Goal: Task Accomplishment & Management: Manage account settings

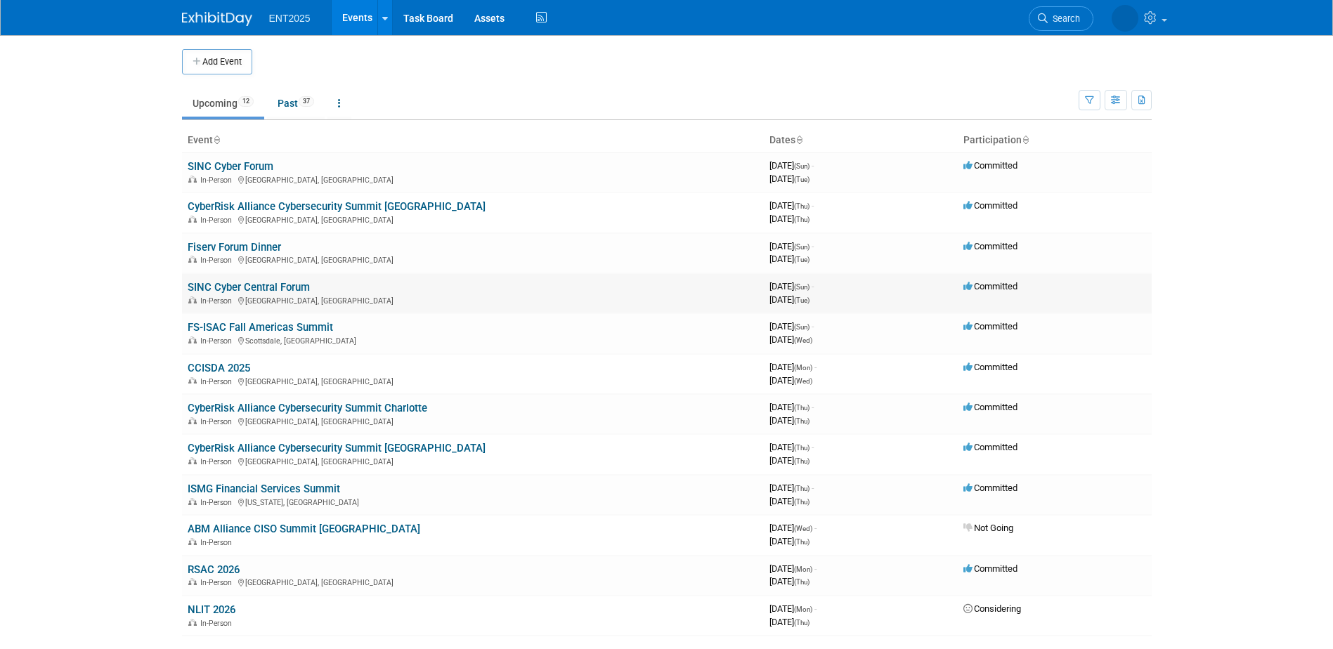
click at [300, 285] on link "SINC Cyber Central Forum" at bounding box center [249, 287] width 122 height 13
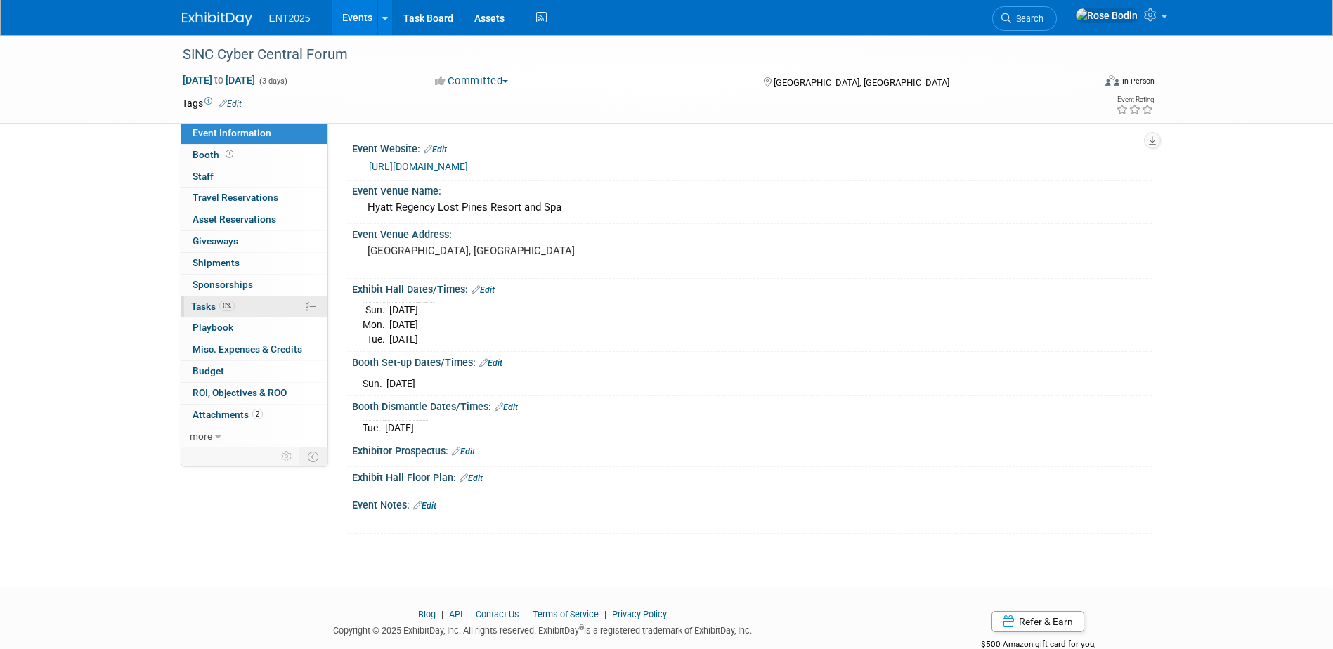
click at [262, 310] on link "0% Tasks 0%" at bounding box center [254, 307] width 146 height 21
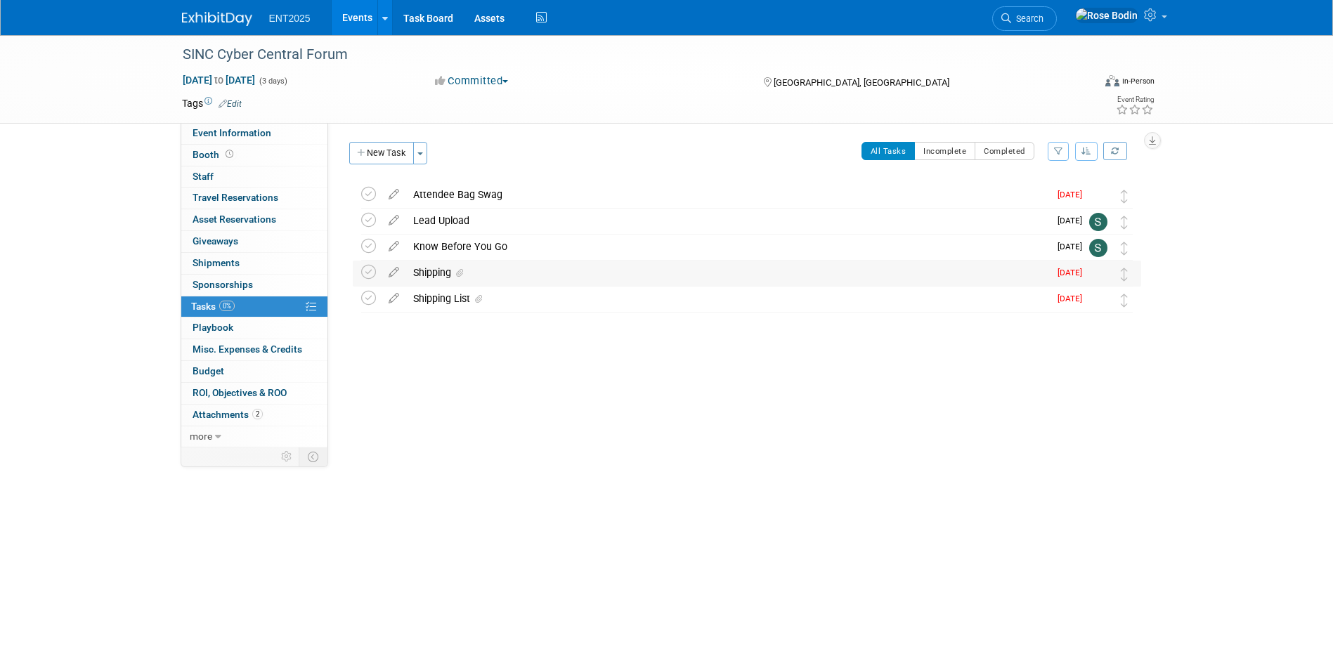
click at [566, 272] on div "Shipping" at bounding box center [727, 273] width 643 height 24
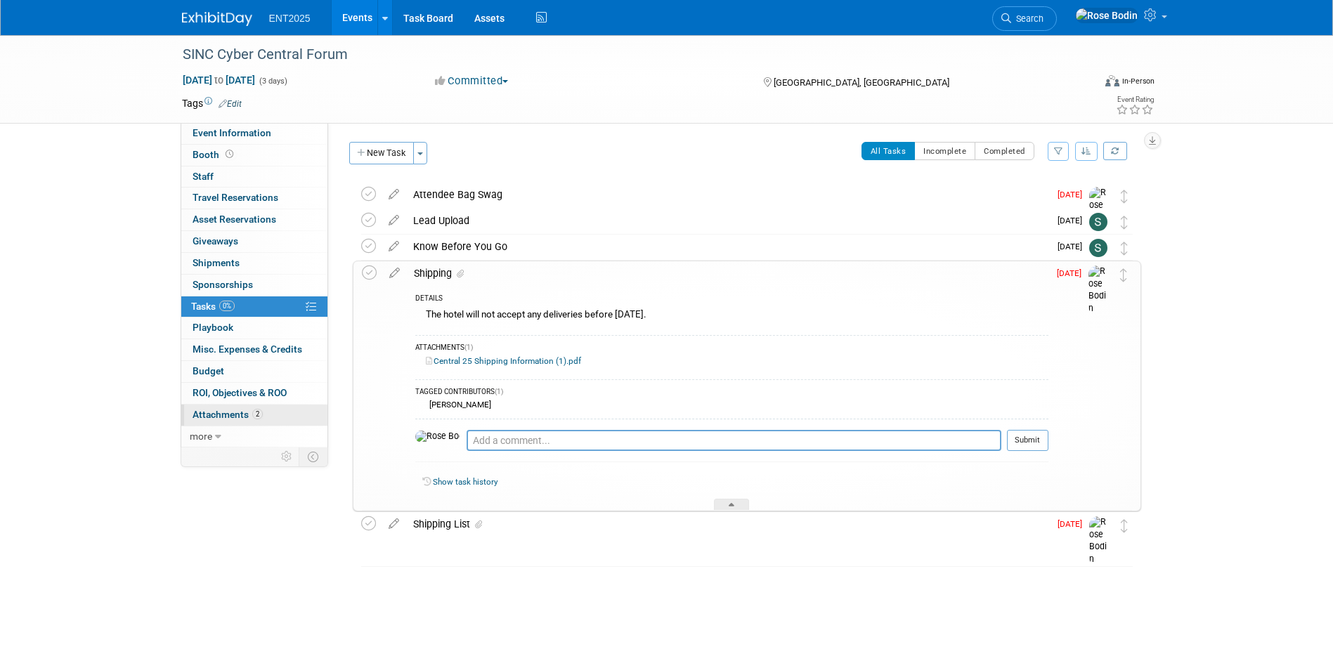
click at [292, 414] on link "2 Attachments 2" at bounding box center [254, 415] width 146 height 21
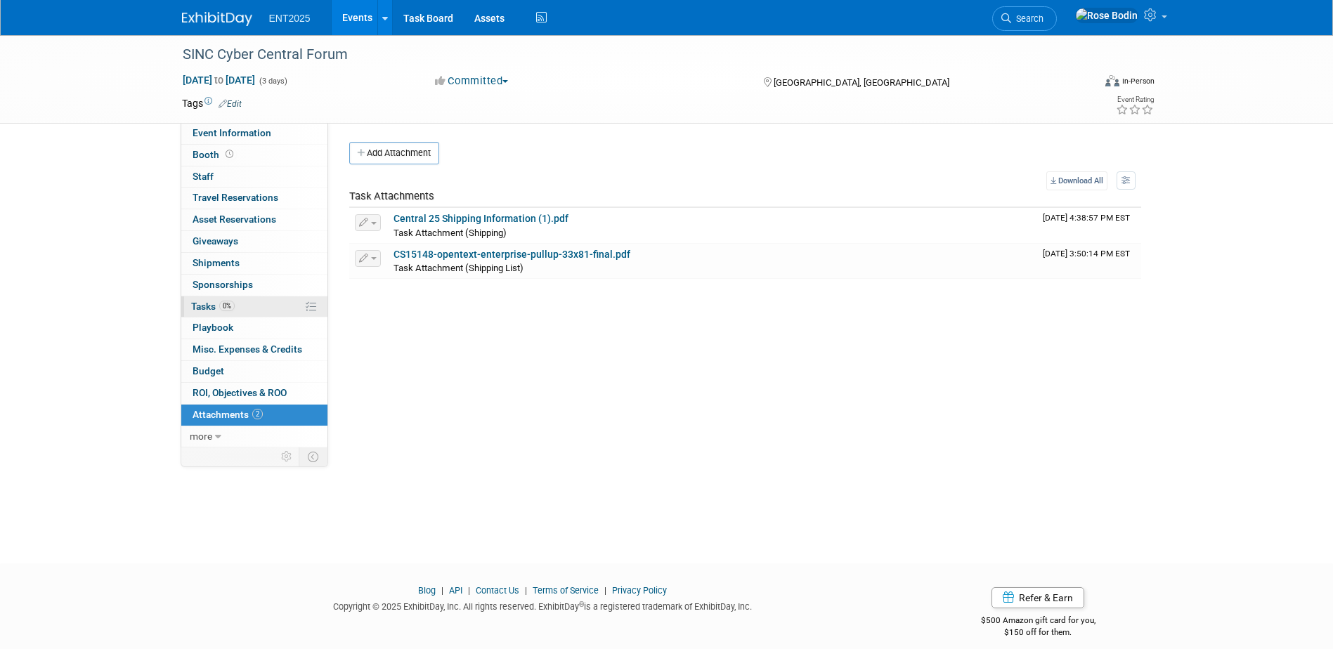
click at [280, 305] on link "0% Tasks 0%" at bounding box center [254, 307] width 146 height 21
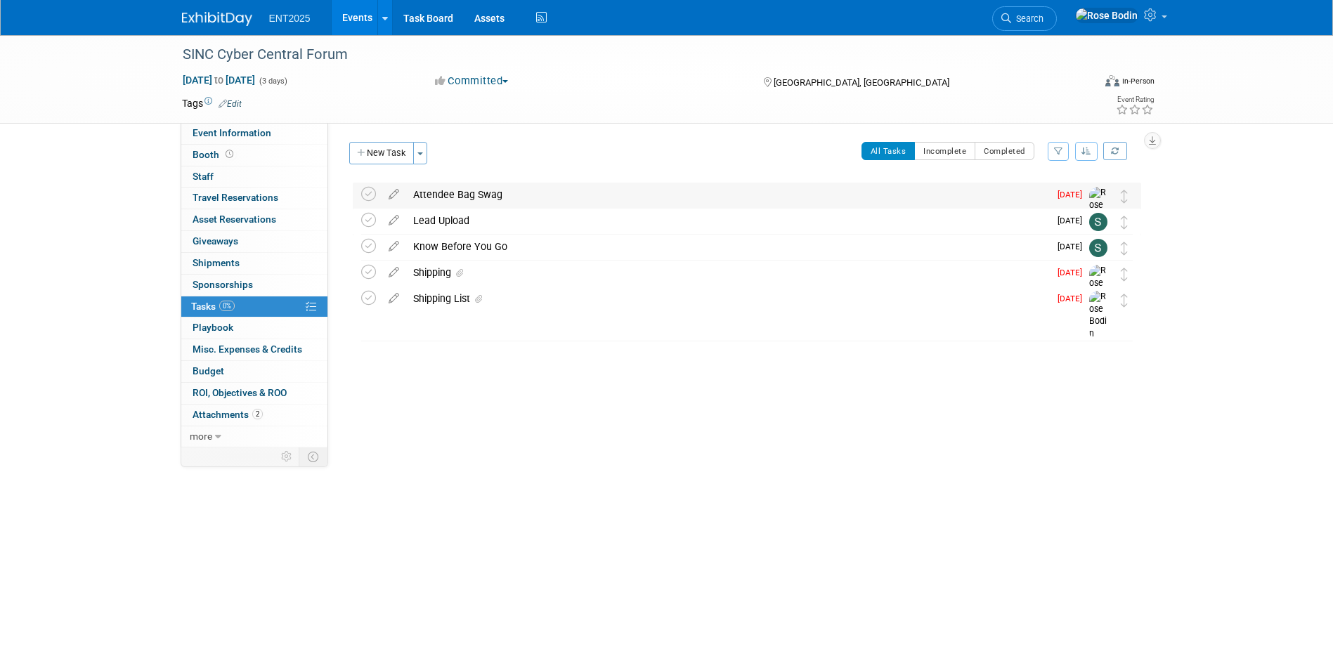
click at [642, 205] on div "Attendee Bag Swag" at bounding box center [727, 195] width 643 height 24
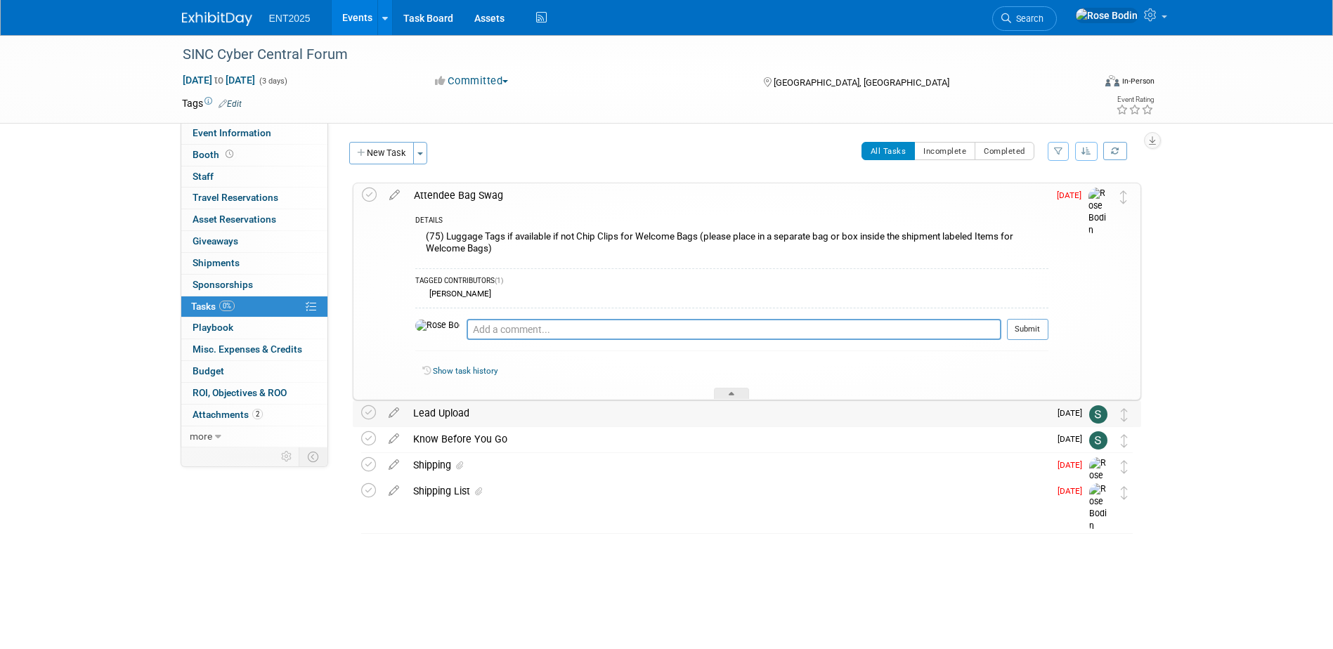
click at [602, 415] on div "Lead Upload" at bounding box center [727, 413] width 643 height 24
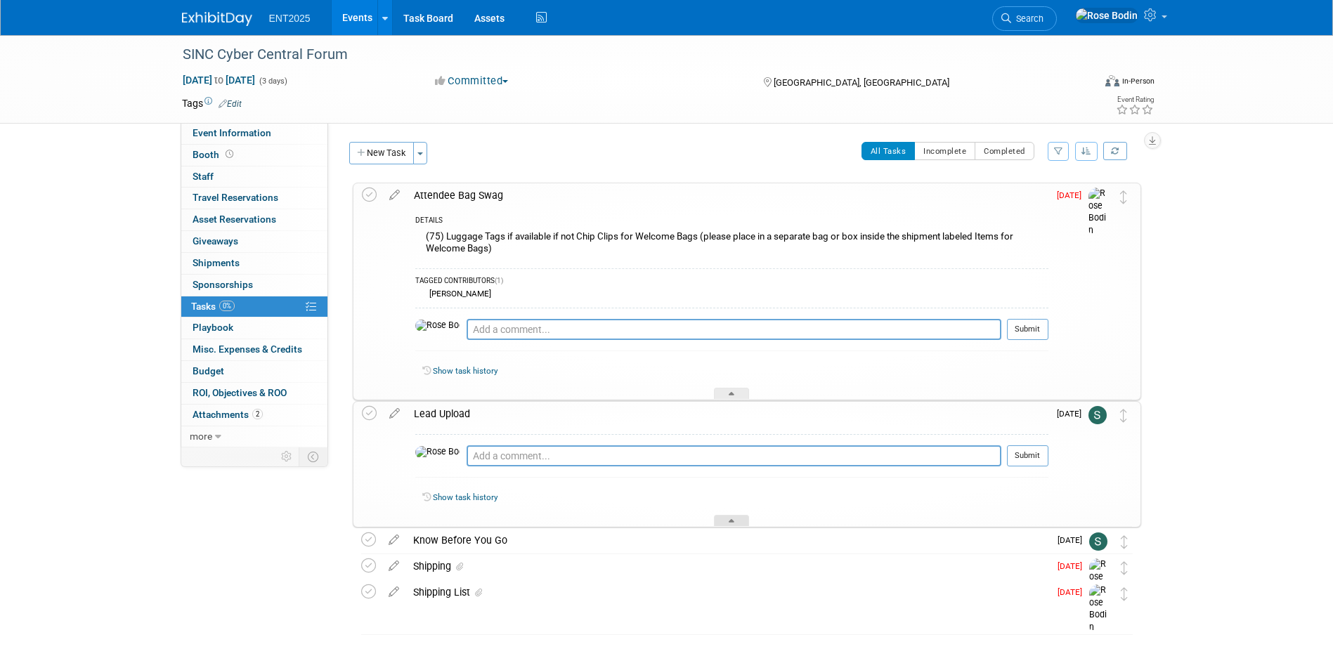
click at [731, 522] on icon at bounding box center [732, 523] width 6 height 8
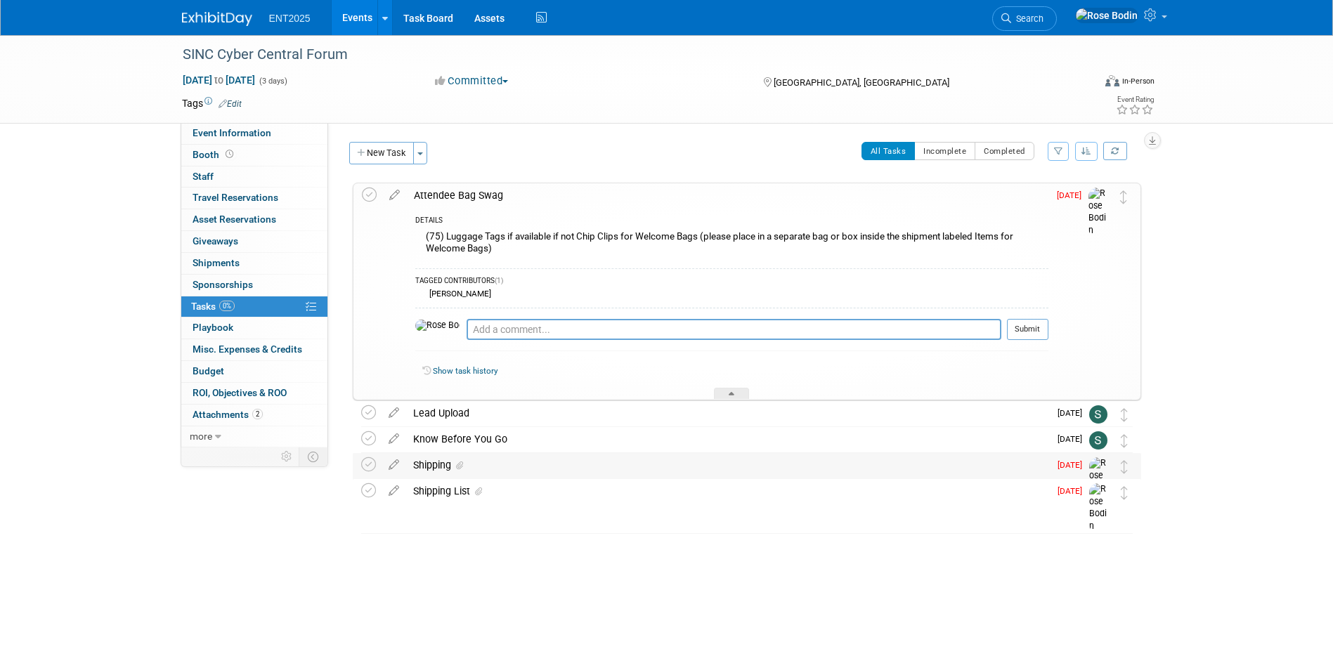
click at [706, 464] on div "Shipping" at bounding box center [727, 465] width 643 height 24
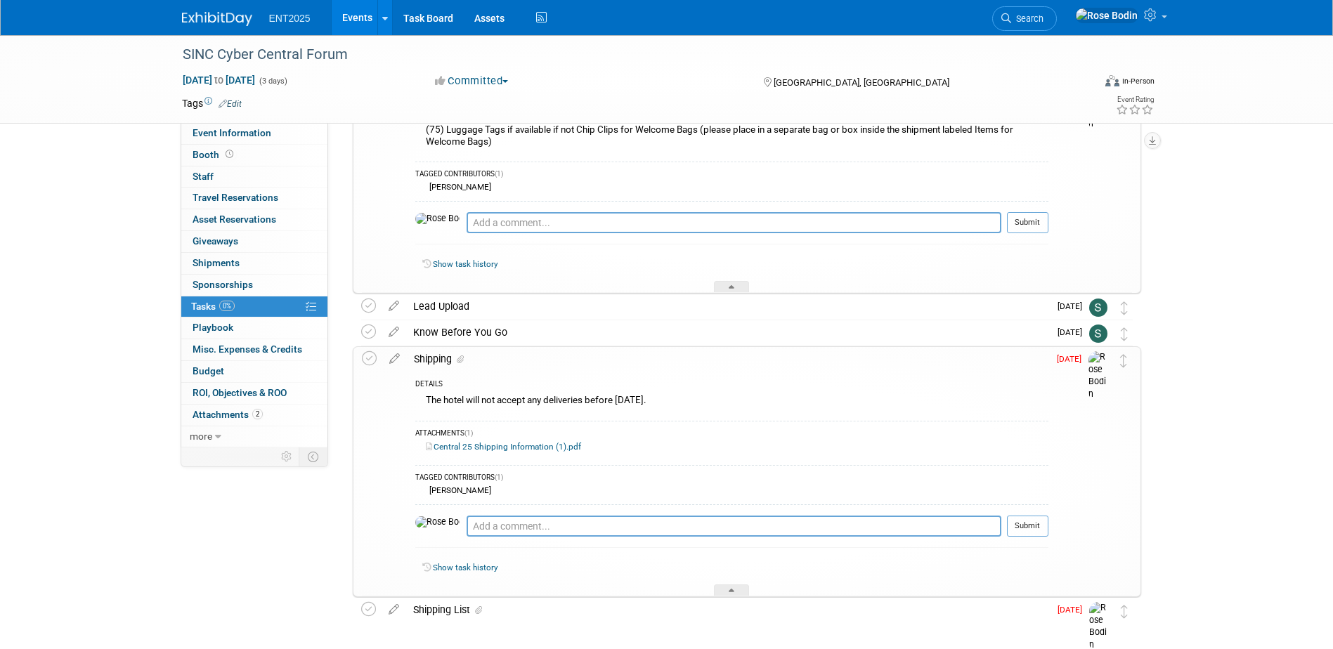
scroll to position [167, 0]
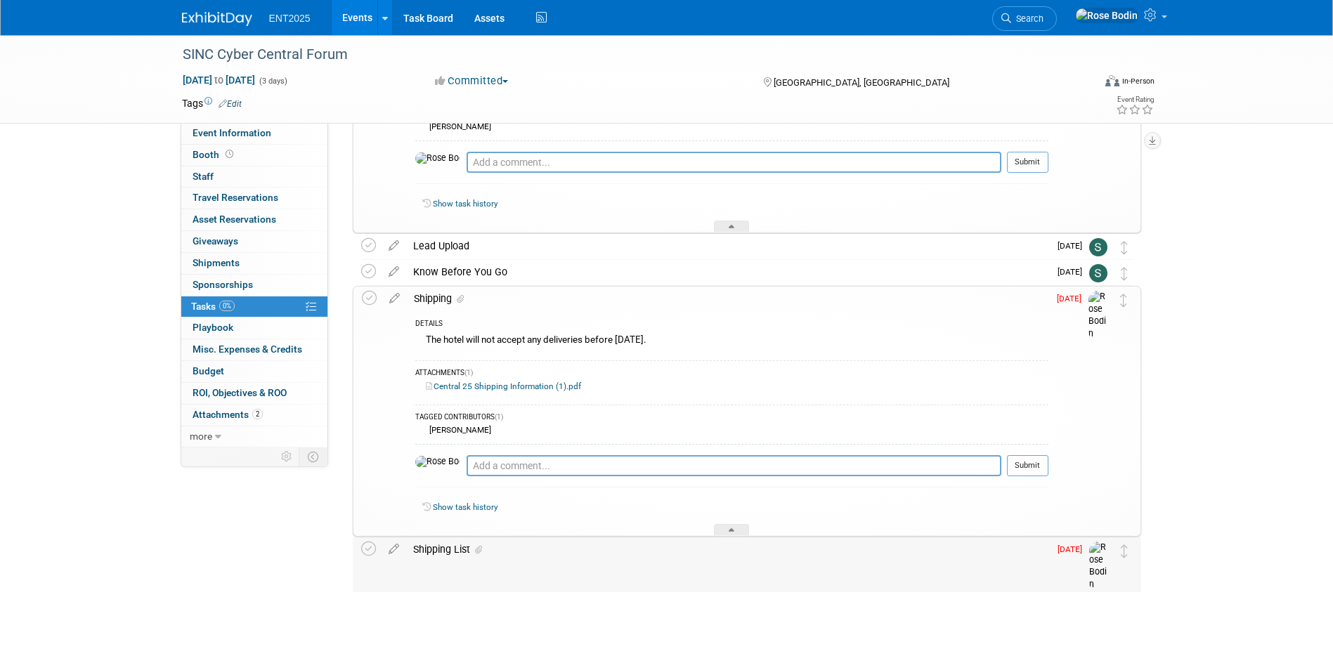
click at [689, 554] on div "Shipping List" at bounding box center [727, 550] width 643 height 24
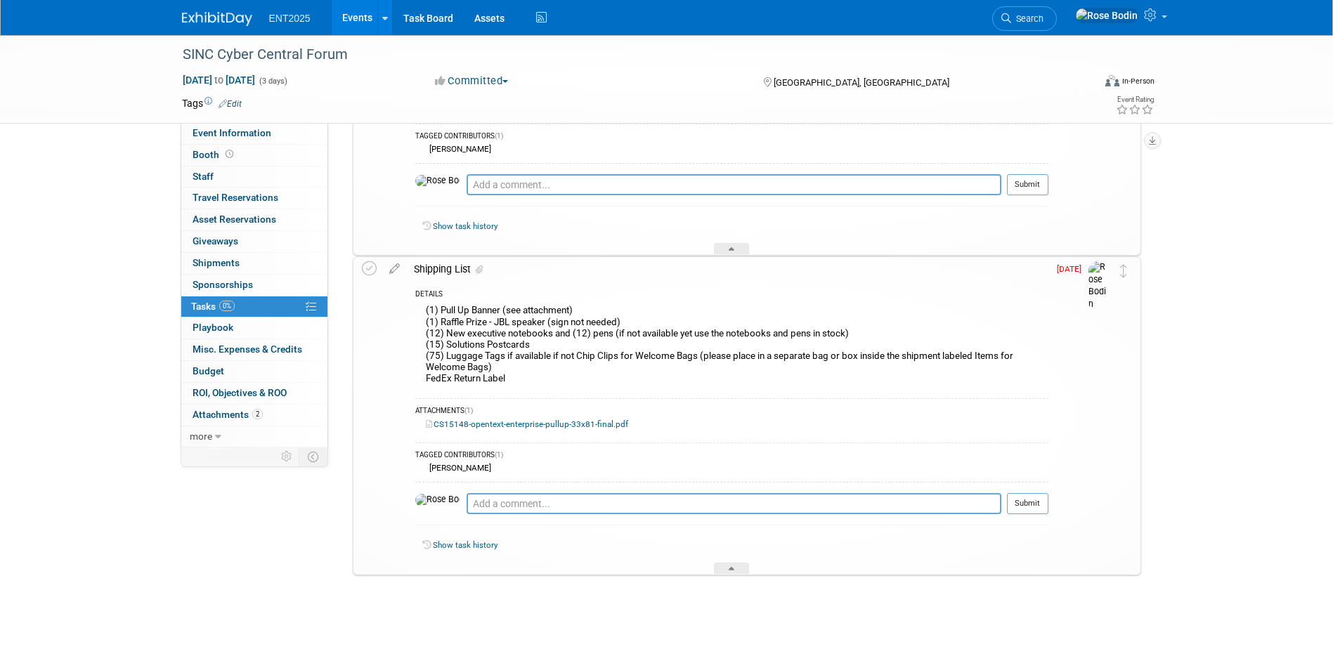
scroll to position [461, 0]
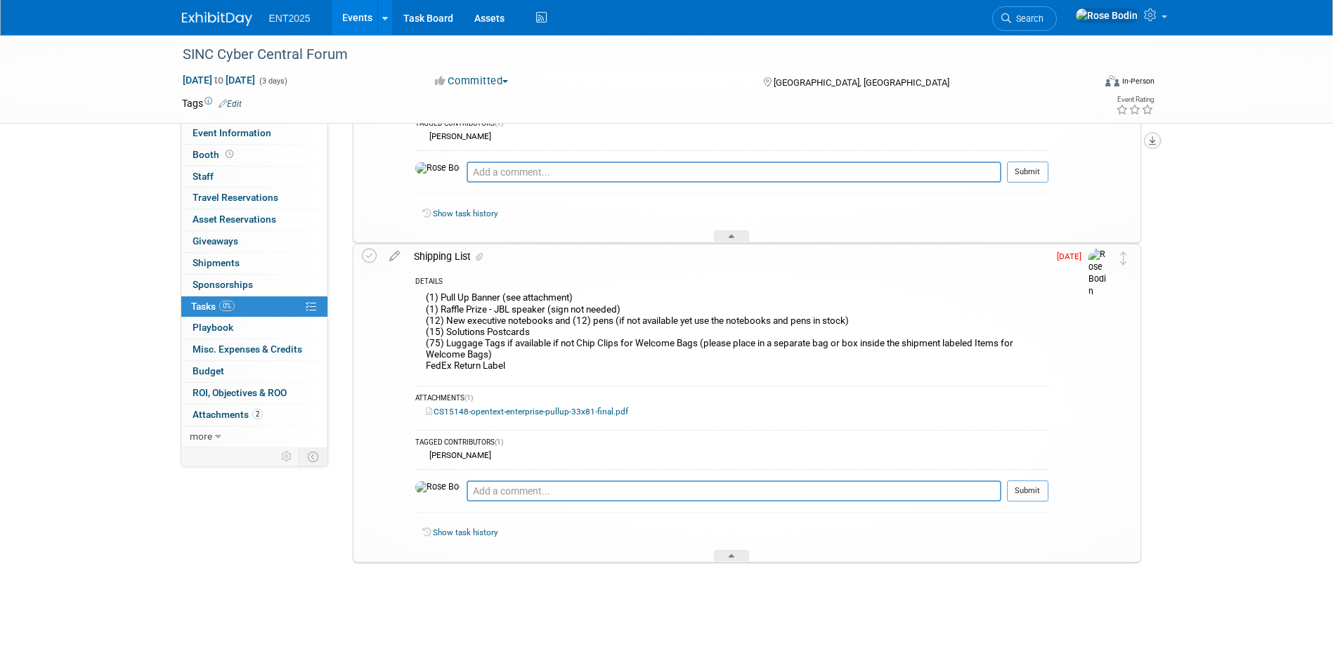
click at [1154, 138] on icon "button" at bounding box center [1152, 140] width 7 height 9
click at [1098, 178] on link "Export tab to PDF" at bounding box center [1068, 181] width 164 height 20
click at [473, 491] on textarea at bounding box center [734, 491] width 535 height 21
type textarea "&"
type textarea "75 clips & Books from Chrome for 9/26 all else from [GEOGRAPHIC_DATA]"
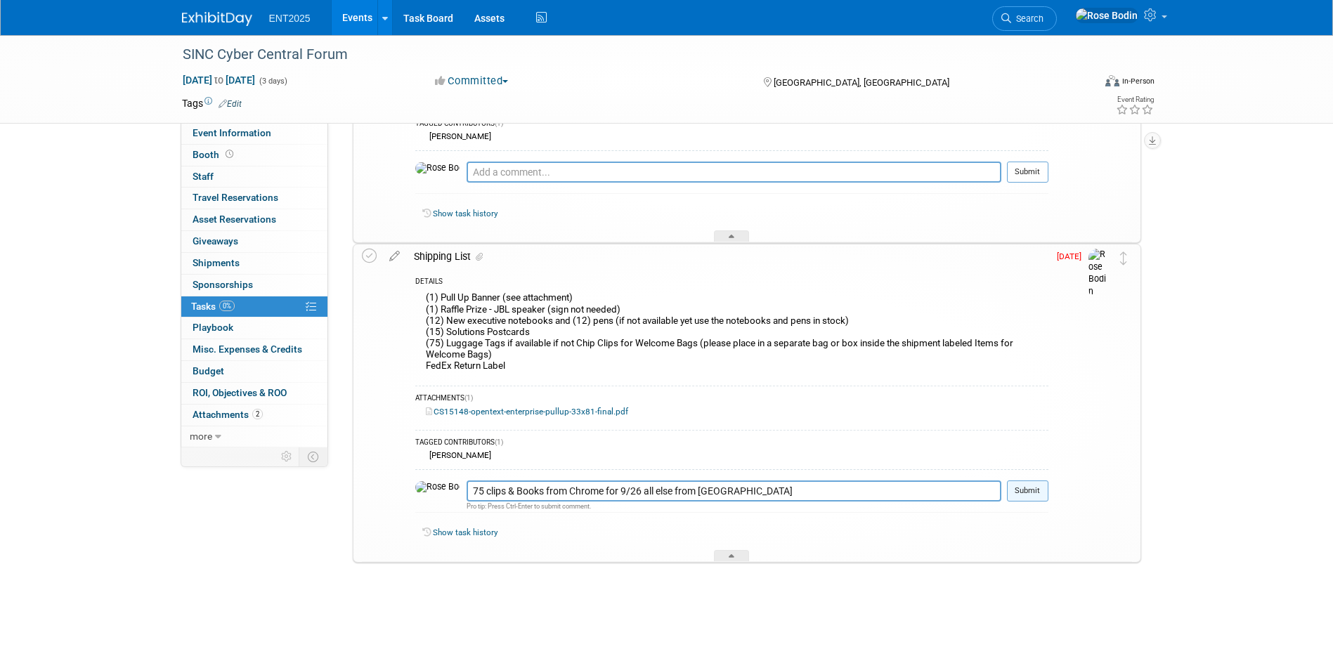
click at [1023, 489] on button "Submit" at bounding box center [1027, 491] width 41 height 21
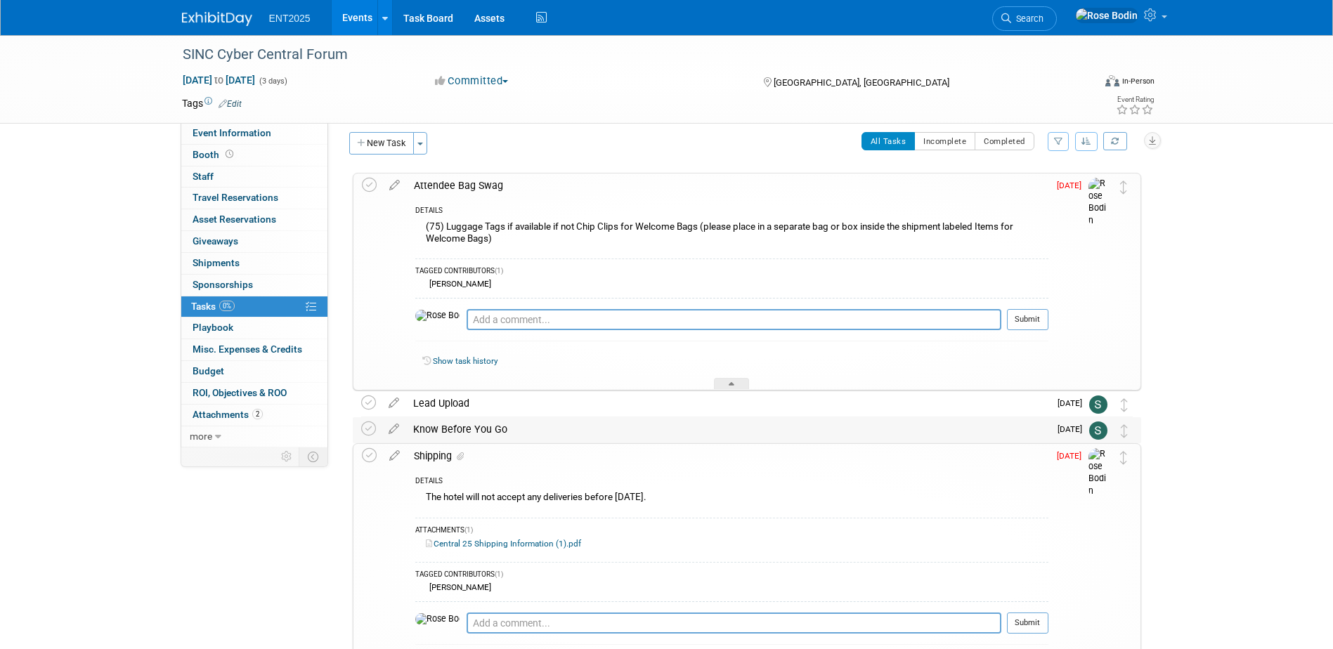
scroll to position [0, 0]
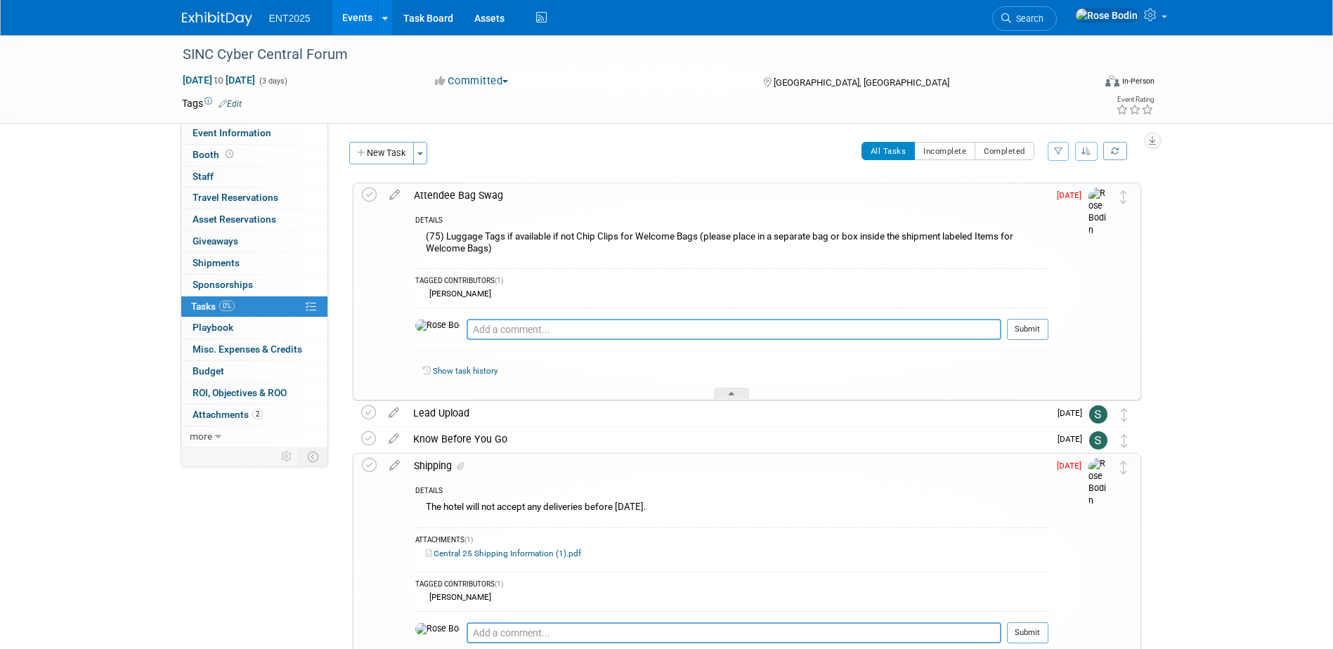
click at [566, 327] on textarea at bounding box center [734, 329] width 535 height 21
type textarea "Chrome order for 9/26 delivery"
click at [1020, 327] on button "Submit" at bounding box center [1027, 329] width 41 height 21
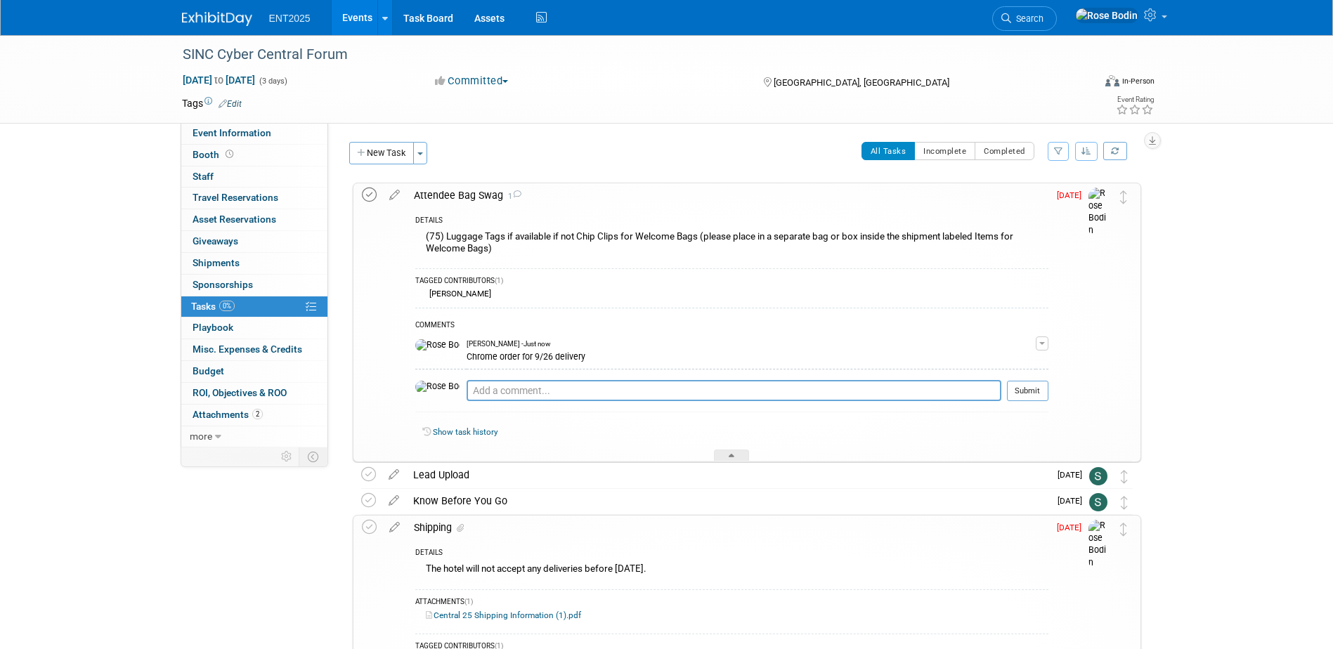
click at [370, 193] on icon at bounding box center [369, 195] width 15 height 15
click at [731, 455] on icon at bounding box center [732, 458] width 6 height 8
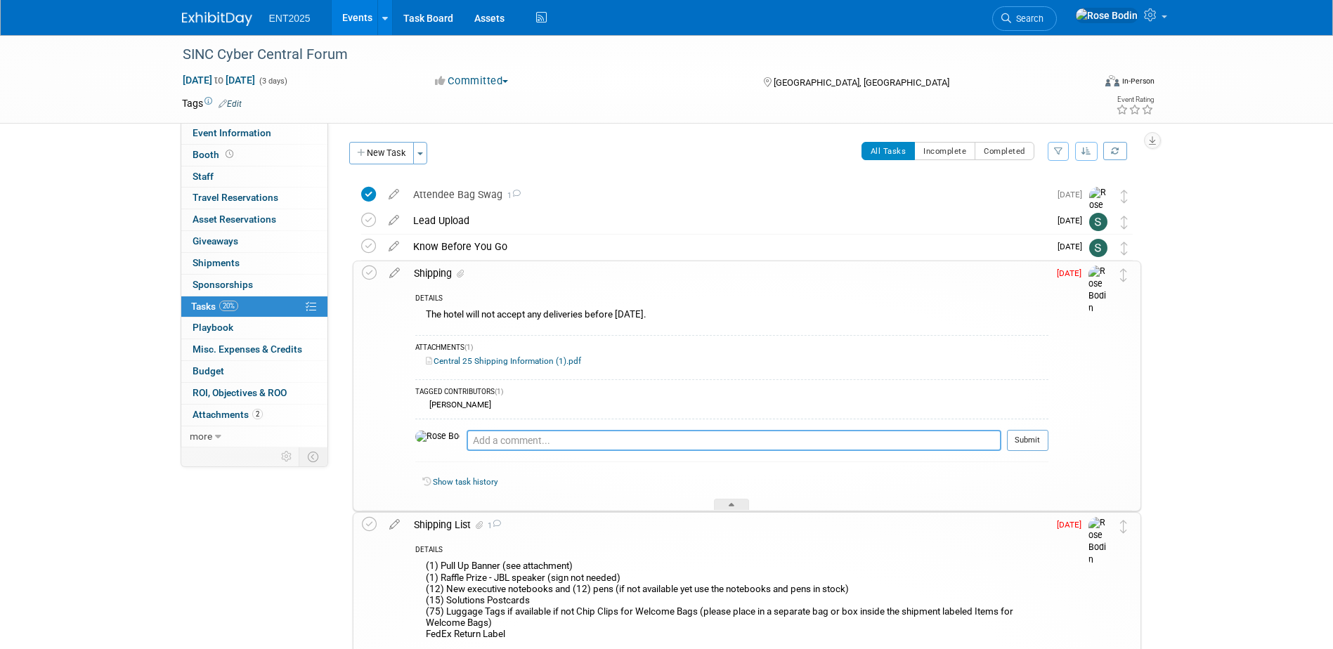
click at [566, 441] on textarea at bounding box center [734, 440] width 535 height 21
type textarea "Crate & Supplies will arrive 9/26 via Fed X"
click at [1027, 438] on button "Submit" at bounding box center [1027, 440] width 41 height 21
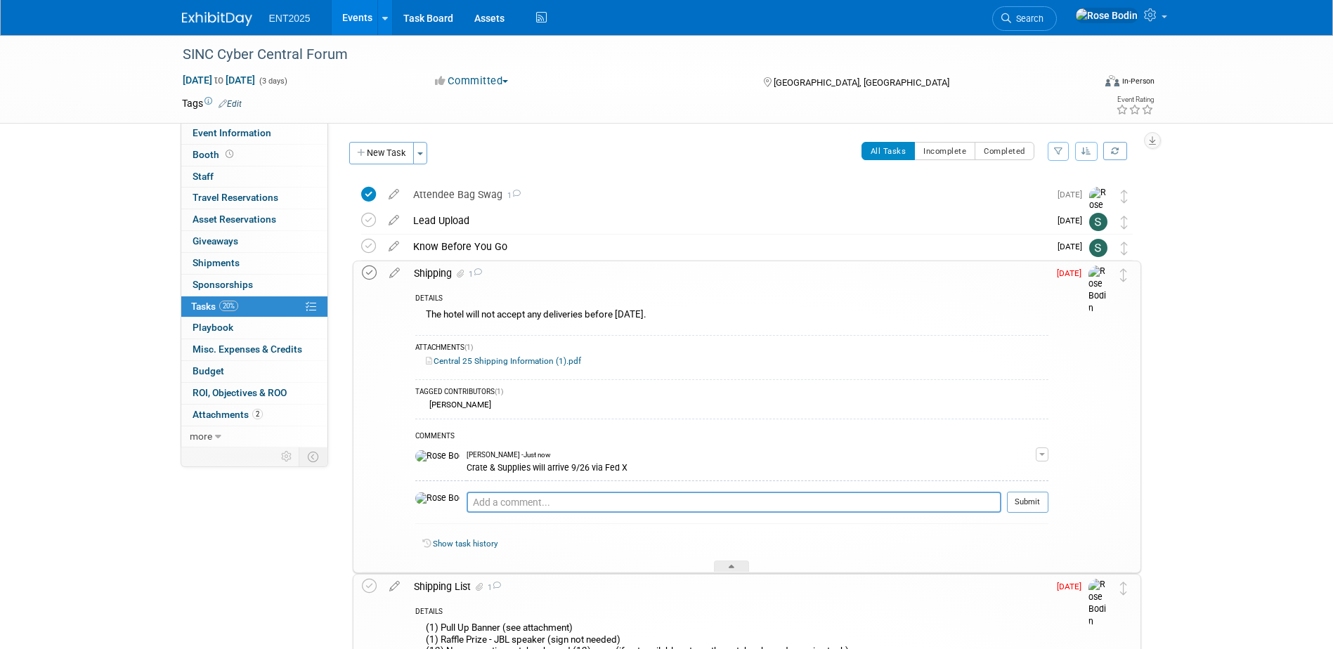
click at [369, 274] on icon at bounding box center [369, 273] width 15 height 15
click at [729, 561] on div at bounding box center [731, 567] width 35 height 12
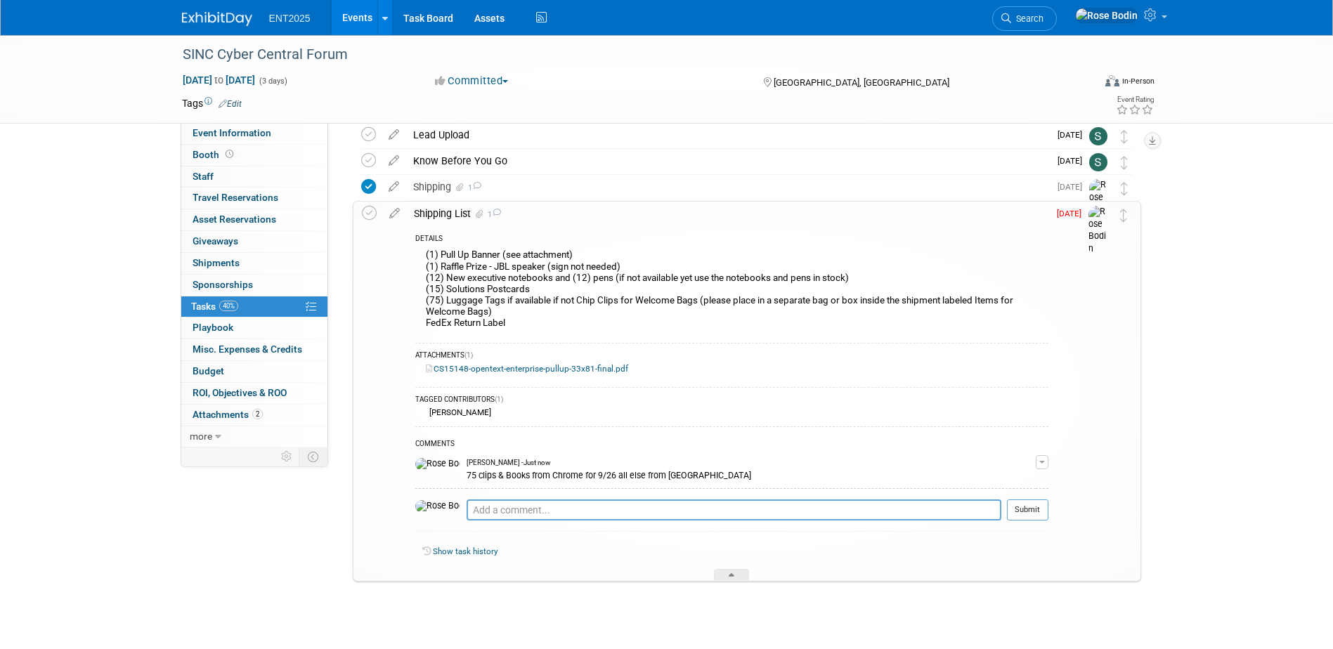
scroll to position [105, 0]
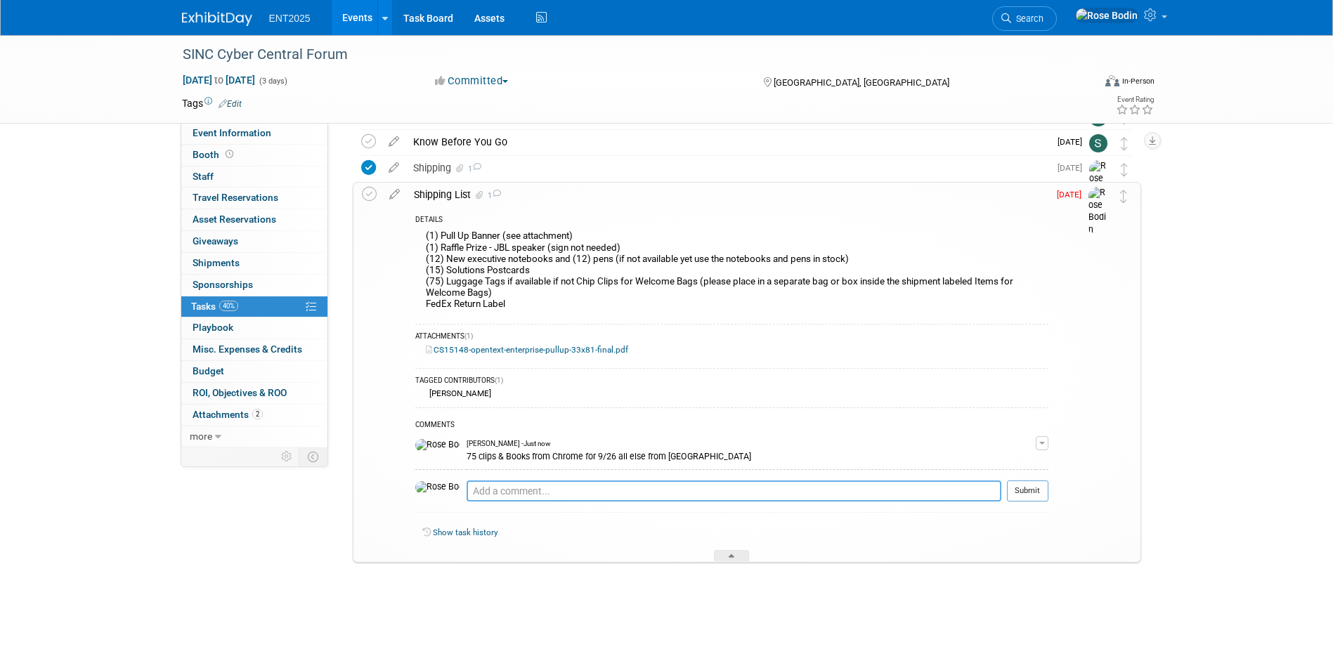
click at [489, 489] on textarea at bounding box center [734, 491] width 535 height 21
type textarea "Complete"
click at [1027, 490] on button "Submit" at bounding box center [1027, 491] width 41 height 21
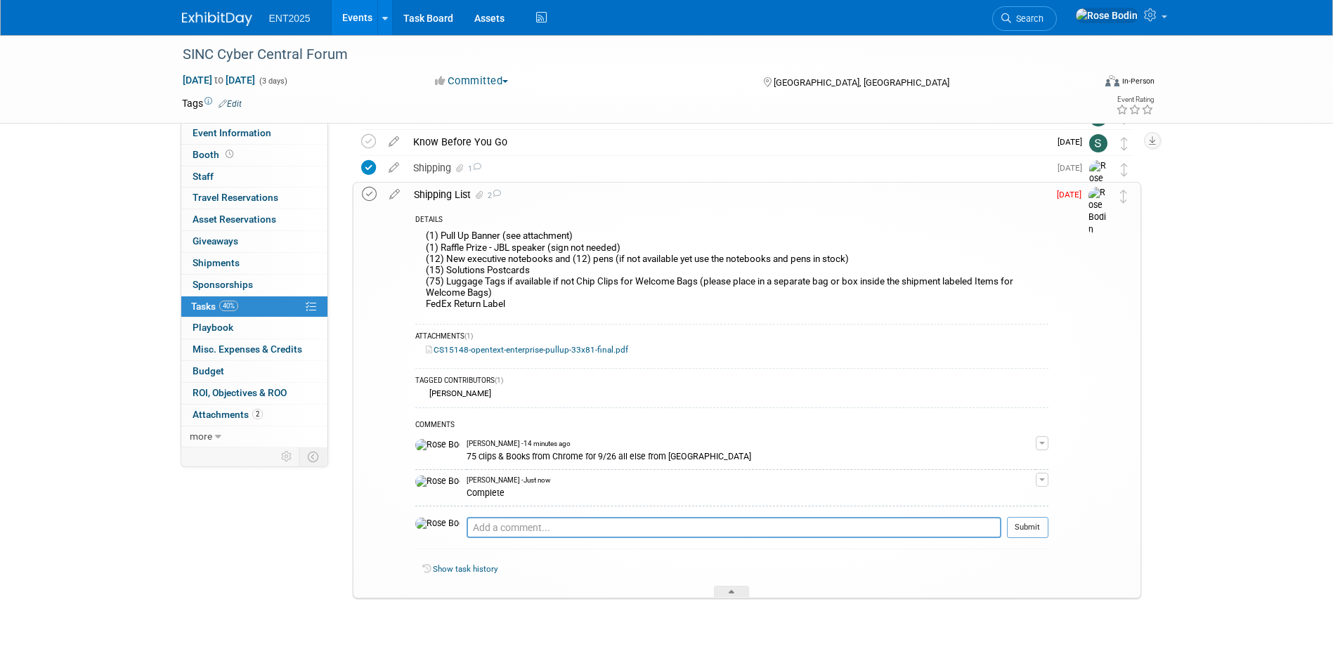
click at [369, 191] on icon at bounding box center [369, 194] width 15 height 15
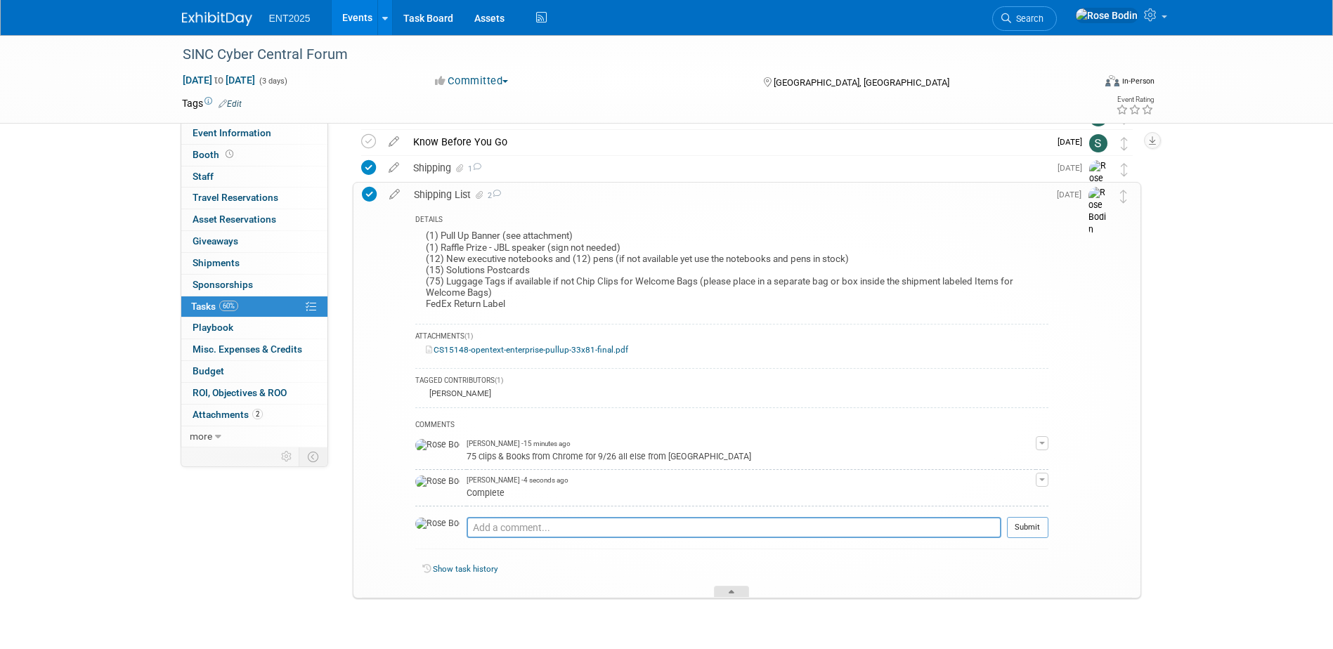
click at [730, 588] on div at bounding box center [731, 592] width 35 height 12
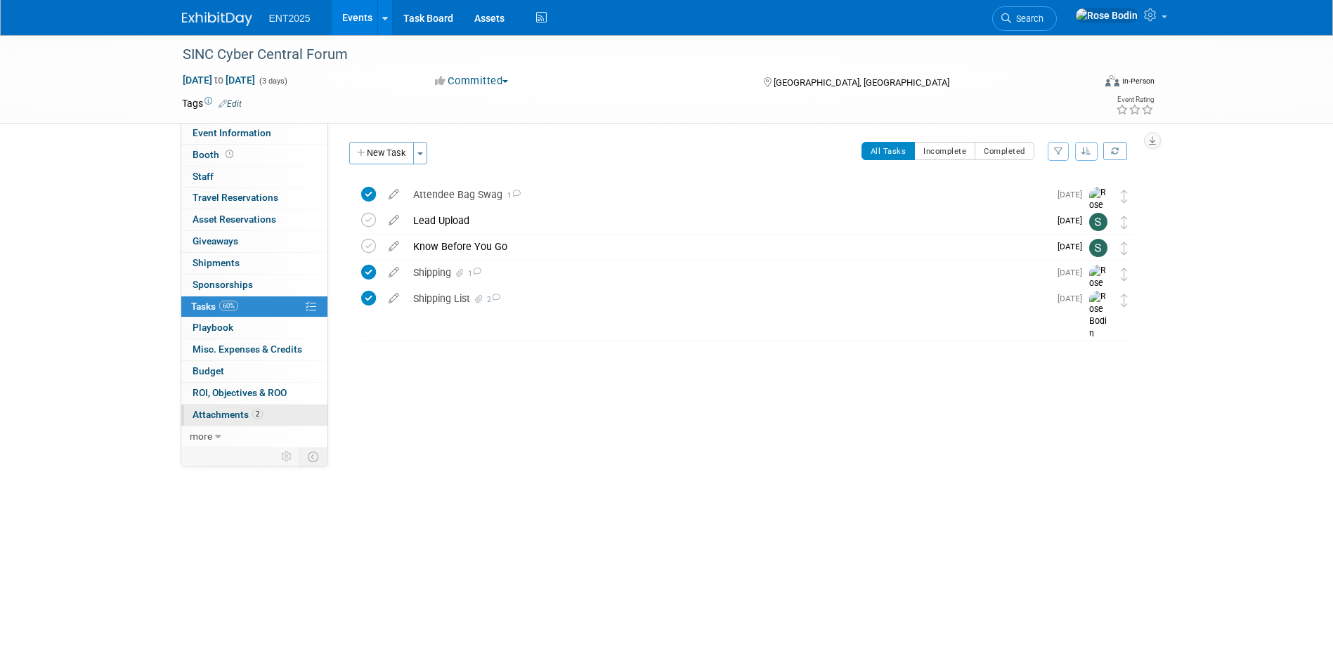
click at [287, 415] on link "2 Attachments 2" at bounding box center [254, 415] width 146 height 21
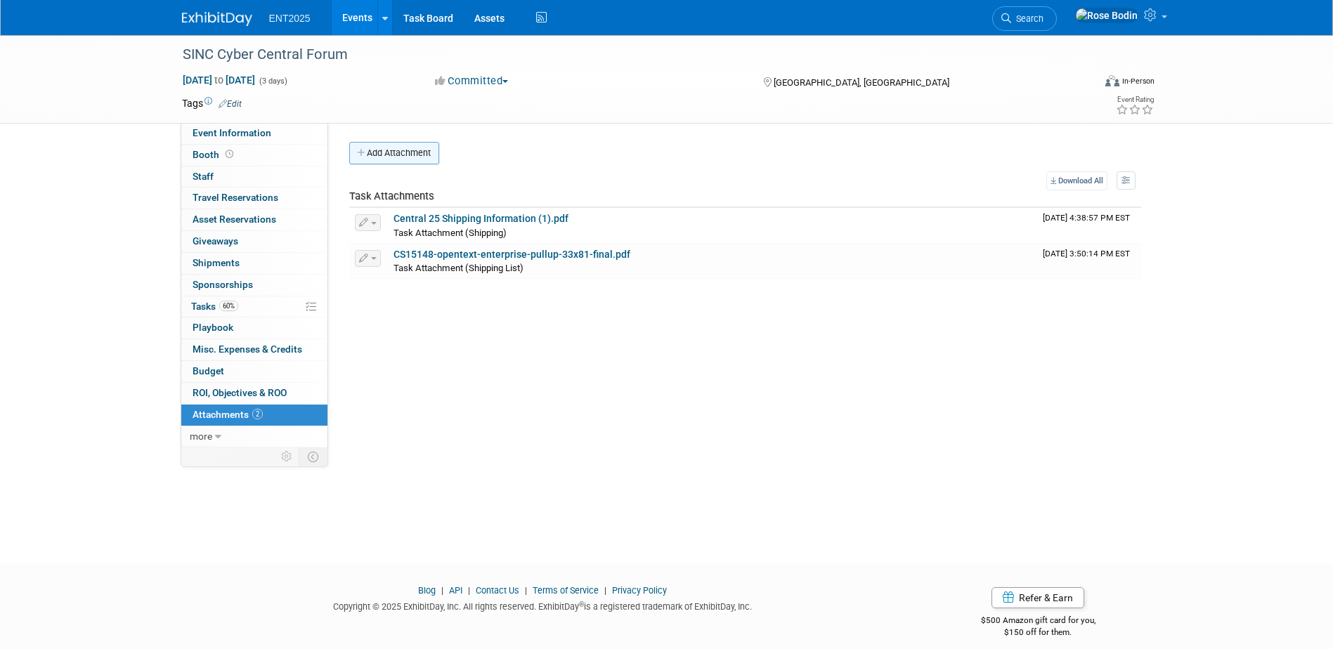
click at [410, 153] on button "Add Attachment" at bounding box center [394, 153] width 90 height 22
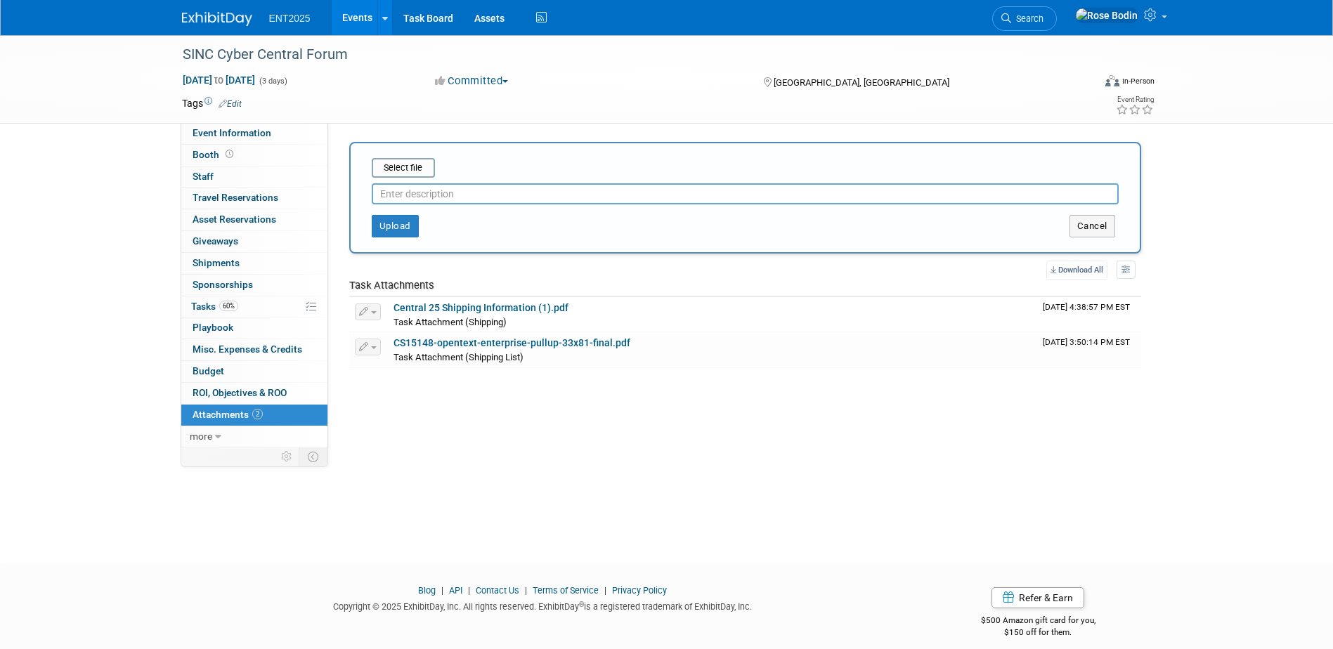
click at [404, 195] on input "text" at bounding box center [745, 193] width 747 height 21
click at [412, 164] on input "file" at bounding box center [349, 168] width 167 height 17
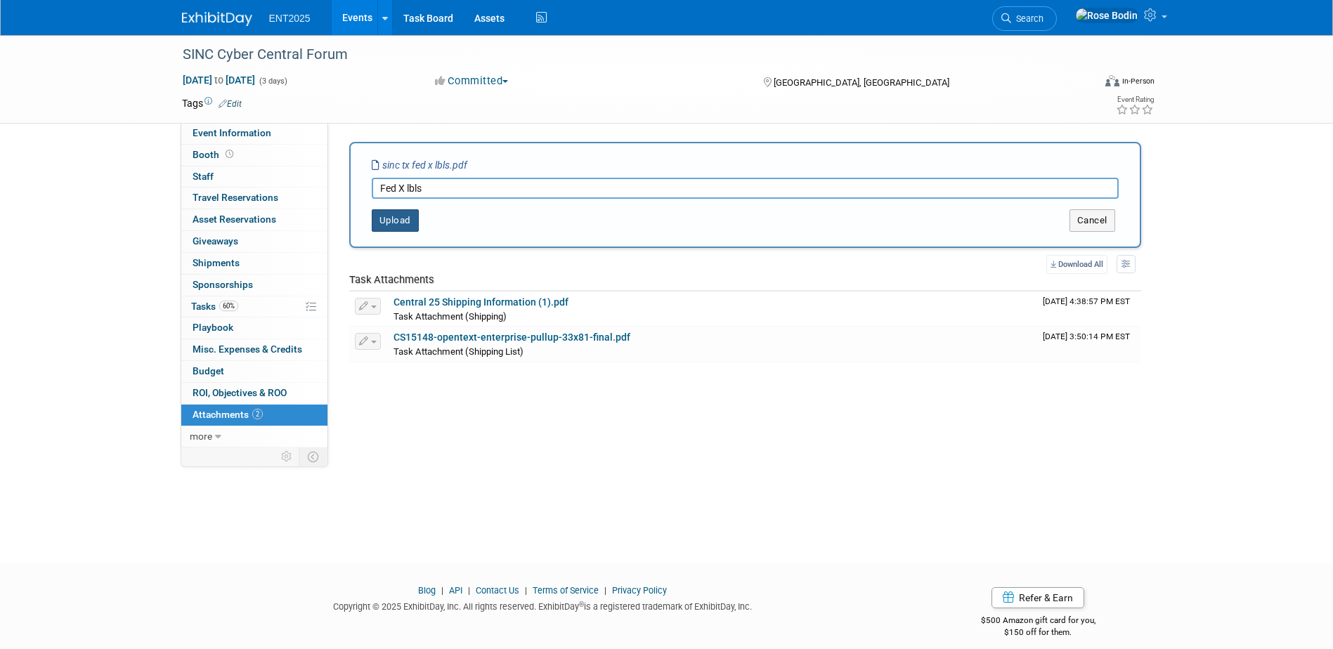
click at [391, 219] on button "Upload" at bounding box center [395, 220] width 47 height 22
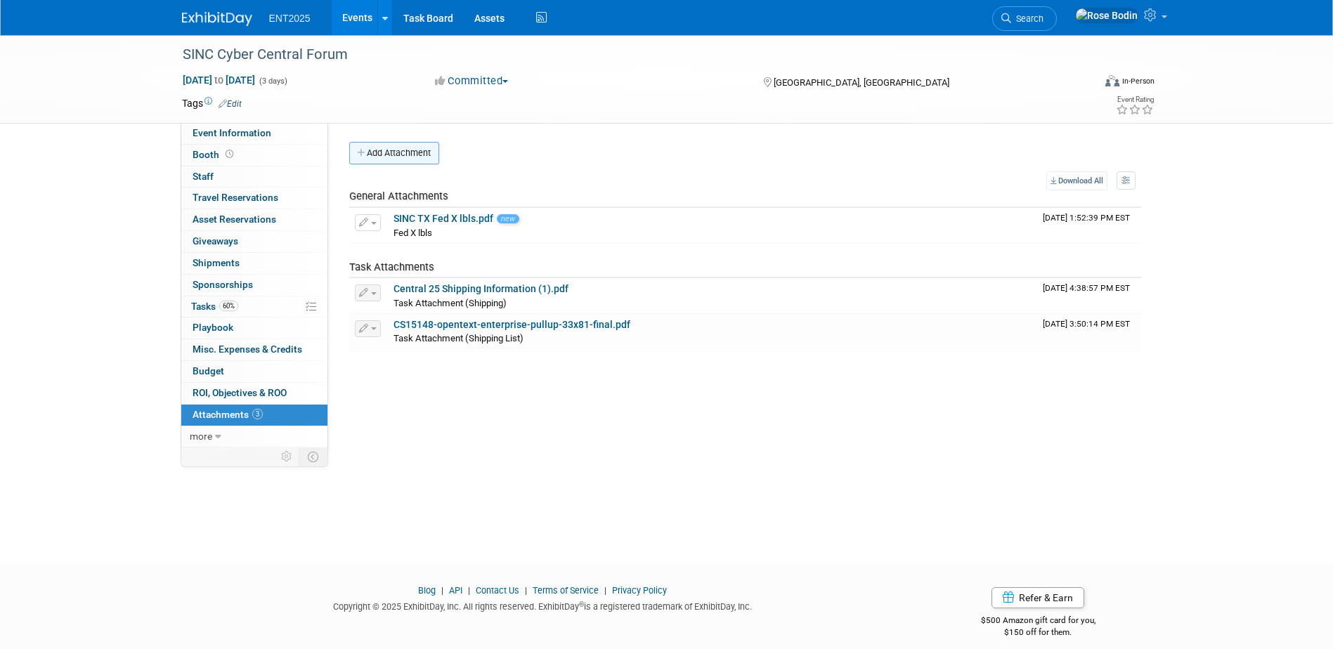
click at [411, 150] on button "Add Attachment" at bounding box center [394, 153] width 90 height 22
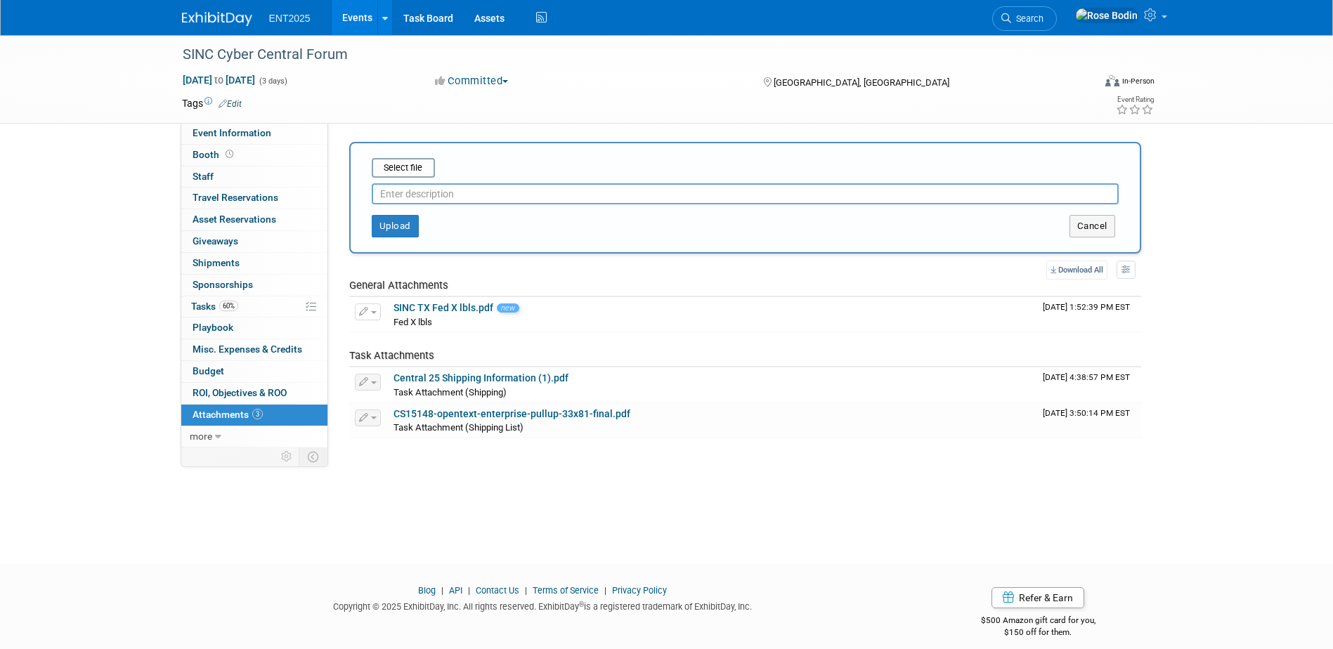
click at [405, 191] on input "text" at bounding box center [745, 193] width 747 height 21
type input "Swag order Chrome Media"
click at [408, 169] on input "file" at bounding box center [349, 168] width 167 height 17
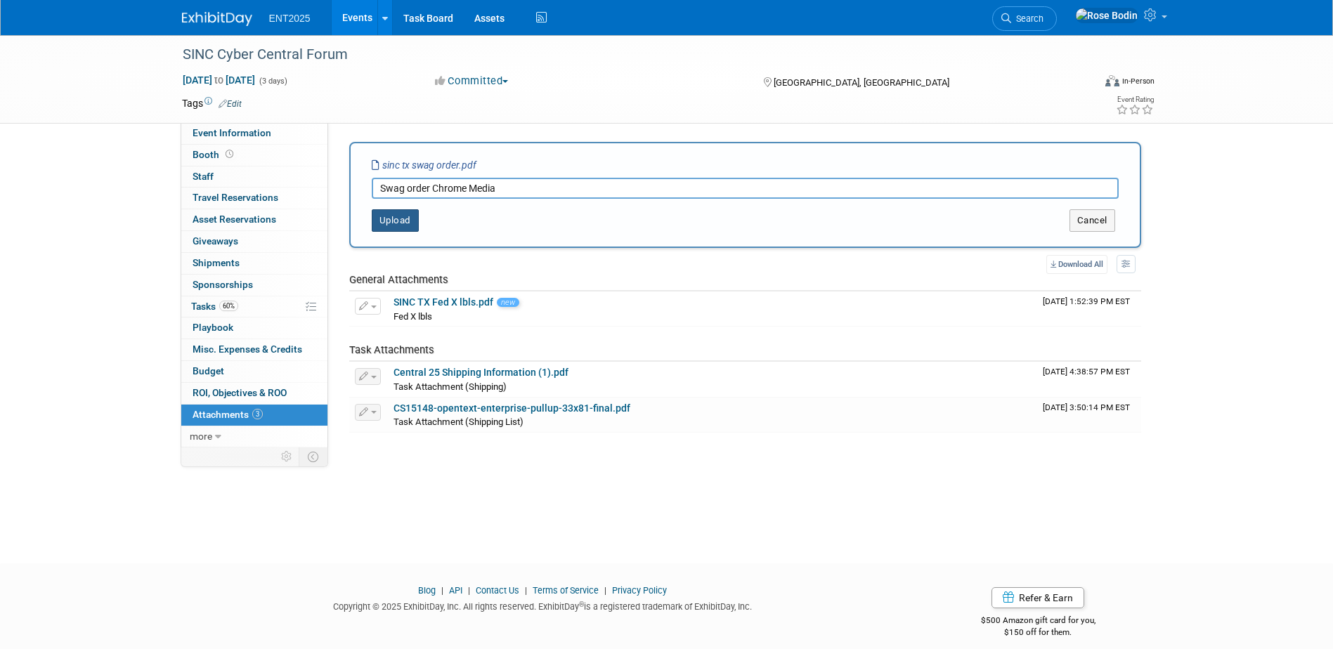
click at [401, 218] on button "Upload" at bounding box center [395, 220] width 47 height 22
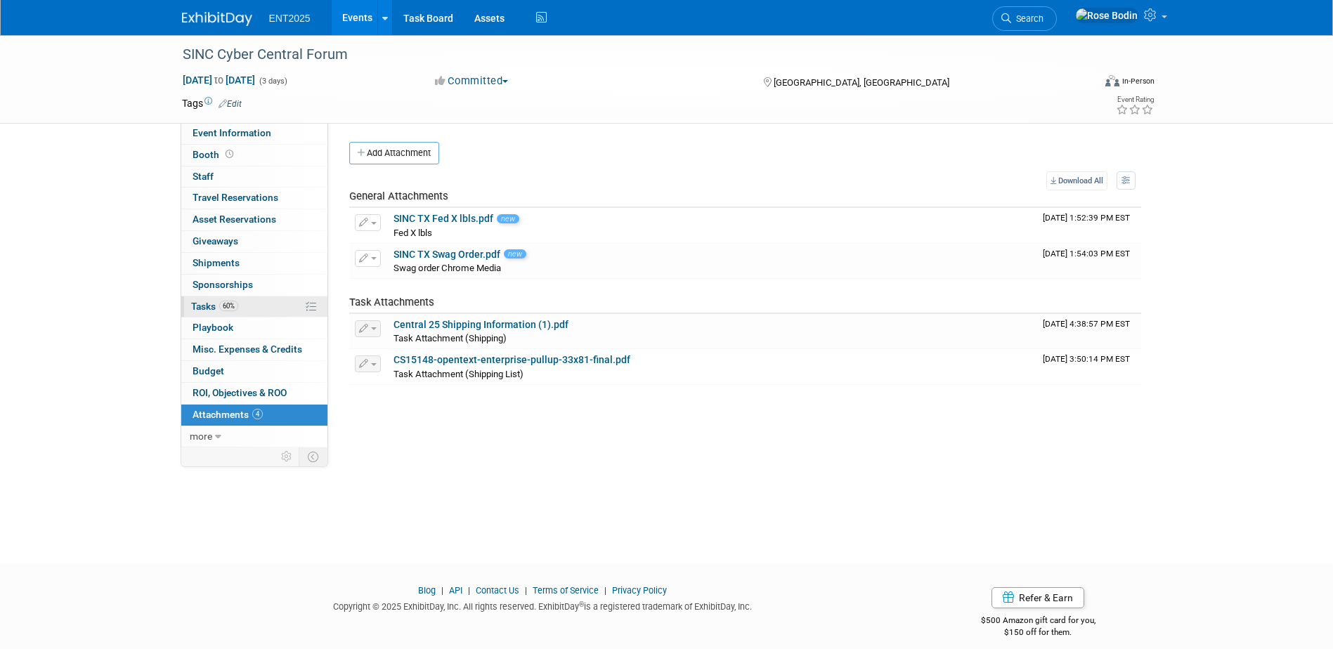
click at [266, 302] on link "60% Tasks 60%" at bounding box center [254, 307] width 146 height 21
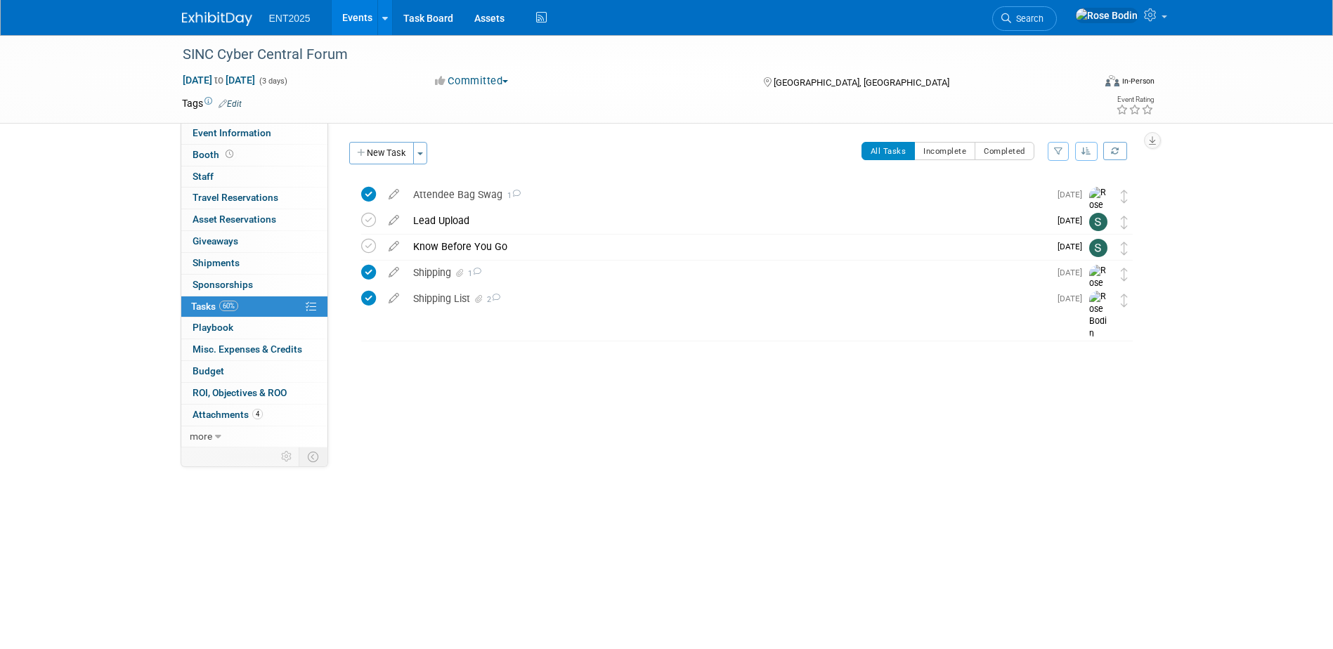
click at [359, 15] on link "Events" at bounding box center [357, 17] width 51 height 35
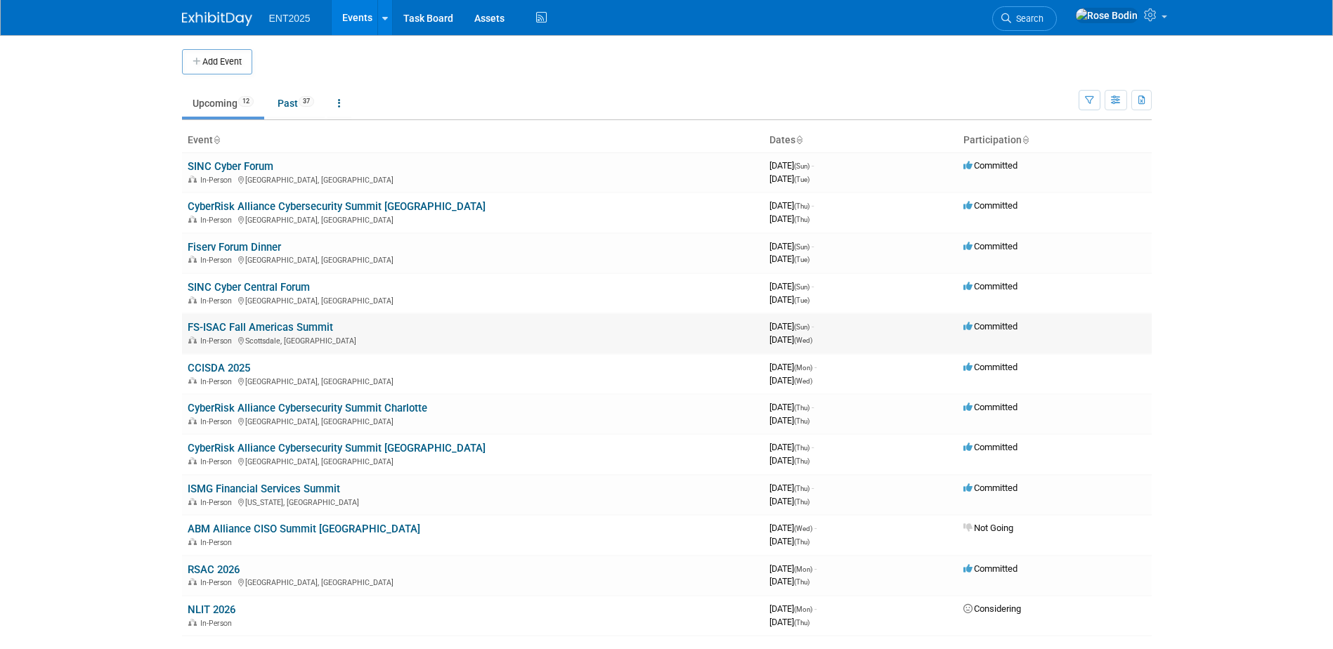
click at [273, 326] on link "FS-ISAC Fall Americas Summit" at bounding box center [260, 327] width 145 height 13
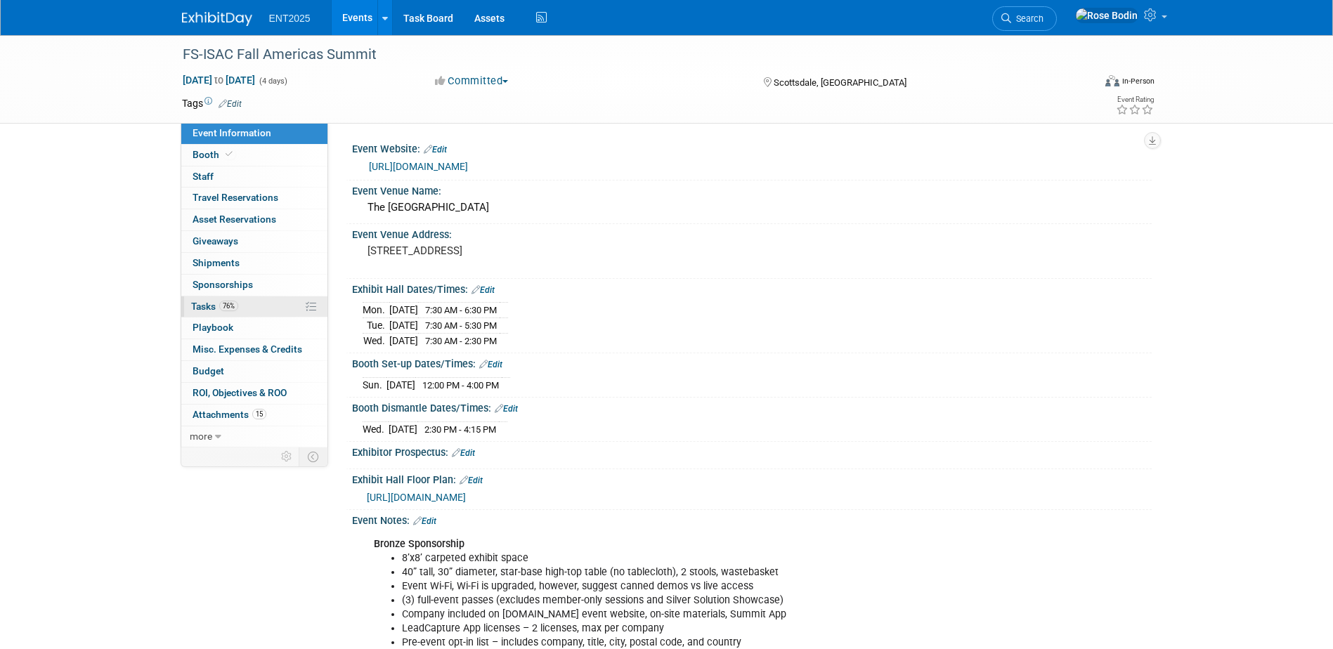
click at [271, 306] on link "76% Tasks 76%" at bounding box center [254, 307] width 146 height 21
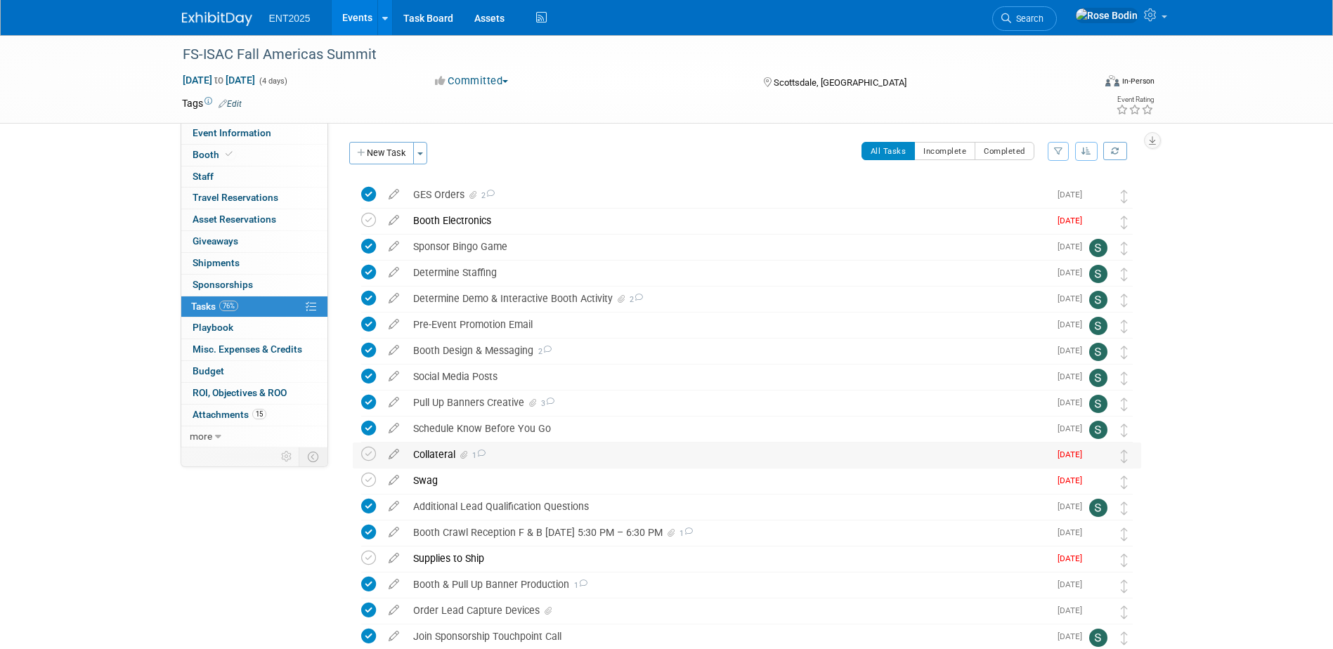
click at [559, 453] on div "Collateral 1" at bounding box center [727, 455] width 643 height 24
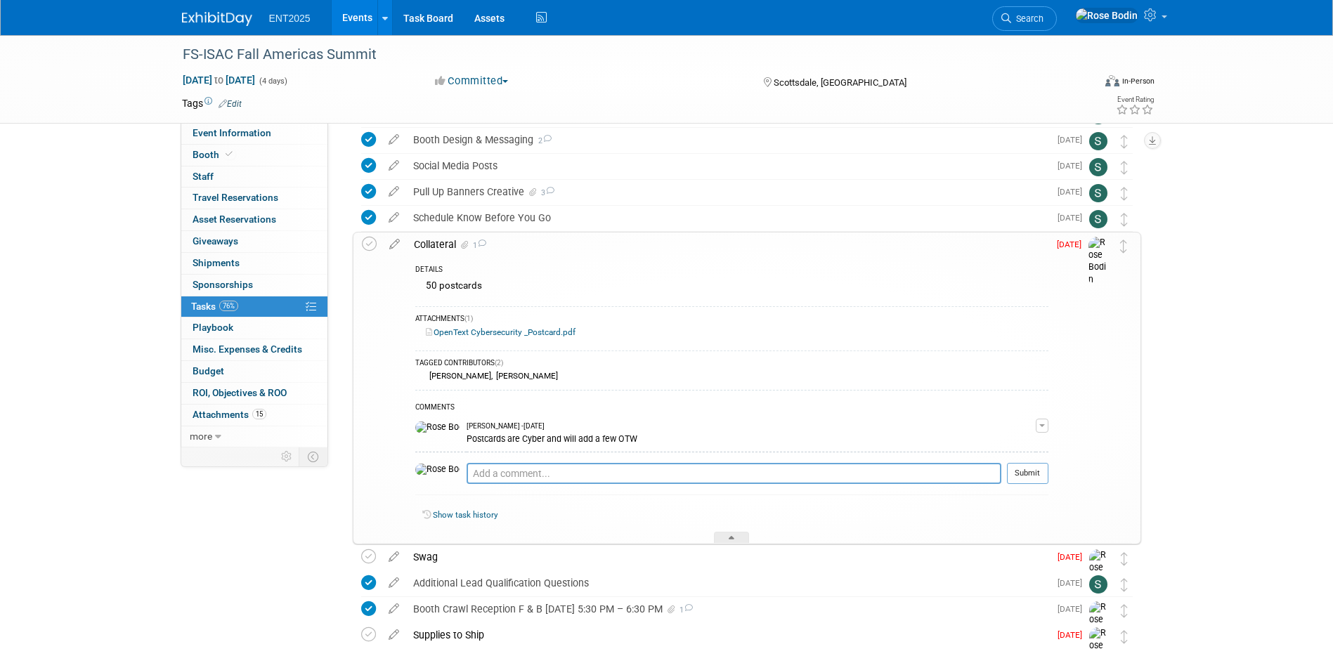
scroll to position [281, 0]
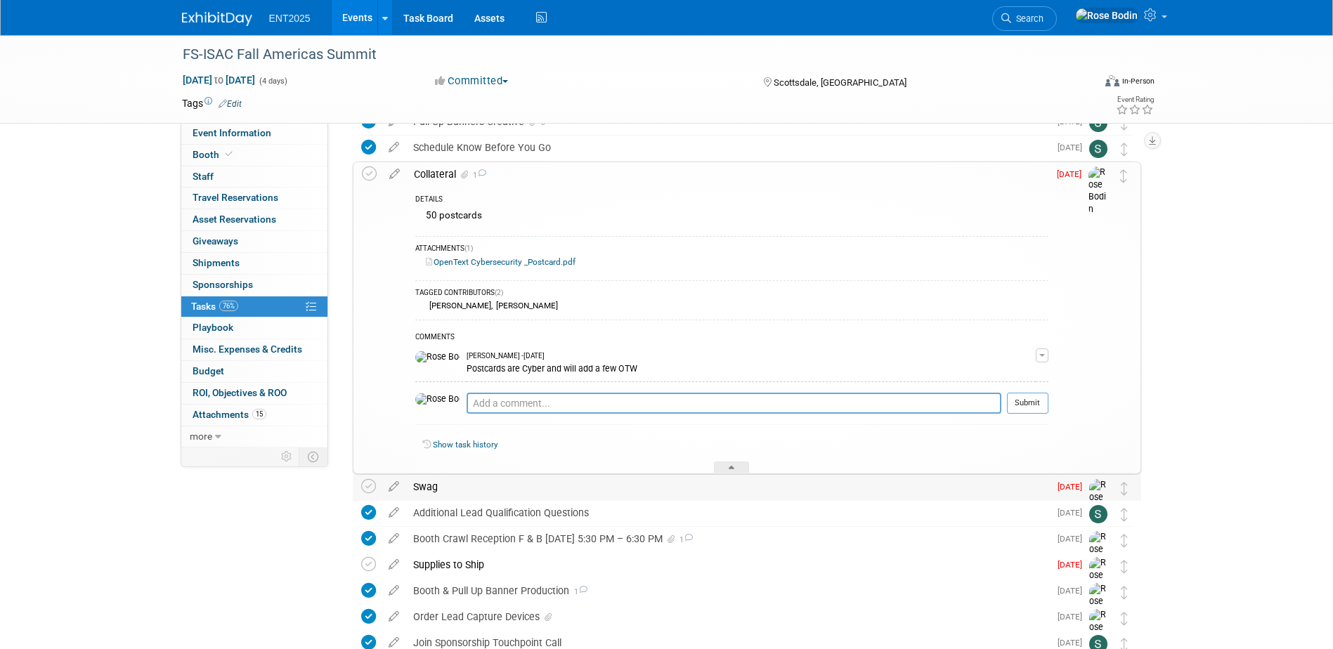
click at [577, 490] on div "Swag" at bounding box center [727, 487] width 643 height 24
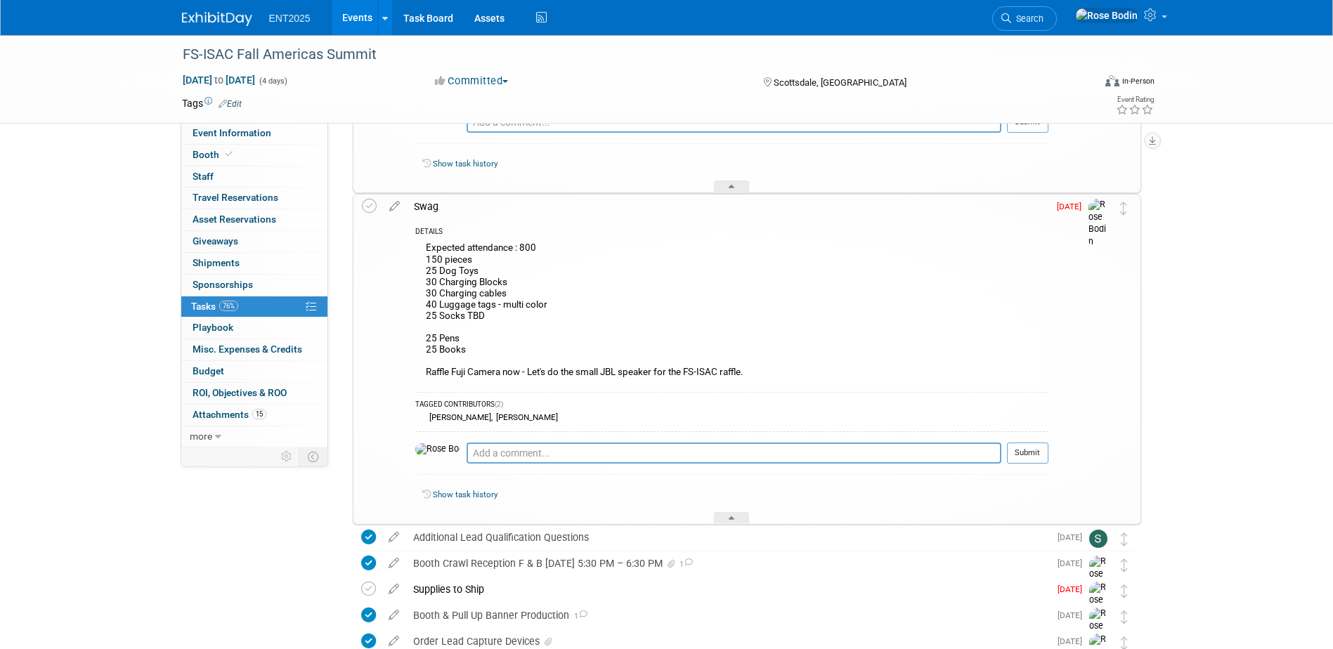
scroll to position [632, 0]
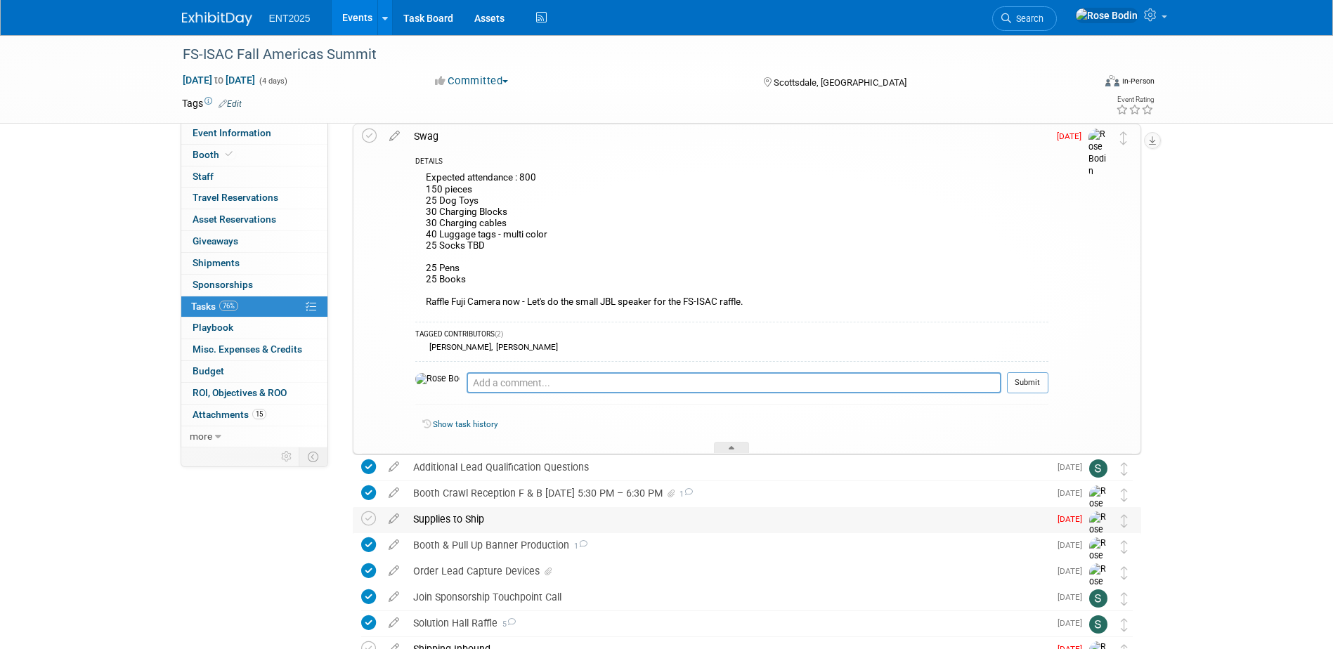
click at [575, 521] on div "Supplies to Ship" at bounding box center [727, 519] width 643 height 24
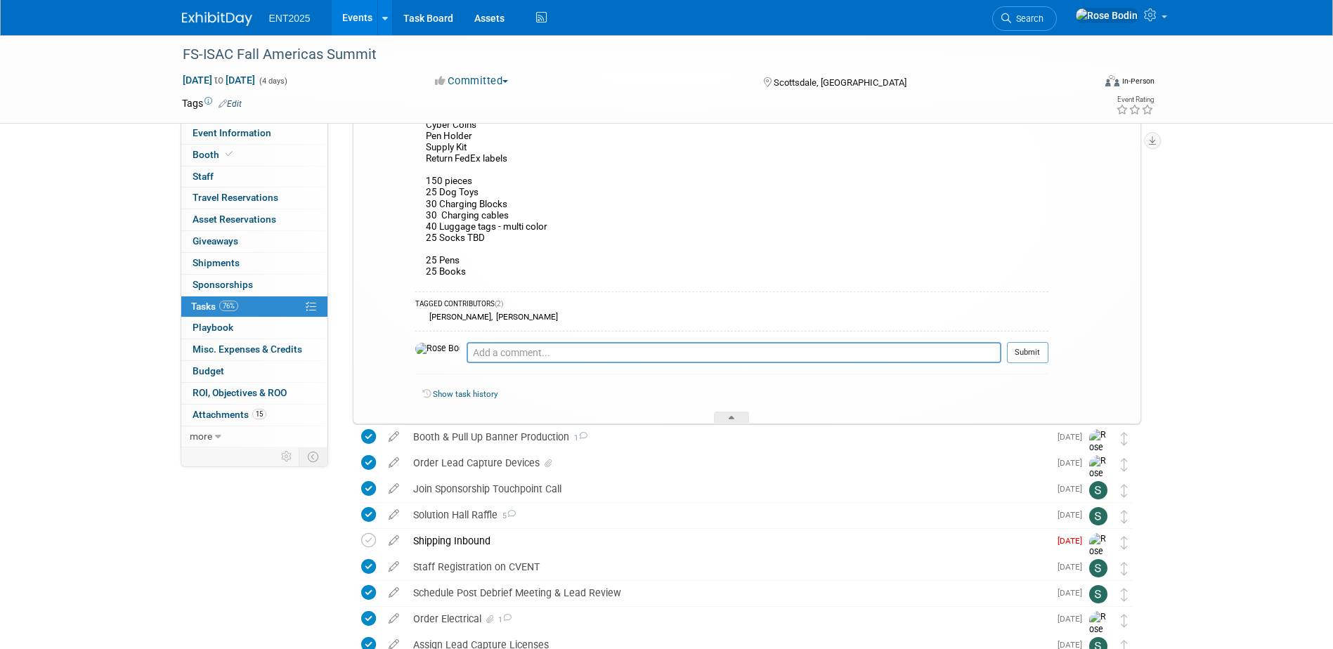
scroll to position [1265, 0]
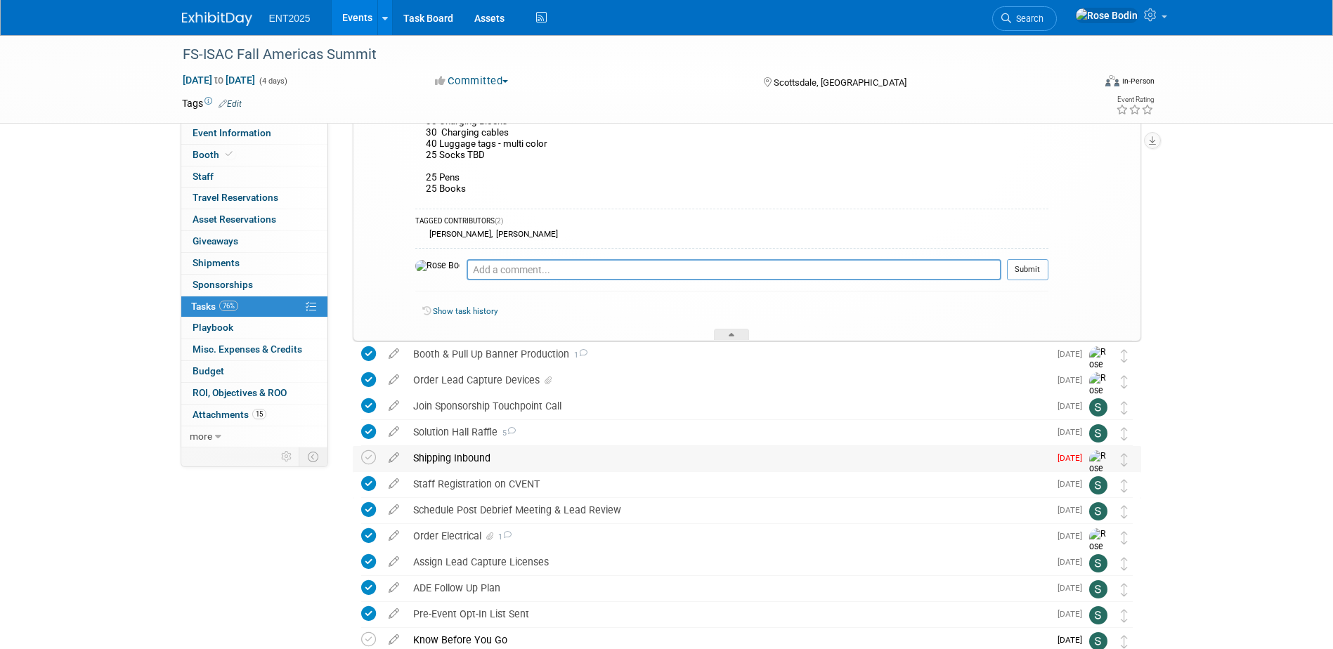
click at [622, 460] on div "Shipping Inbound" at bounding box center [727, 458] width 643 height 24
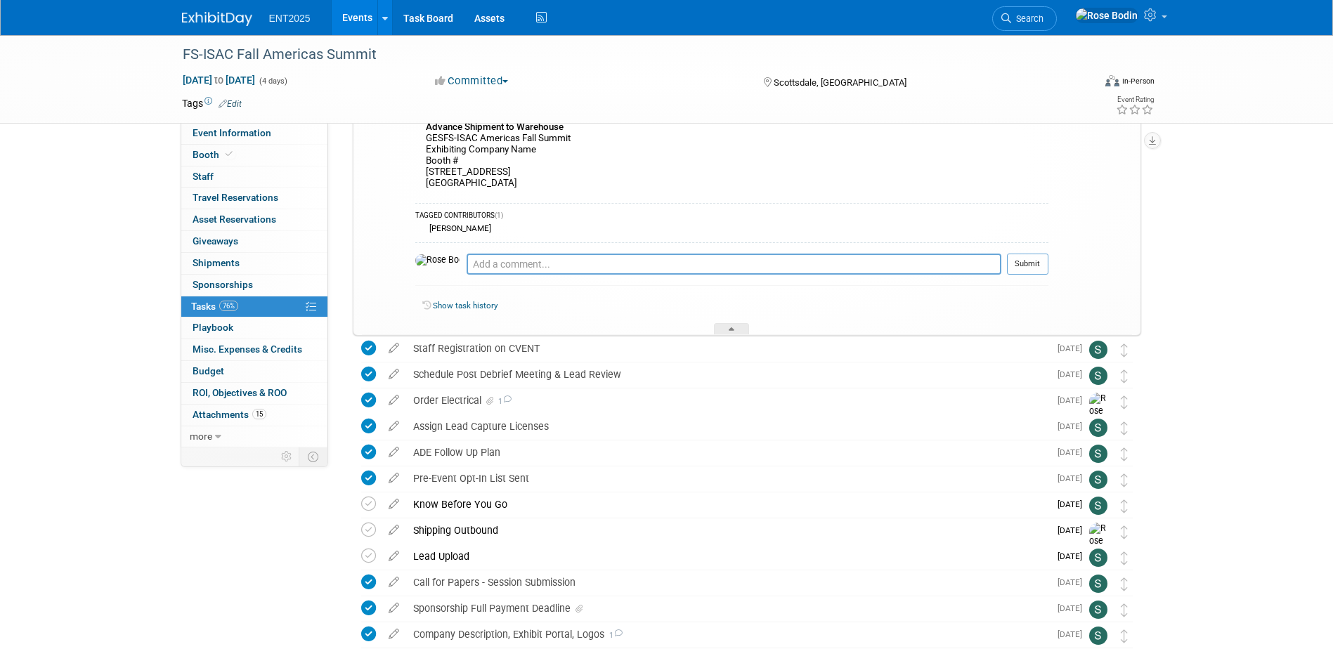
scroll to position [1757, 0]
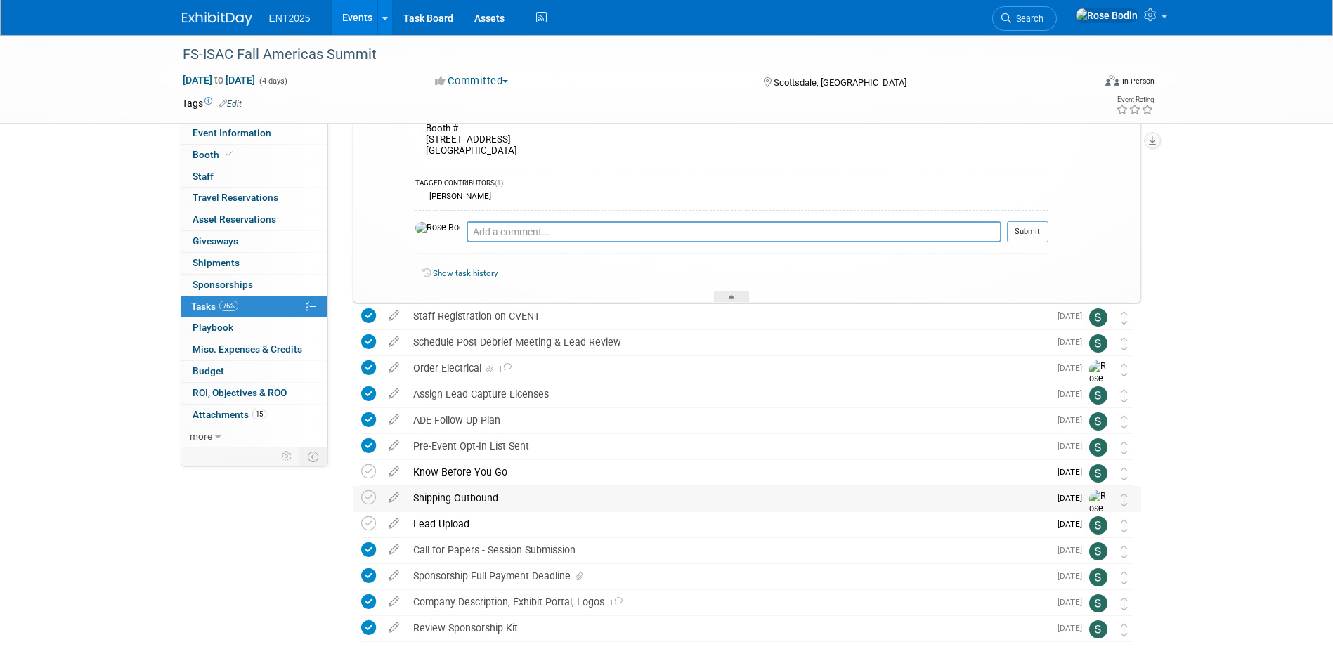
click at [631, 502] on div "Shipping Outbound" at bounding box center [727, 498] width 643 height 24
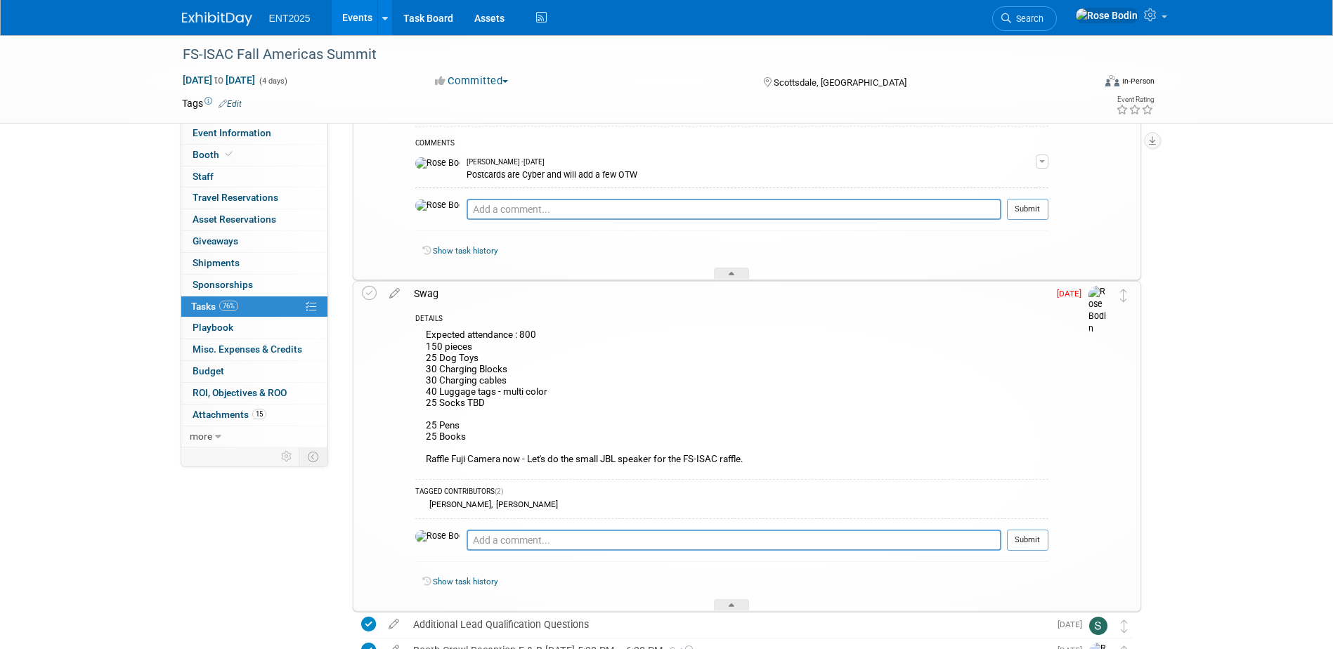
scroll to position [432, 0]
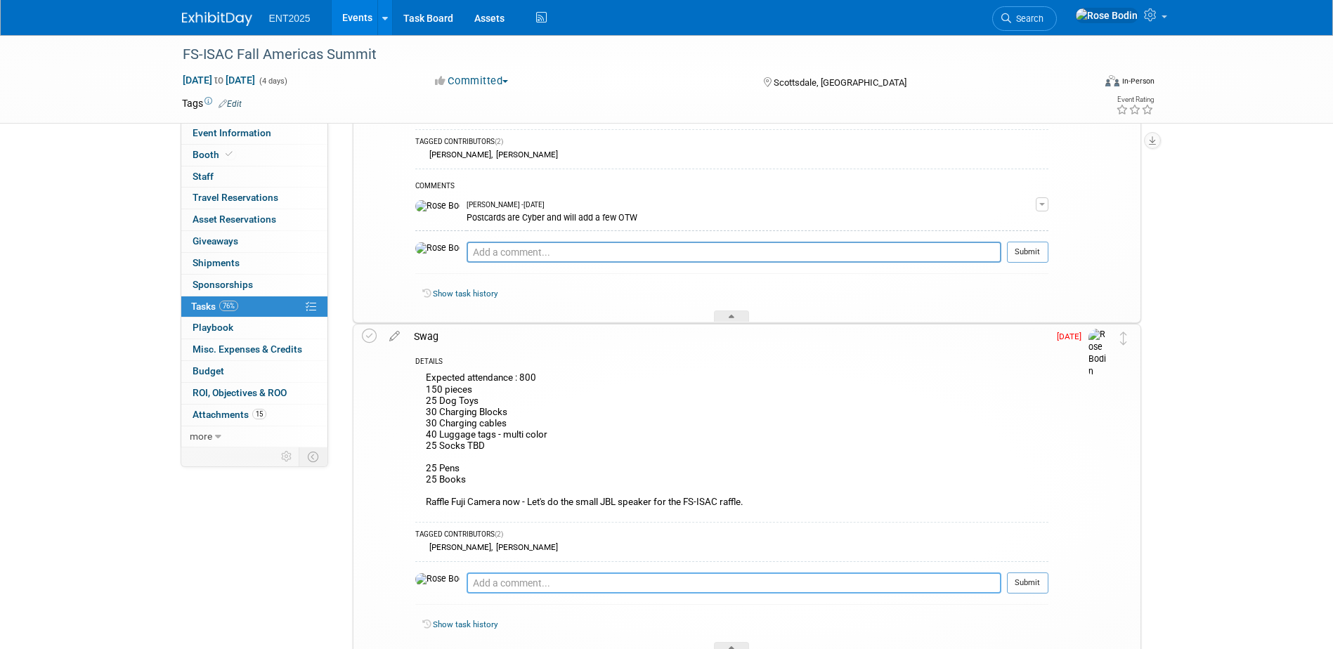
click at [512, 583] on textarea at bounding box center [734, 583] width 535 height 21
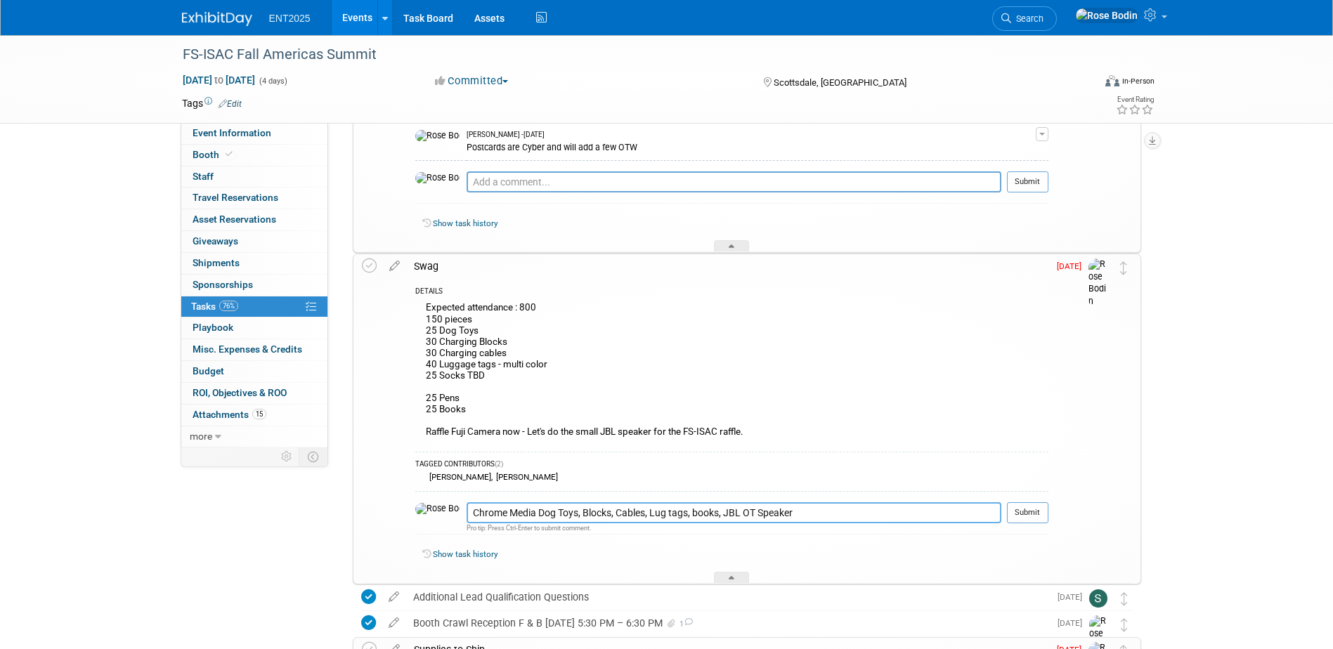
scroll to position [573, 0]
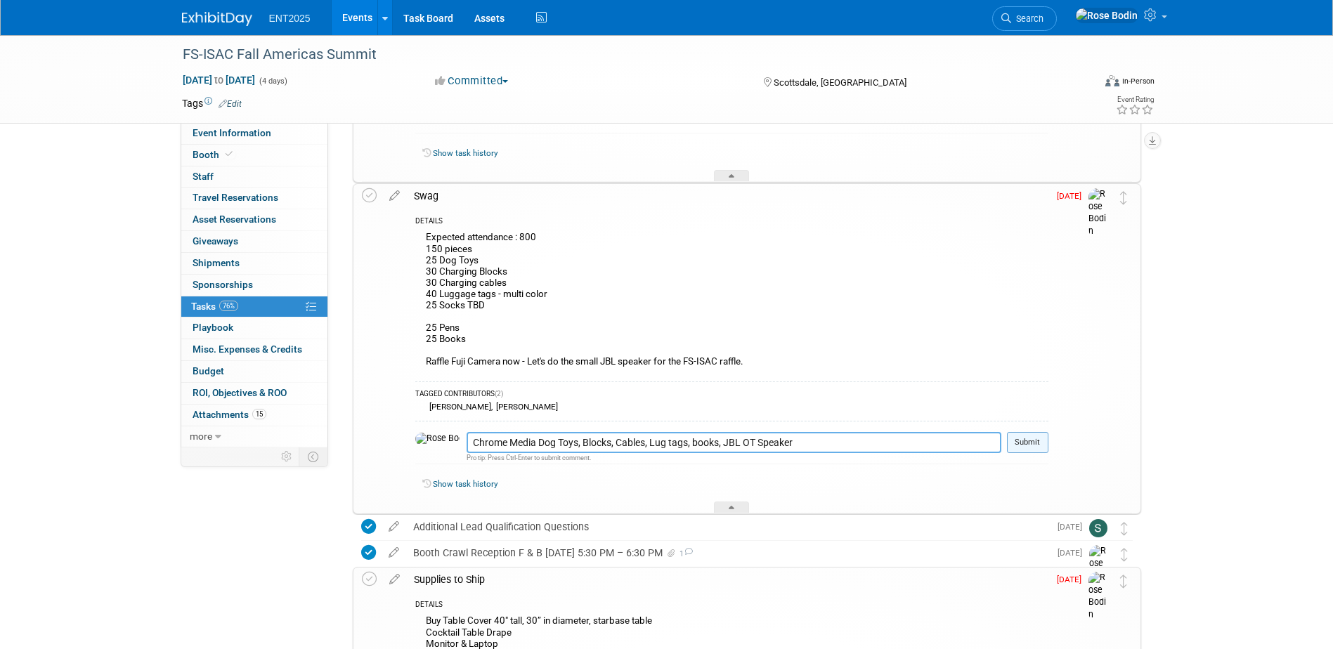
type textarea "Chrome Media Dog Toys, Blocks, Cables, Lug tags, books, JBL OT Speaker"
click at [1022, 437] on button "Submit" at bounding box center [1027, 442] width 41 height 21
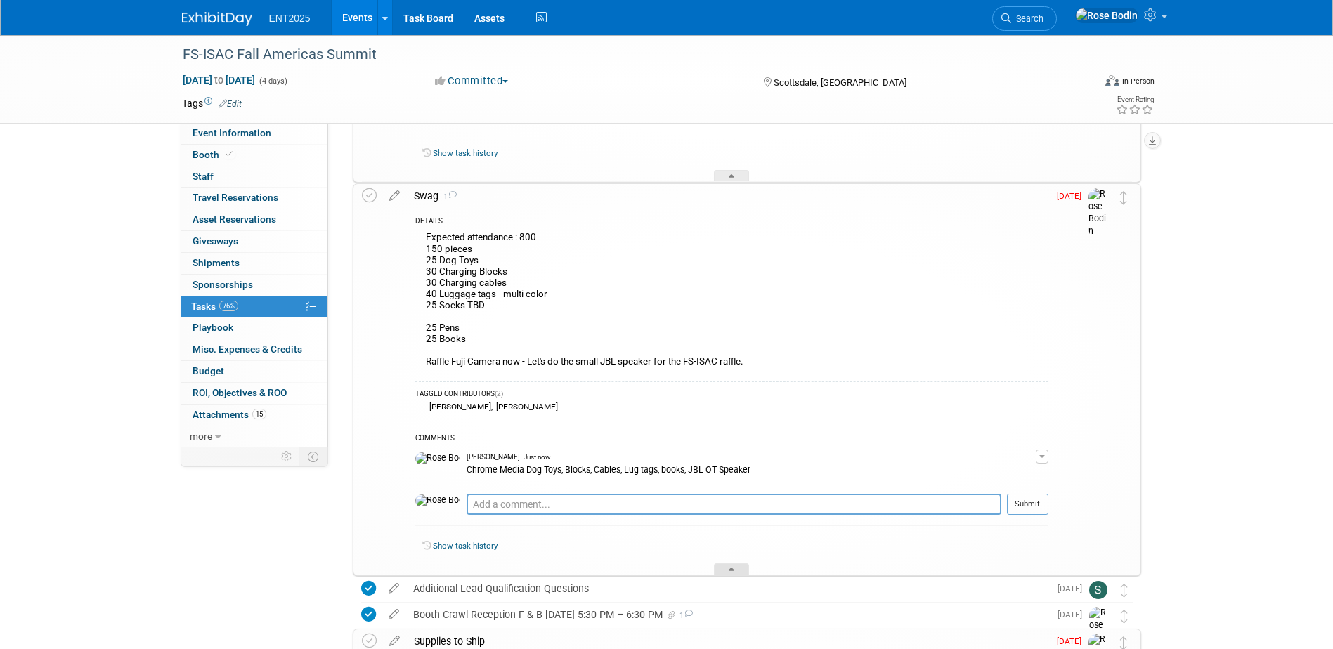
click at [729, 569] on icon at bounding box center [732, 572] width 6 height 8
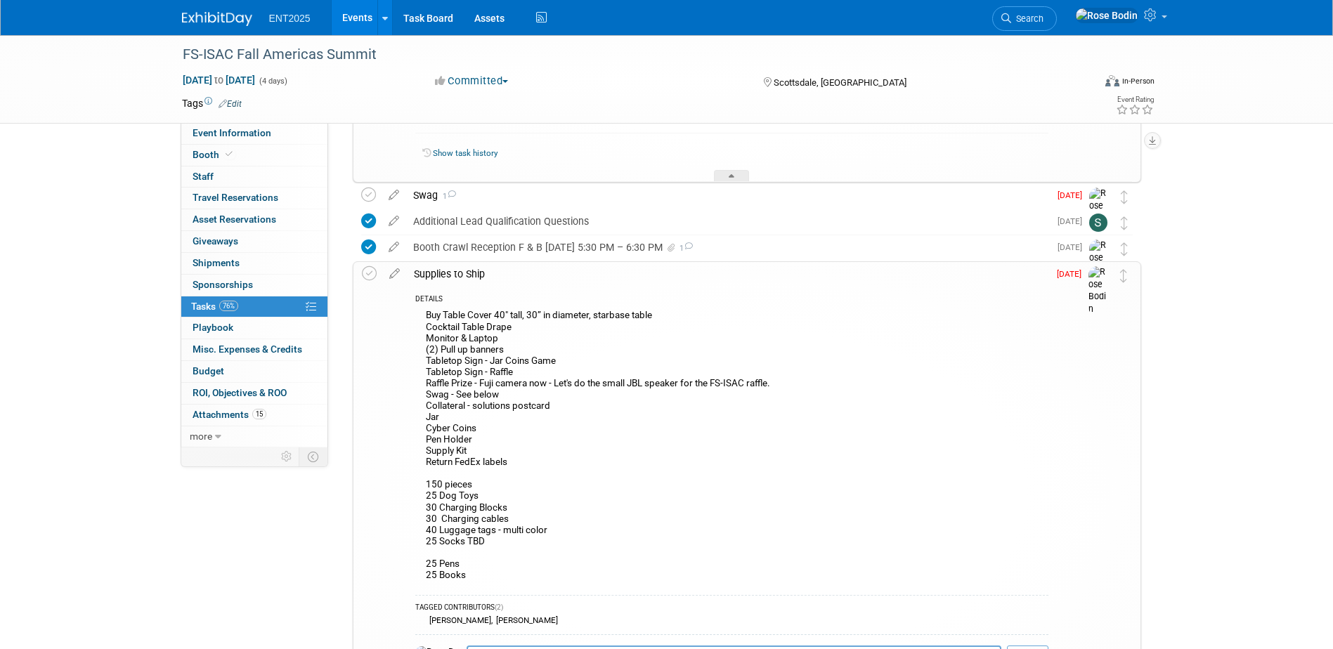
scroll to position [643, 0]
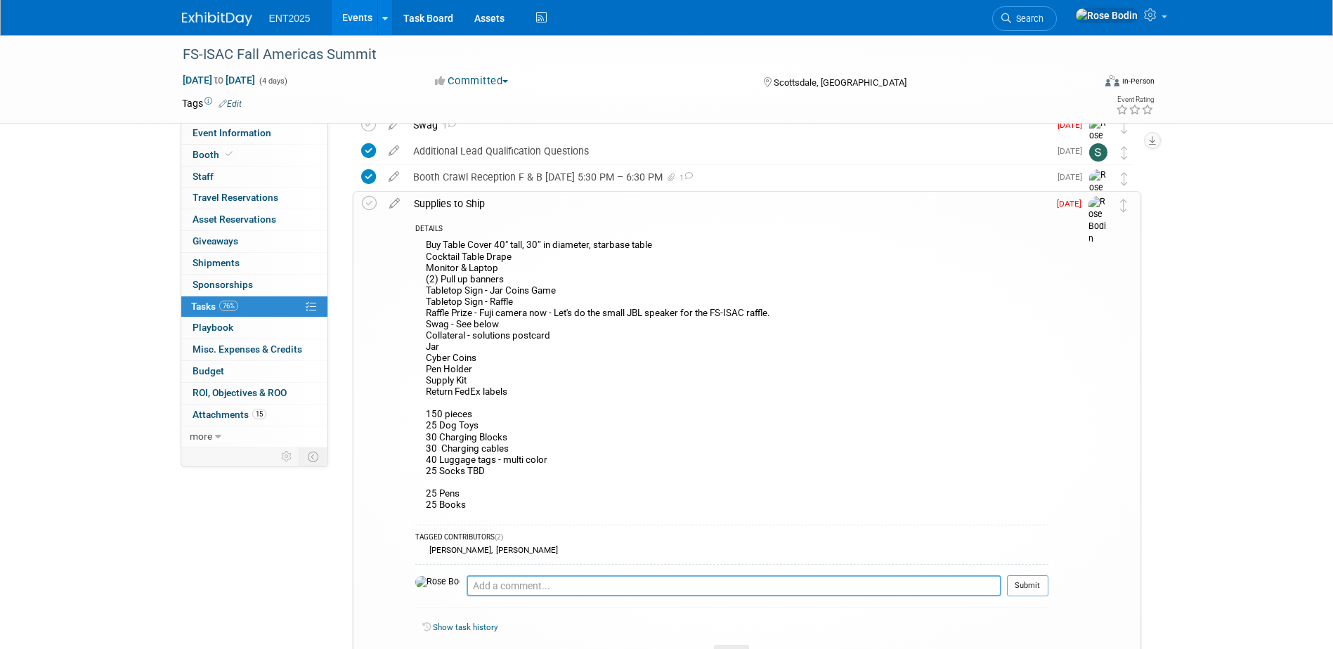
click at [476, 585] on textarea at bounding box center [734, 585] width 535 height 21
type textarea "Supplies & Pens from Broomfield all other Swag Chrome Media"
click at [680, 476] on div "Buy Table Cover 40" tall, 30” in diameter, starbase table Cocktail Table Drape …" at bounding box center [731, 377] width 633 height 282
drag, startPoint x: 504, startPoint y: 325, endPoint x: 424, endPoint y: 324, distance: 80.1
click at [424, 324] on div "Buy Table Cover 40" tall, 30” in diameter, starbase table Cocktail Table Drape …" at bounding box center [731, 377] width 633 height 282
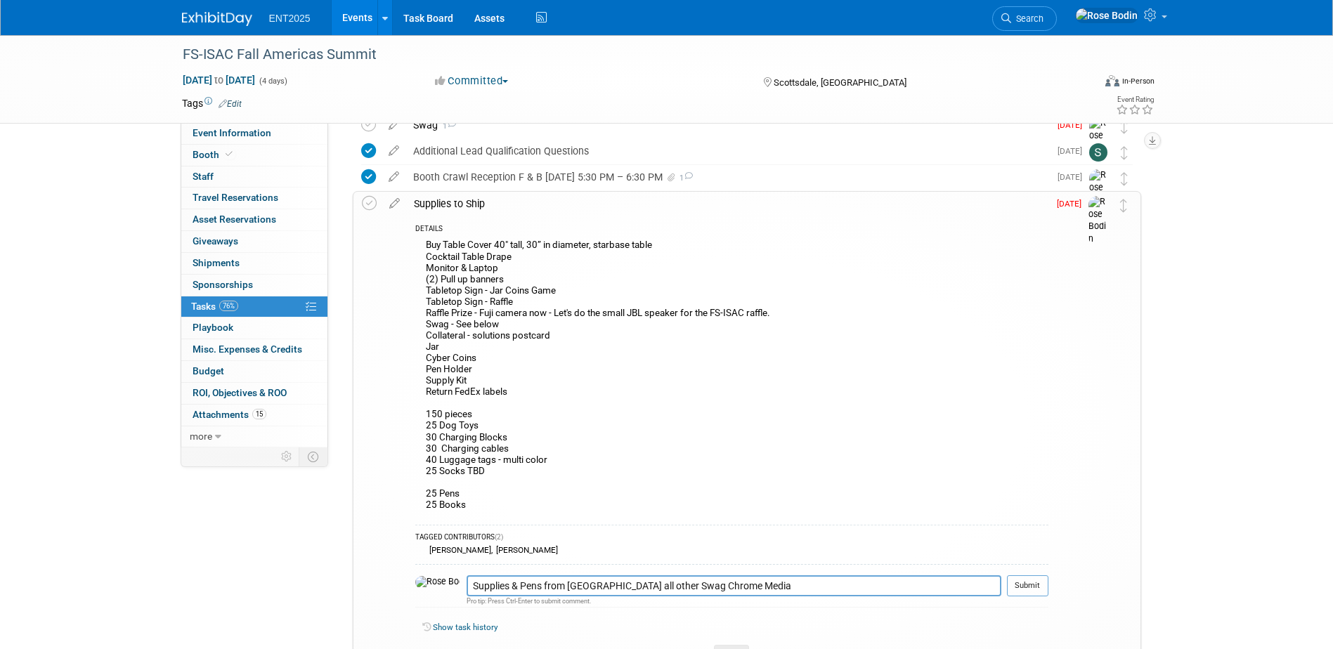
click at [637, 371] on div "Buy Table Cover 40" tall, 30” in diameter, starbase table Cocktail Table Drape …" at bounding box center [731, 377] width 633 height 282
click at [1024, 583] on button "Submit" at bounding box center [1027, 585] width 41 height 21
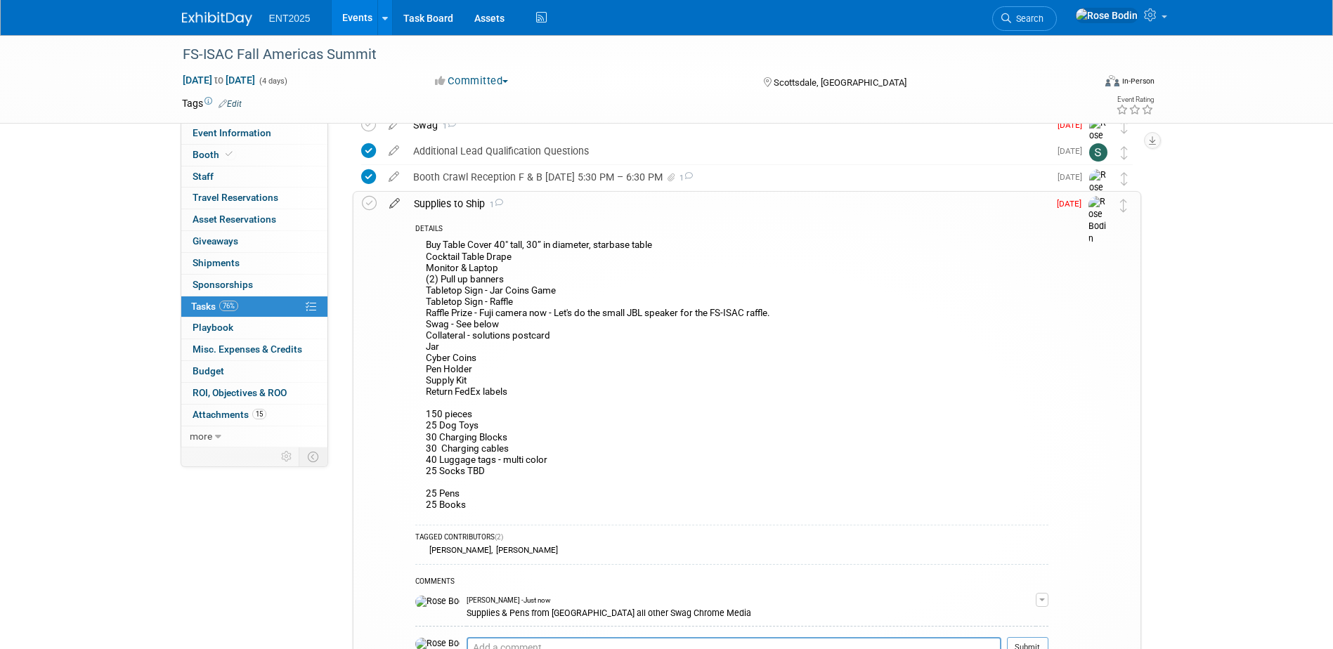
click at [393, 199] on icon at bounding box center [394, 201] width 25 height 18
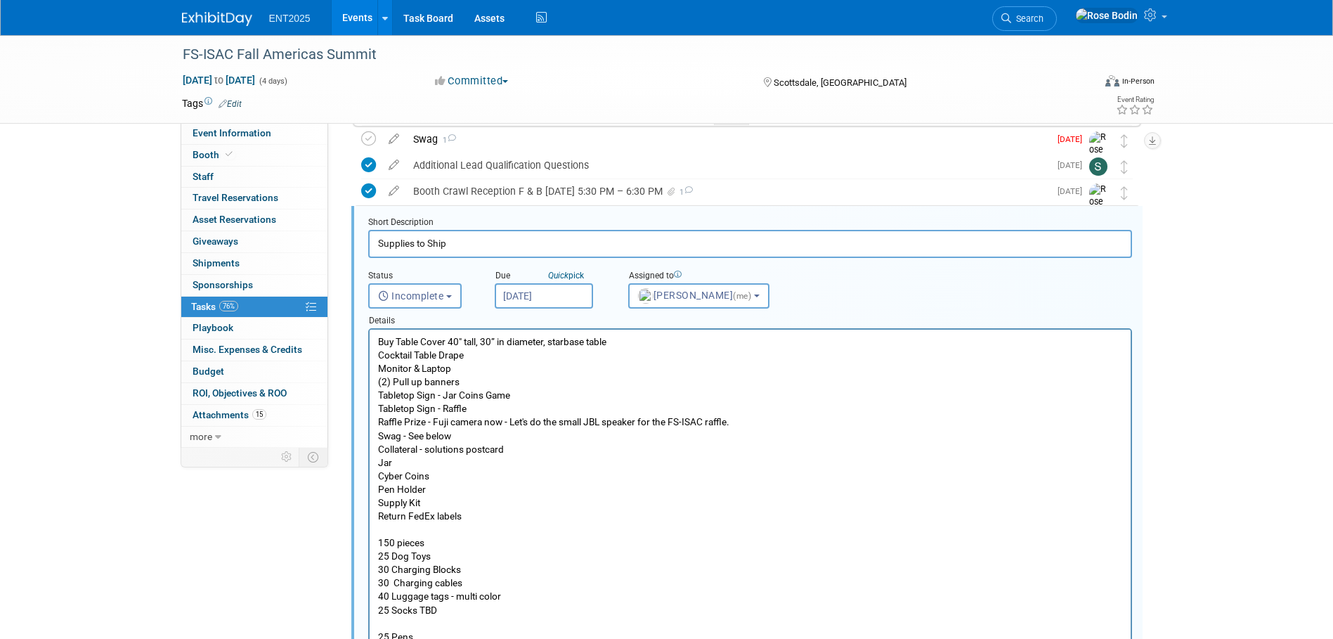
scroll to position [0, 0]
click at [490, 372] on p "Buy Table Cover 40" tall, 30” in diameter, starbase table Cocktail Table Drape …" at bounding box center [749, 496] width 745 height 322
drag, startPoint x: 461, startPoint y: 436, endPoint x: 375, endPoint y: 432, distance: 85.8
click at [375, 432] on html "Buy Table Cover 40" tall, 30” in diameter, starbase table Cocktail Table Drape …" at bounding box center [749, 493] width 761 height 327
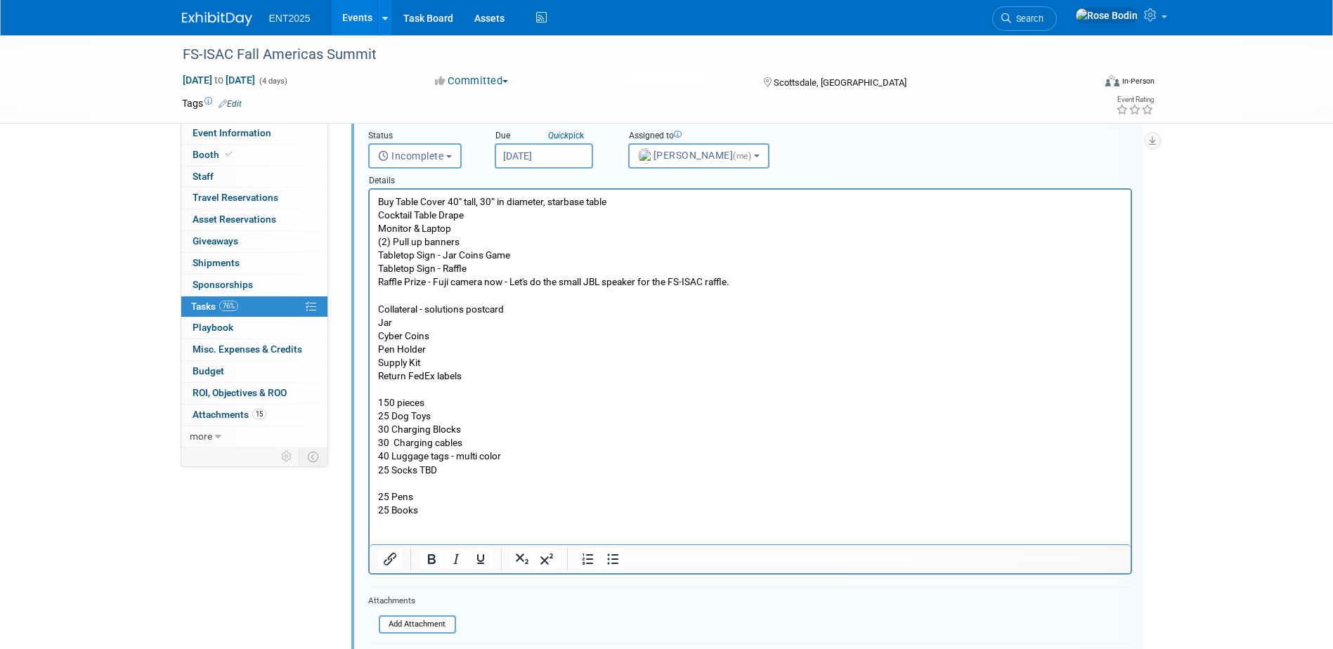
scroll to position [769, 0]
drag, startPoint x: 378, startPoint y: 401, endPoint x: 455, endPoint y: 514, distance: 137.0
click at [455, 514] on p "Buy Table Cover 40" tall, 30” in diameter, starbase table Cocktail Table Drape …" at bounding box center [749, 356] width 745 height 322
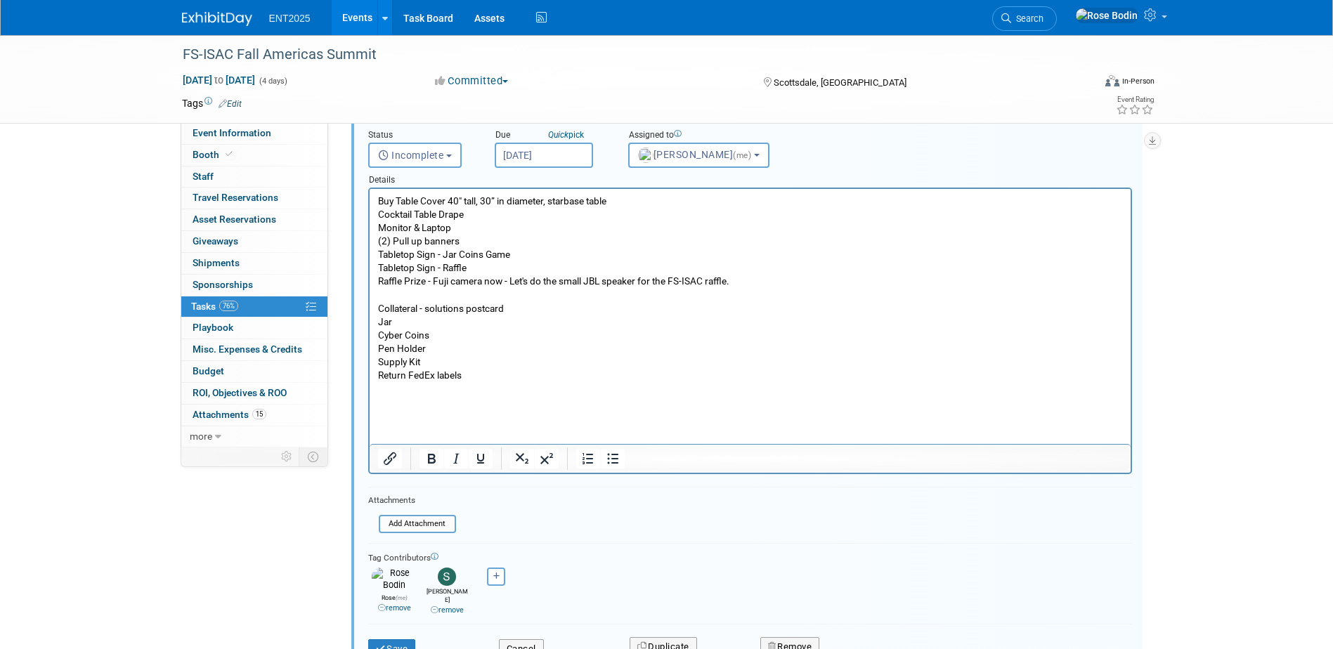
scroll to position [840, 0]
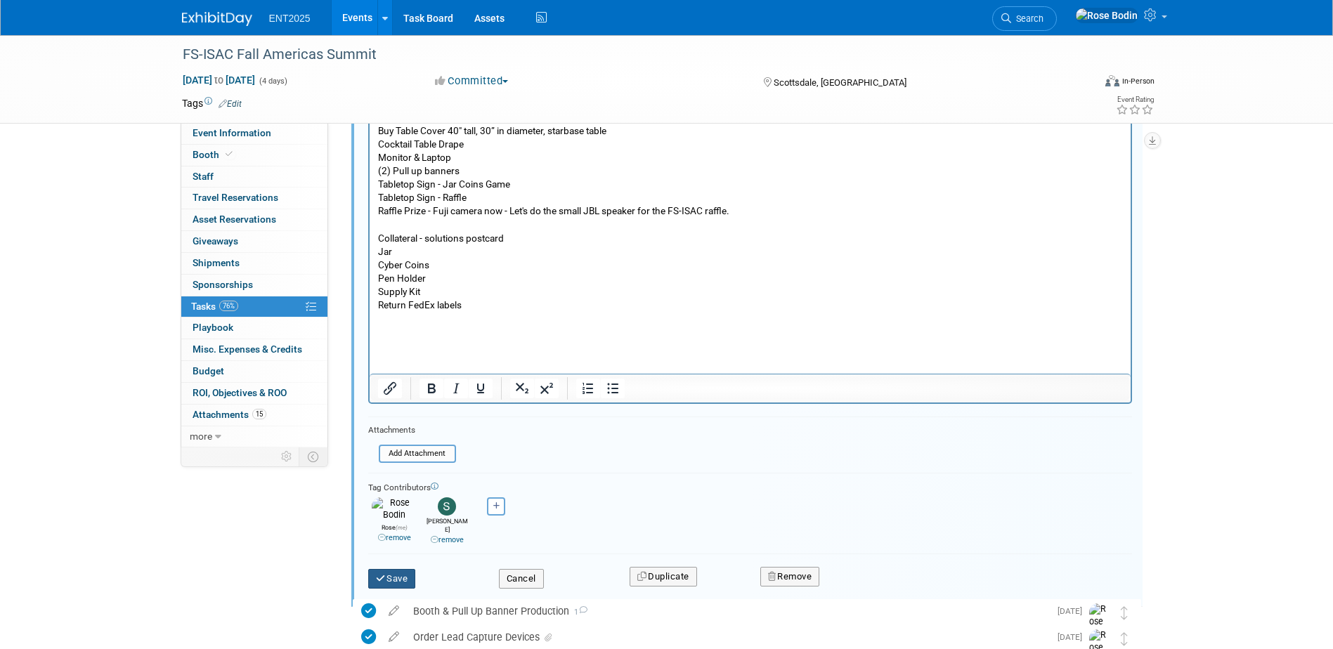
click at [396, 569] on button "Save" at bounding box center [392, 579] width 48 height 20
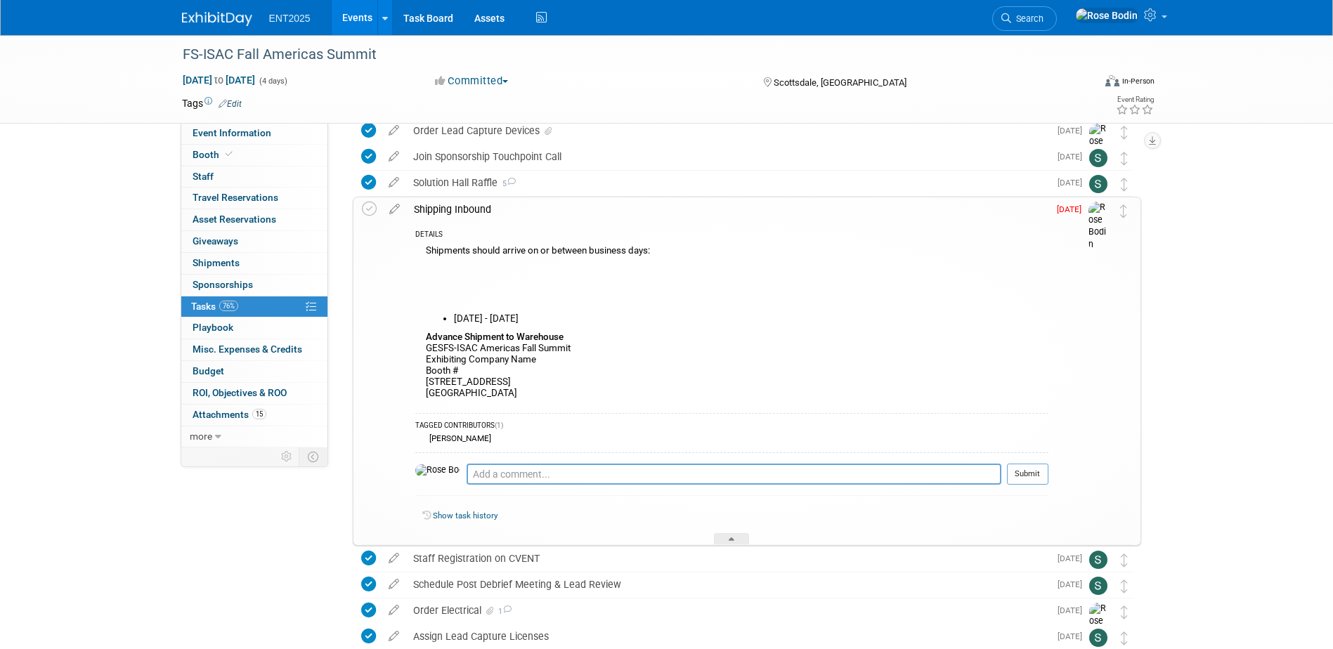
scroll to position [1191, 0]
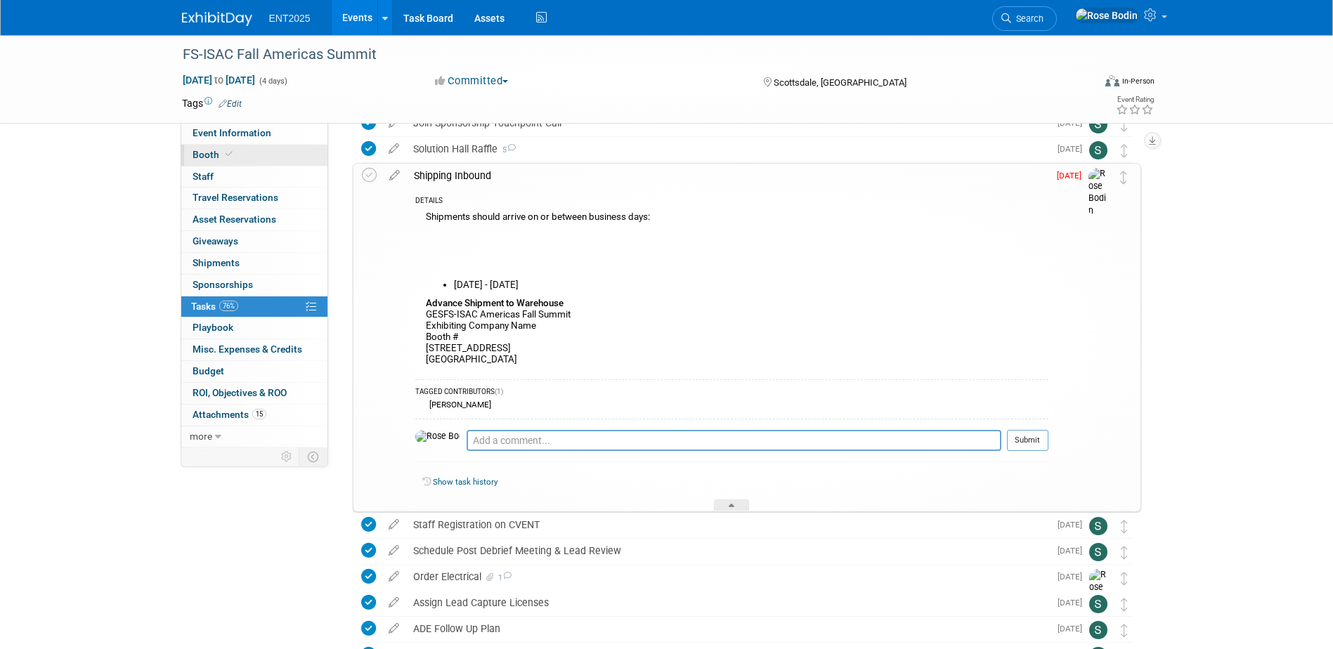
click at [290, 158] on link "Booth" at bounding box center [254, 155] width 146 height 21
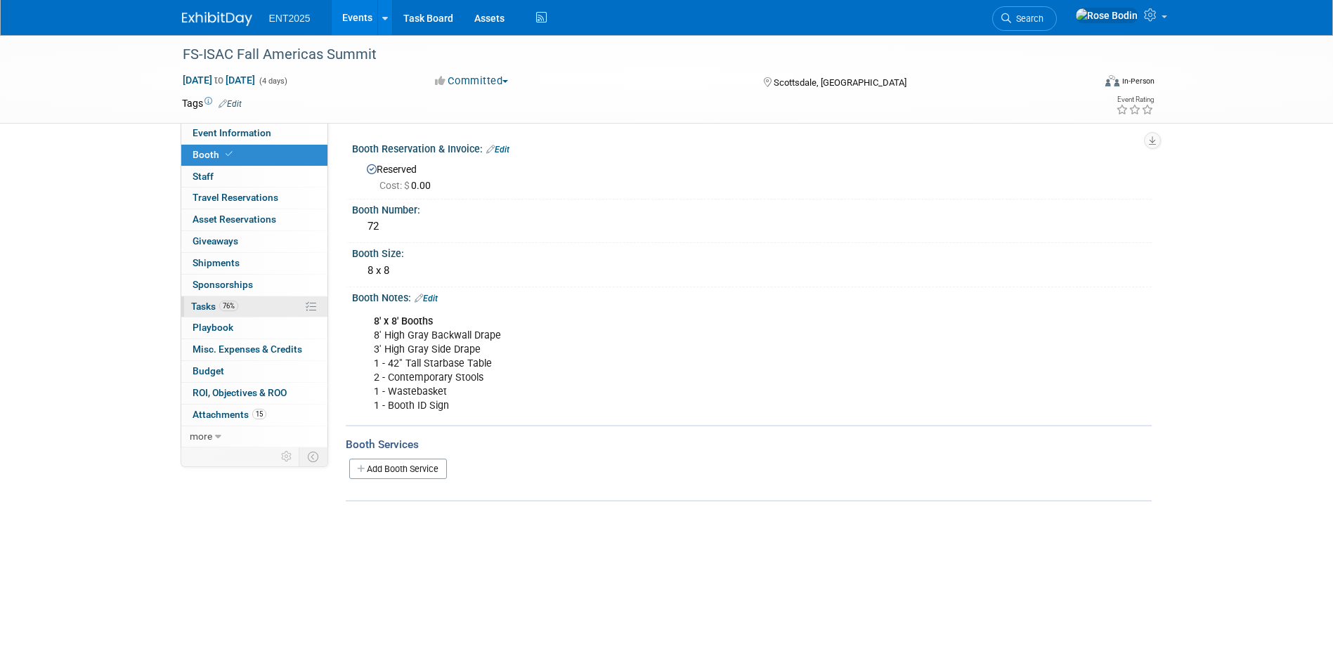
click at [274, 309] on link "76% Tasks 76%" at bounding box center [254, 307] width 146 height 21
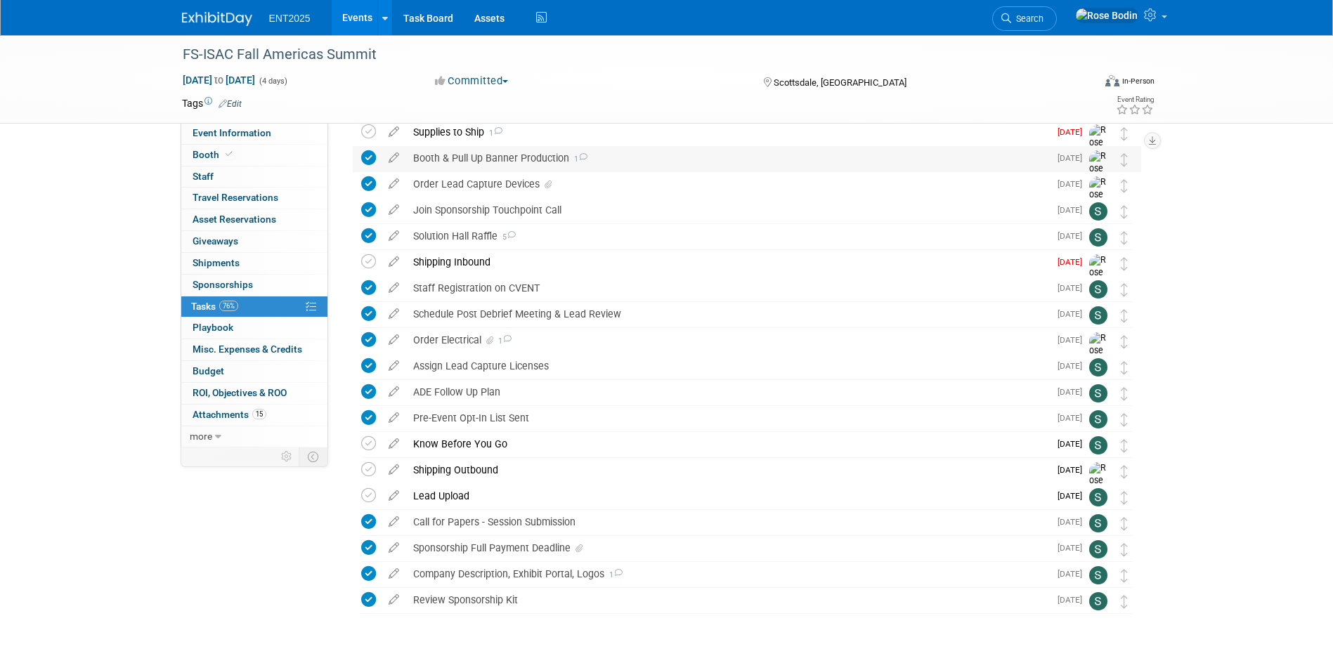
scroll to position [477, 0]
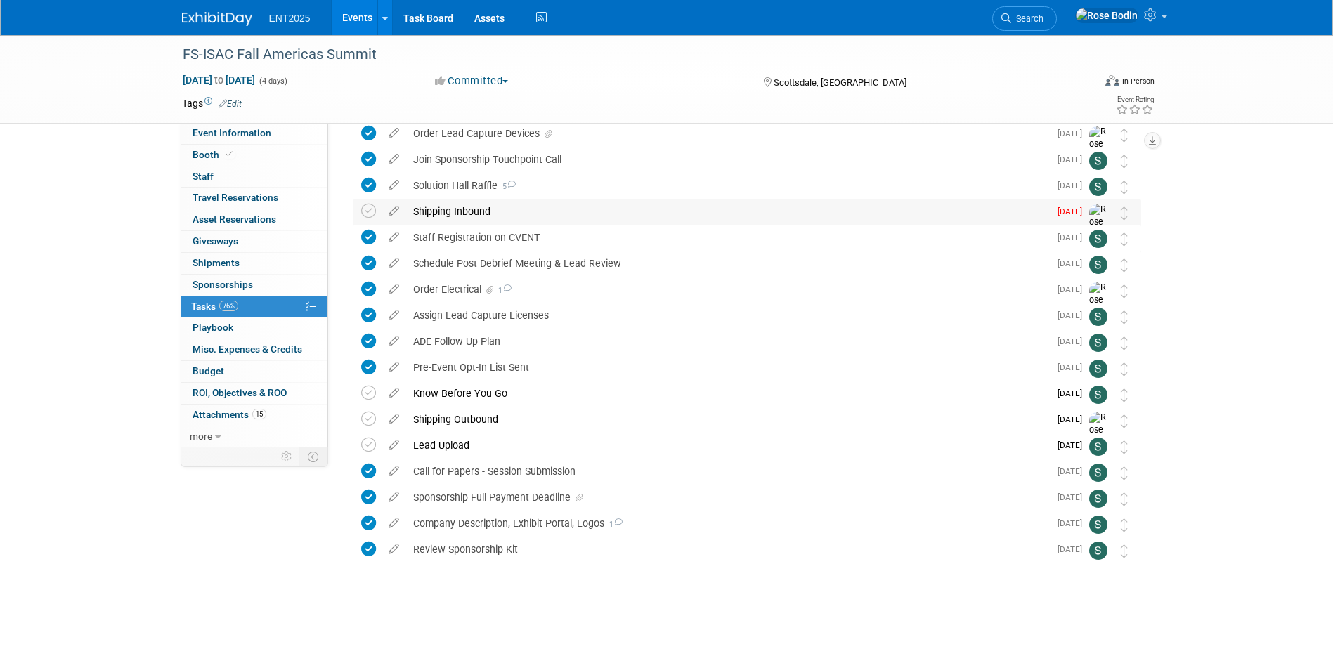
click at [566, 216] on div "Shipping Inbound" at bounding box center [727, 212] width 643 height 24
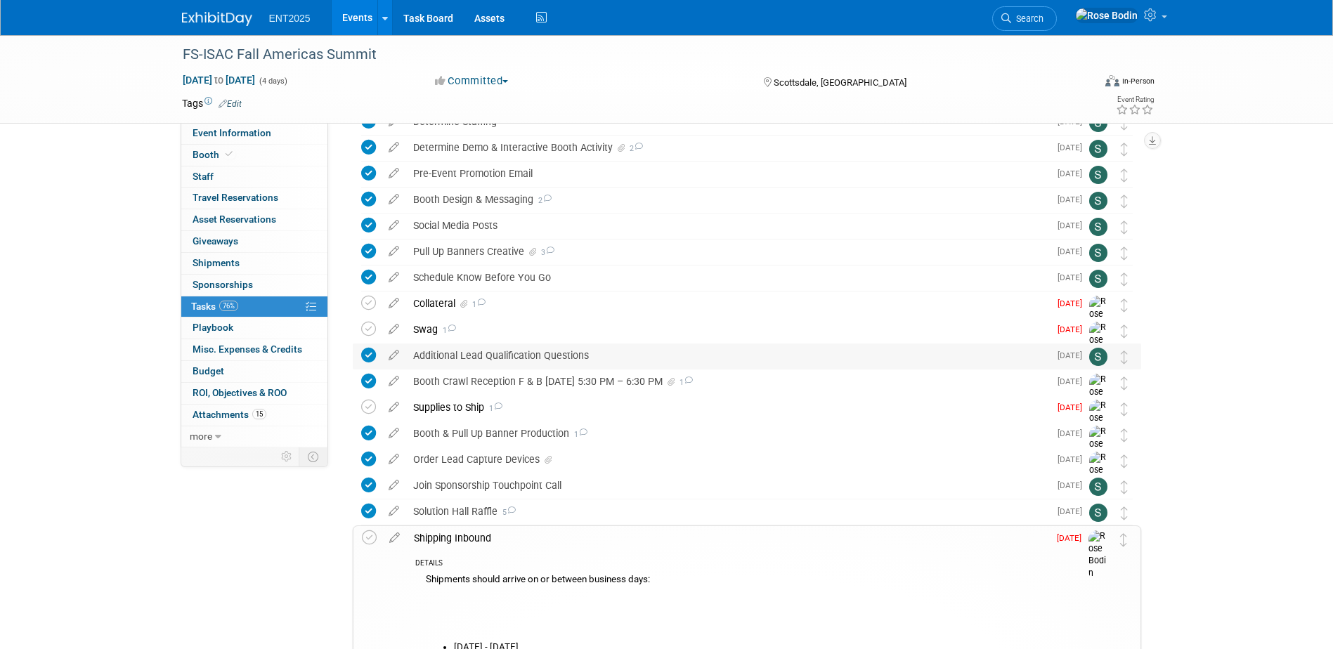
scroll to position [126, 0]
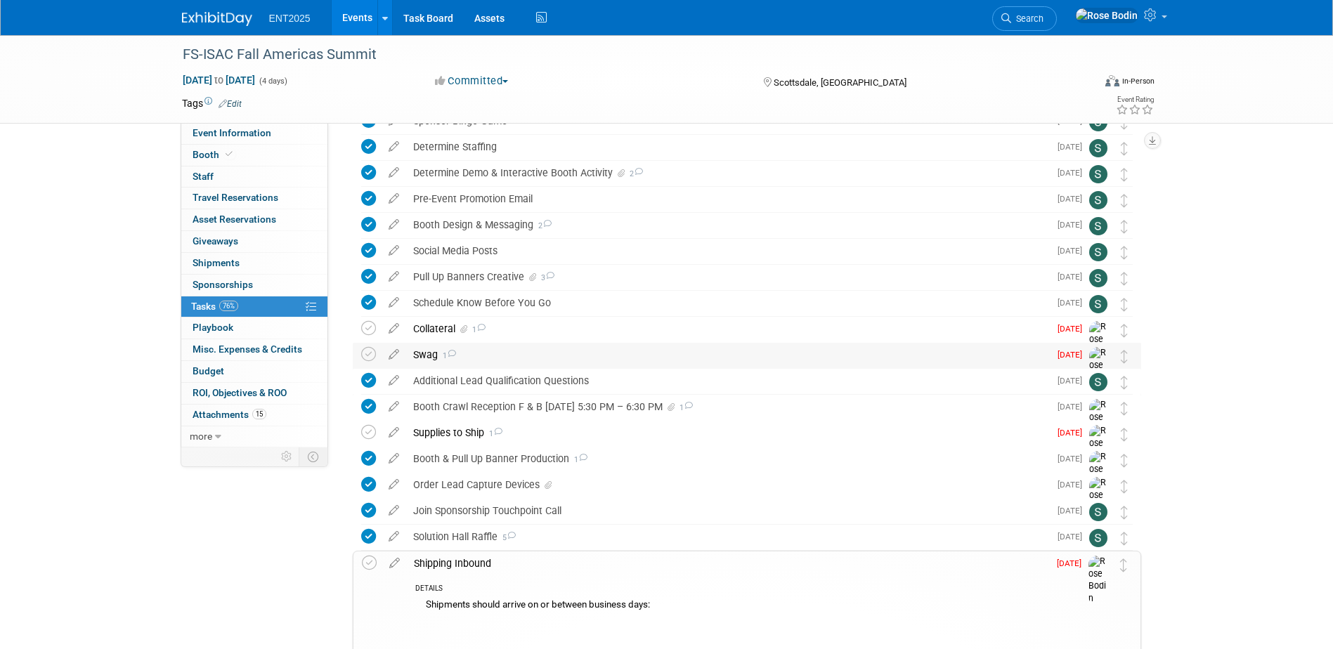
click at [548, 353] on div "Swag 1" at bounding box center [727, 355] width 643 height 24
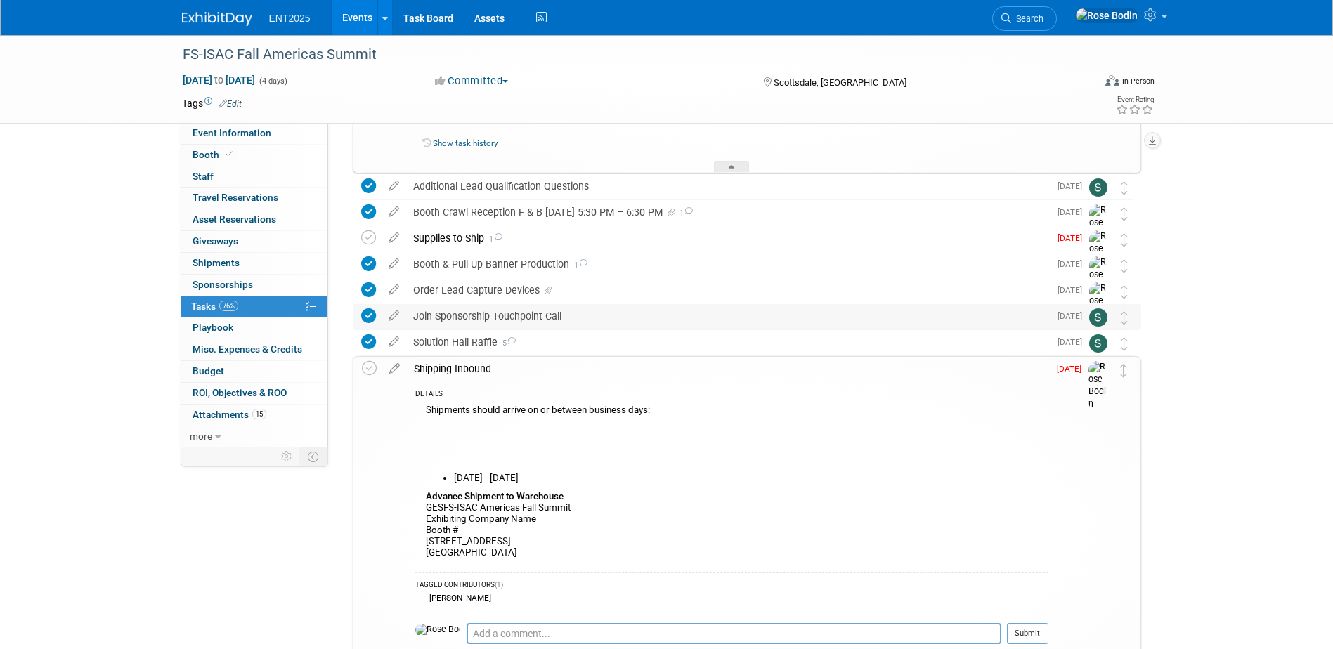
scroll to position [758, 0]
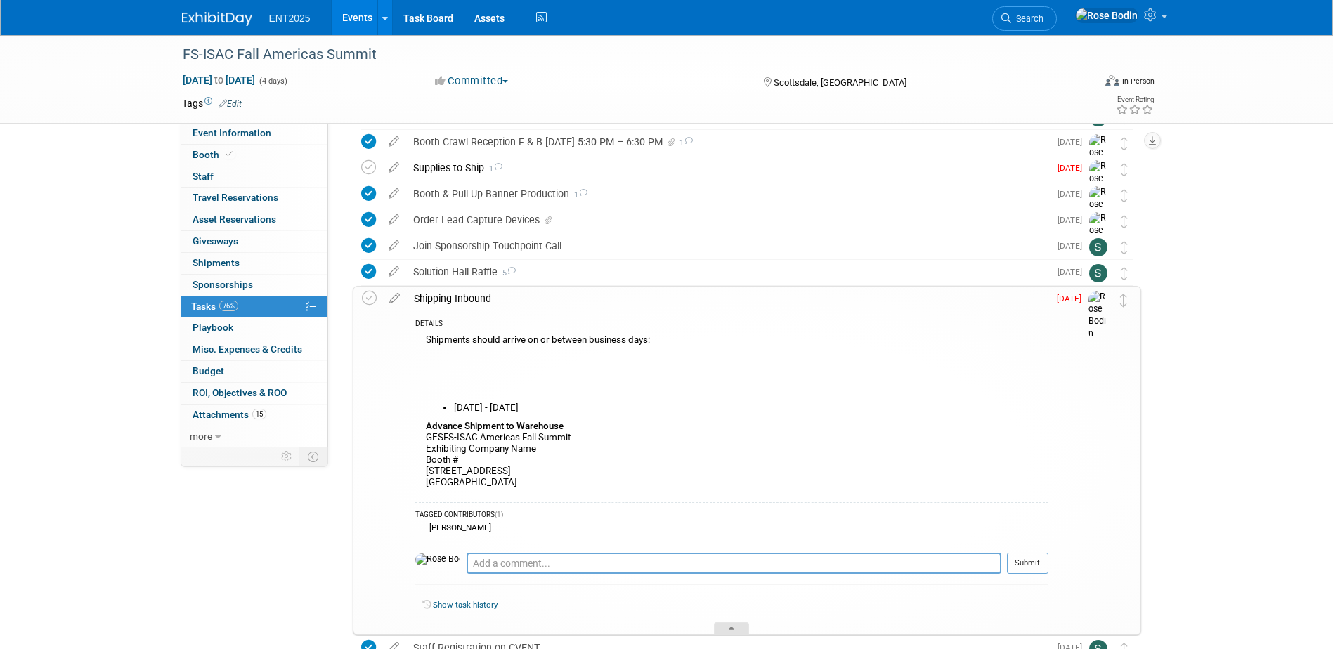
click at [728, 625] on div at bounding box center [731, 629] width 35 height 12
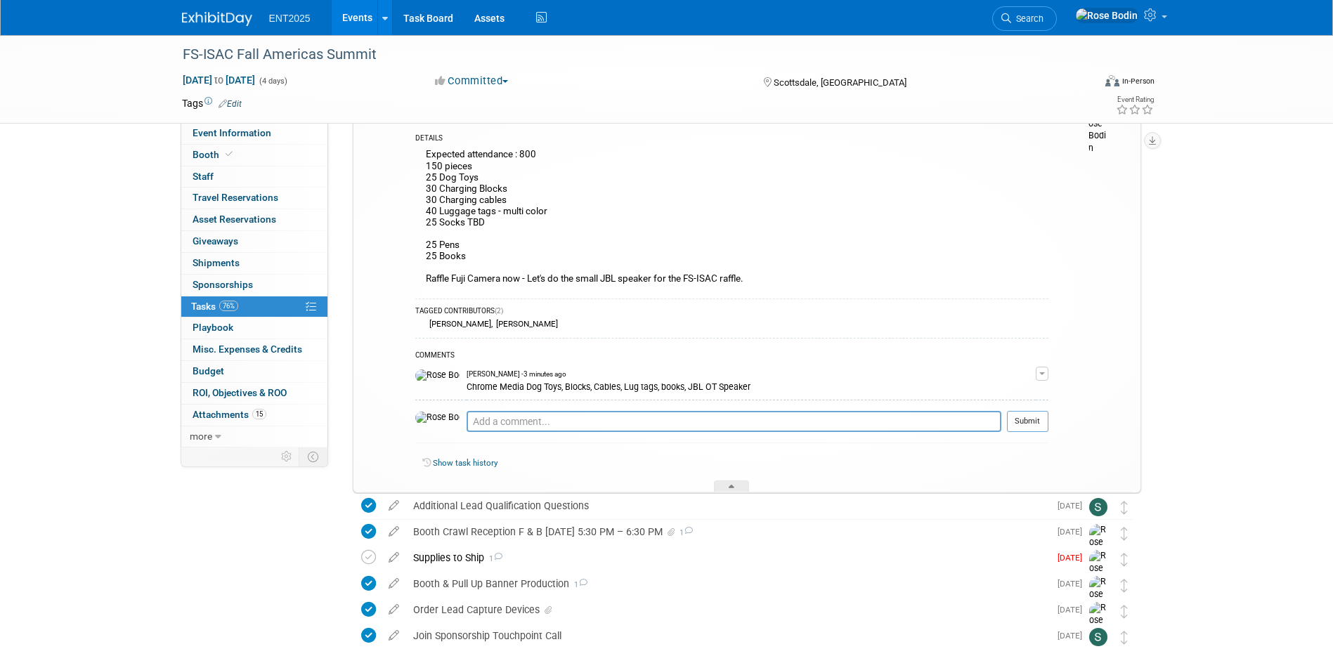
scroll to position [337, 0]
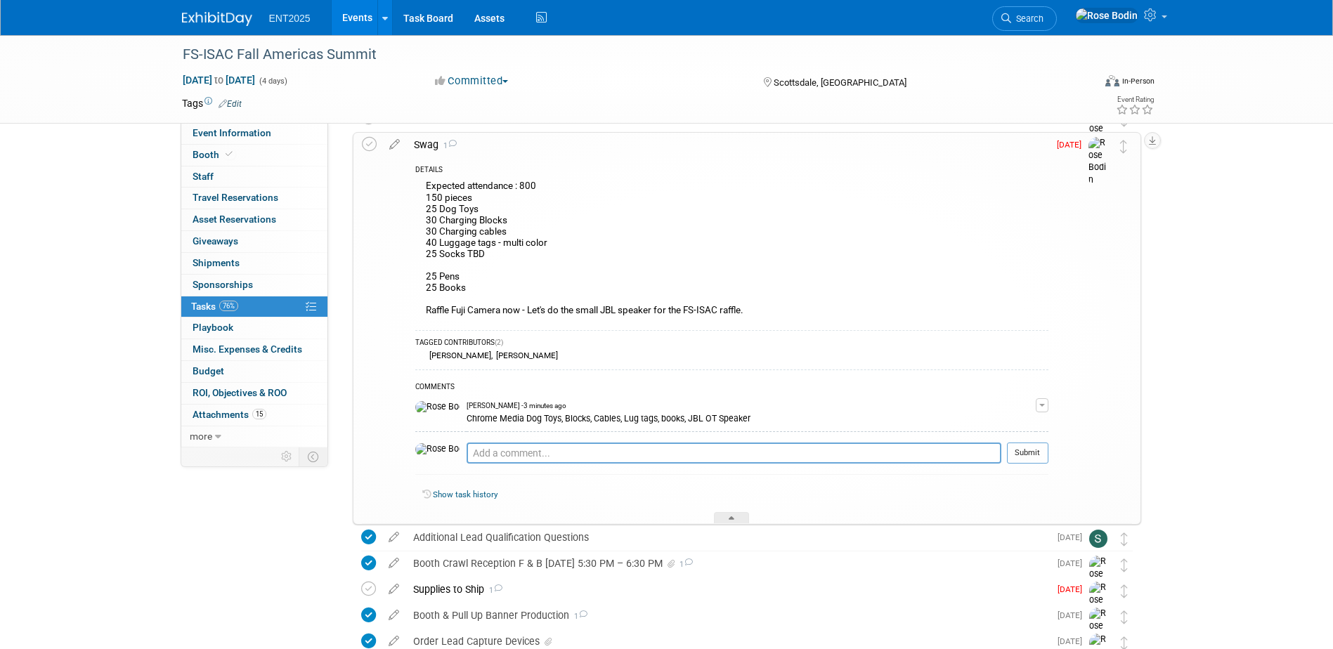
drag, startPoint x: 732, startPoint y: 515, endPoint x: 808, endPoint y: 514, distance: 75.9
click at [808, 514] on div "DETAILS Expected attendance : 800 150 pieces 25 Dog Toys 30 Charging Blocks 30 …" at bounding box center [728, 340] width 642 height 367
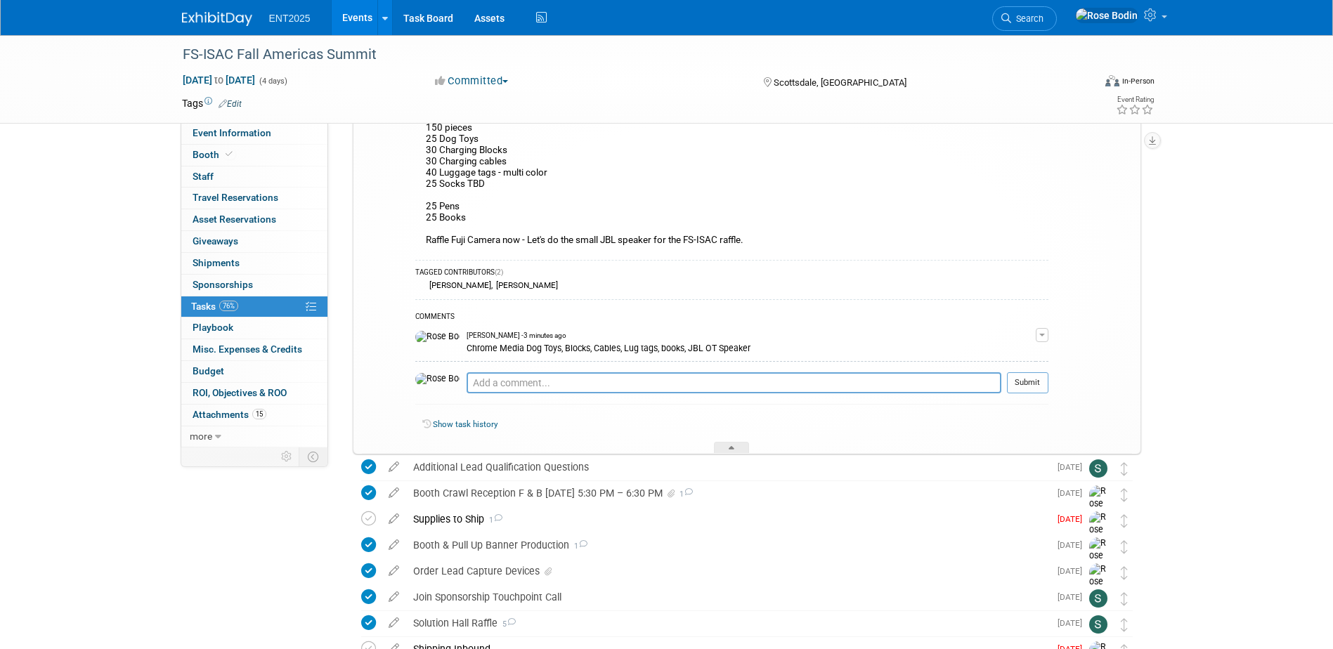
scroll to position [477, 0]
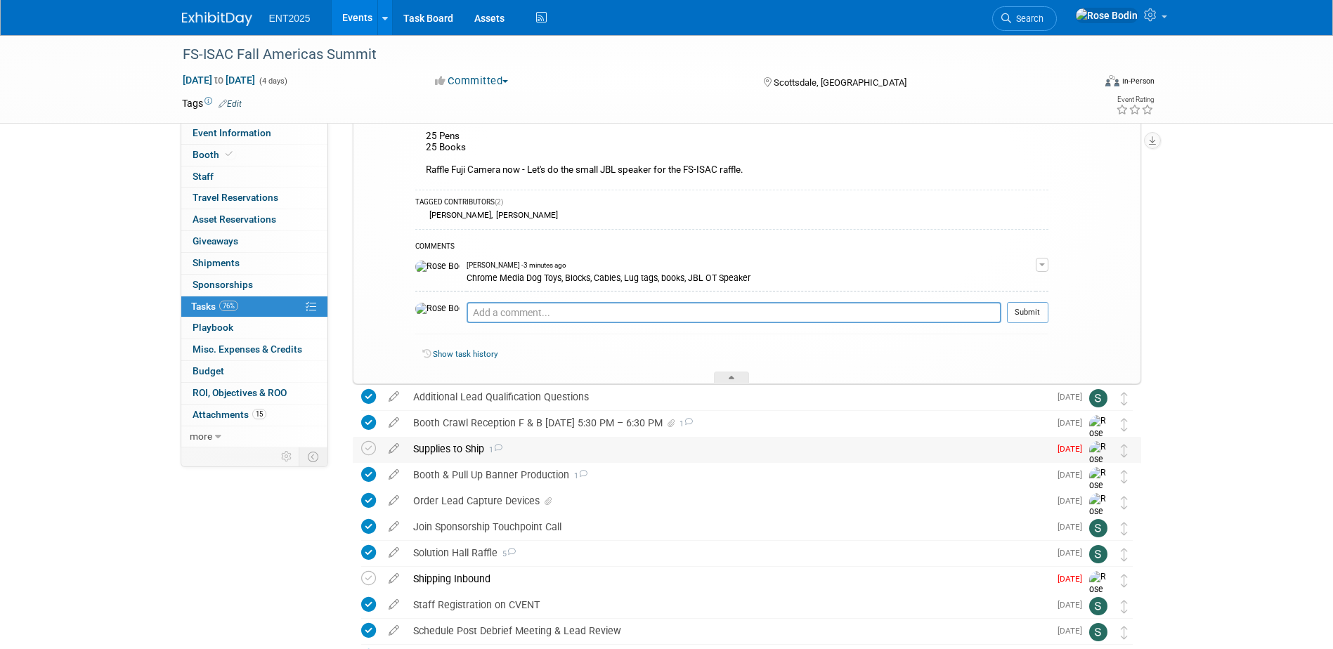
click at [773, 453] on div "Supplies to Ship 1" at bounding box center [727, 449] width 643 height 24
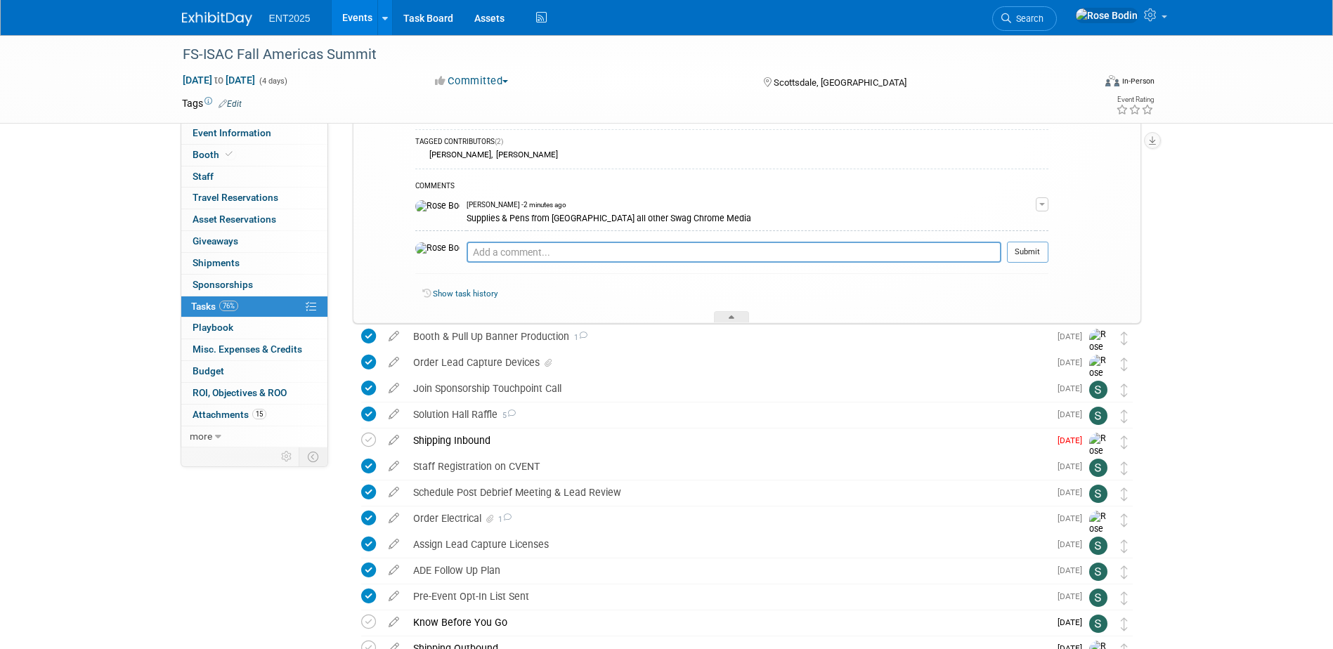
scroll to position [1039, 0]
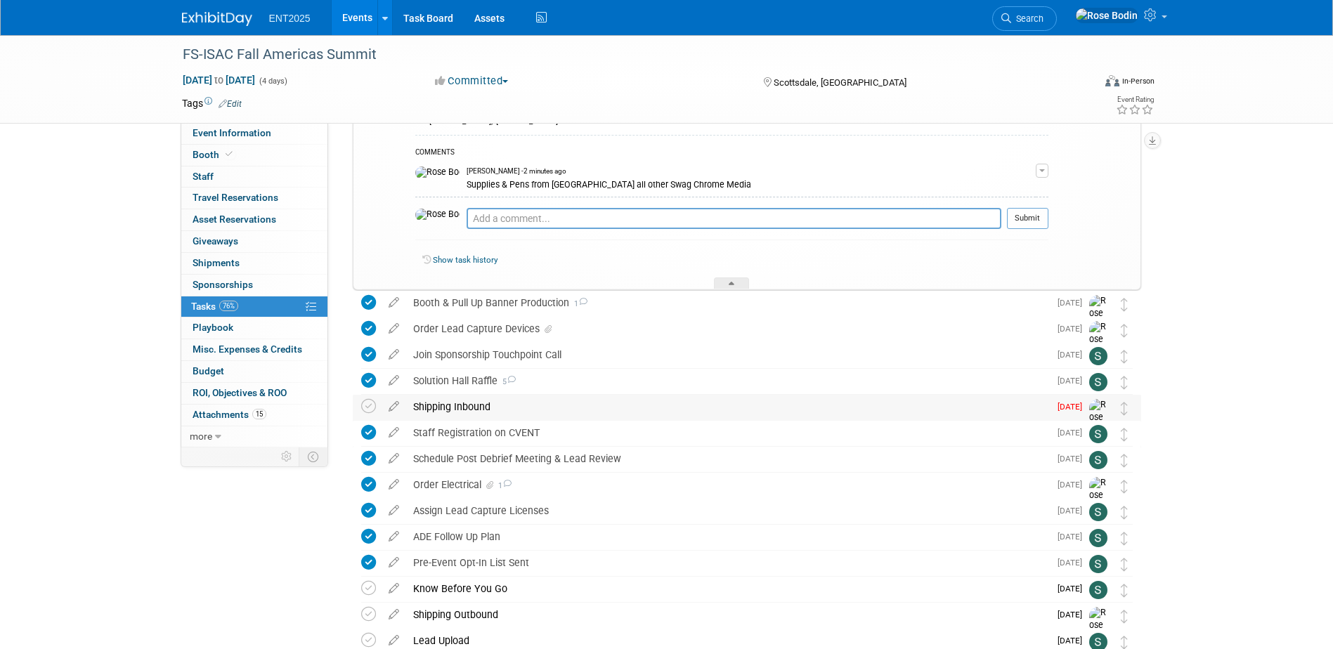
click at [754, 403] on div "Shipping Inbound" at bounding box center [727, 407] width 643 height 24
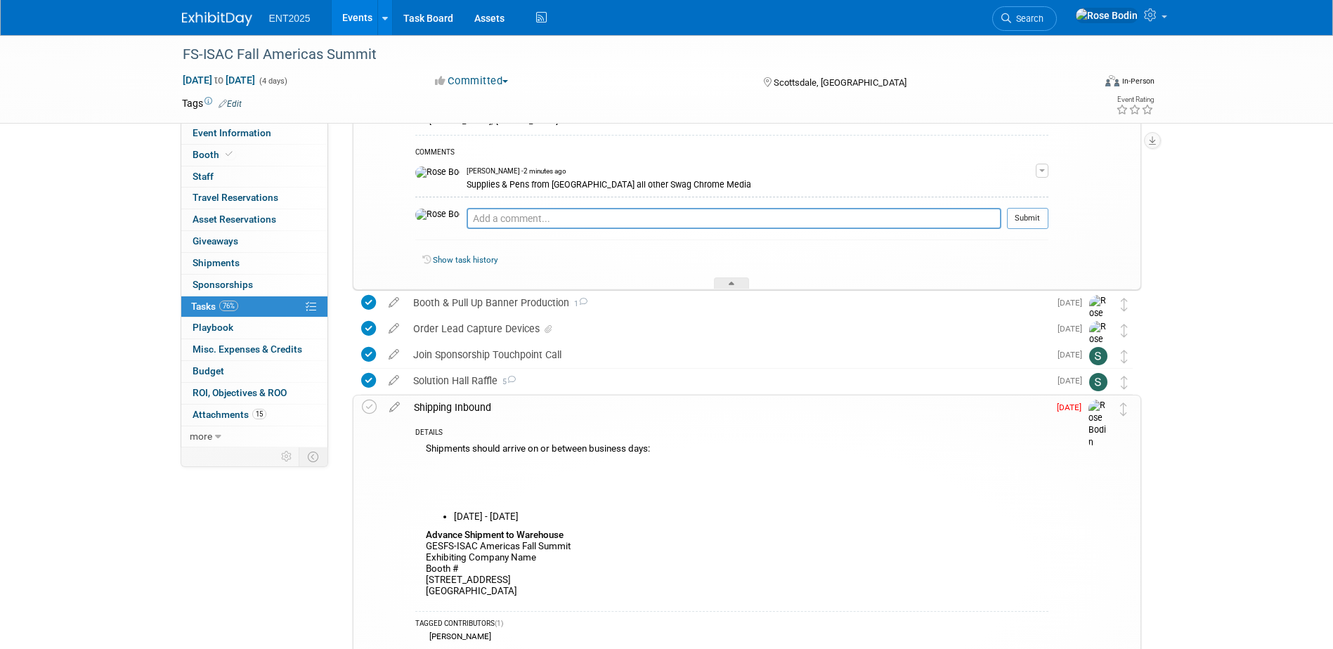
click at [753, 406] on div "Shipping Inbound" at bounding box center [728, 408] width 642 height 24
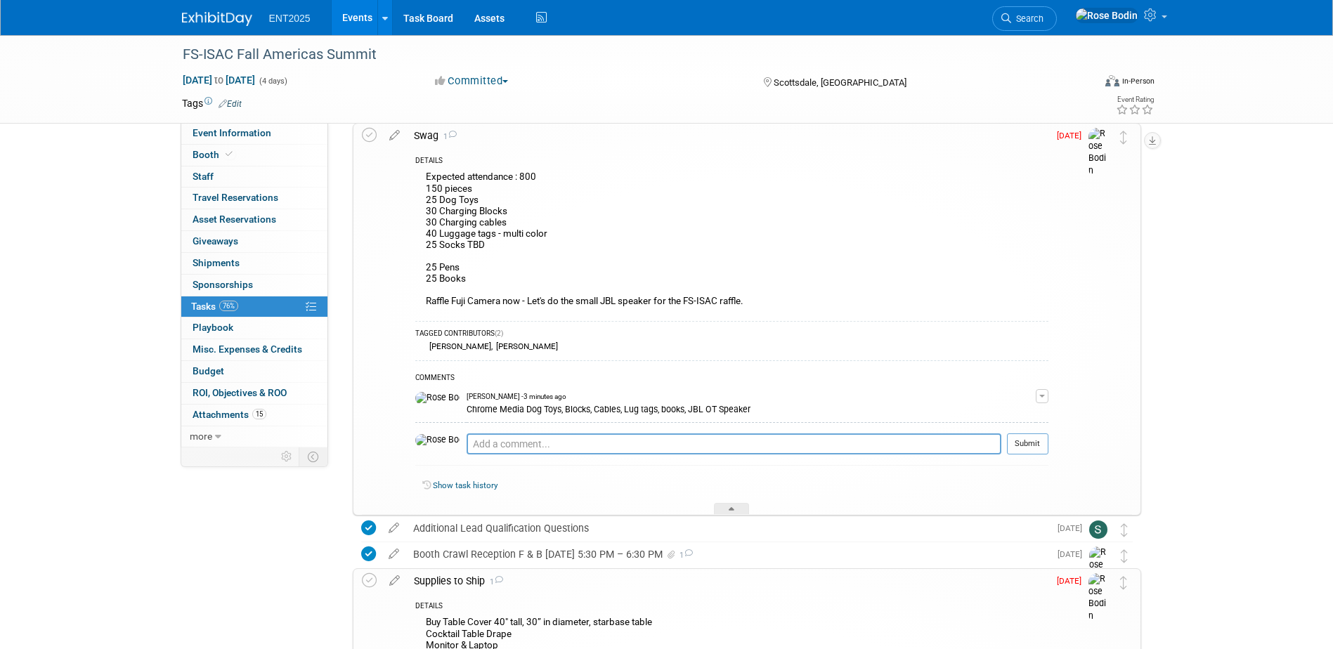
scroll to position [321, 0]
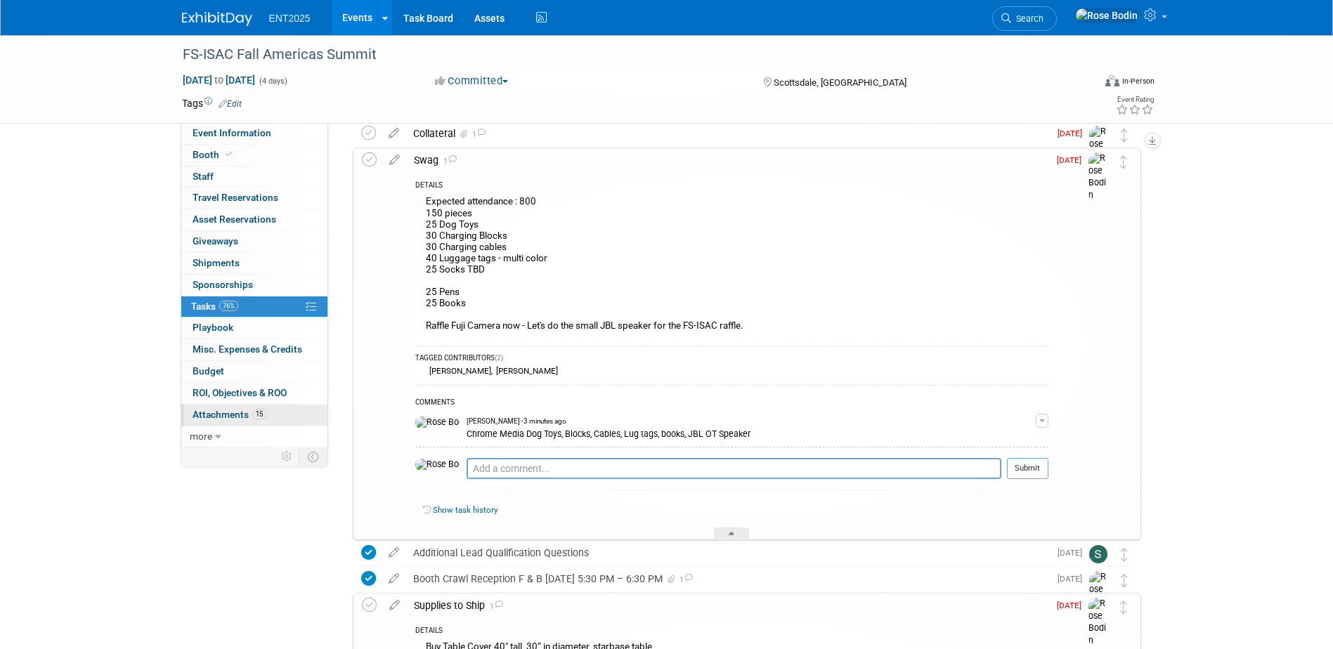
click at [282, 411] on link "15 Attachments 15" at bounding box center [254, 415] width 146 height 21
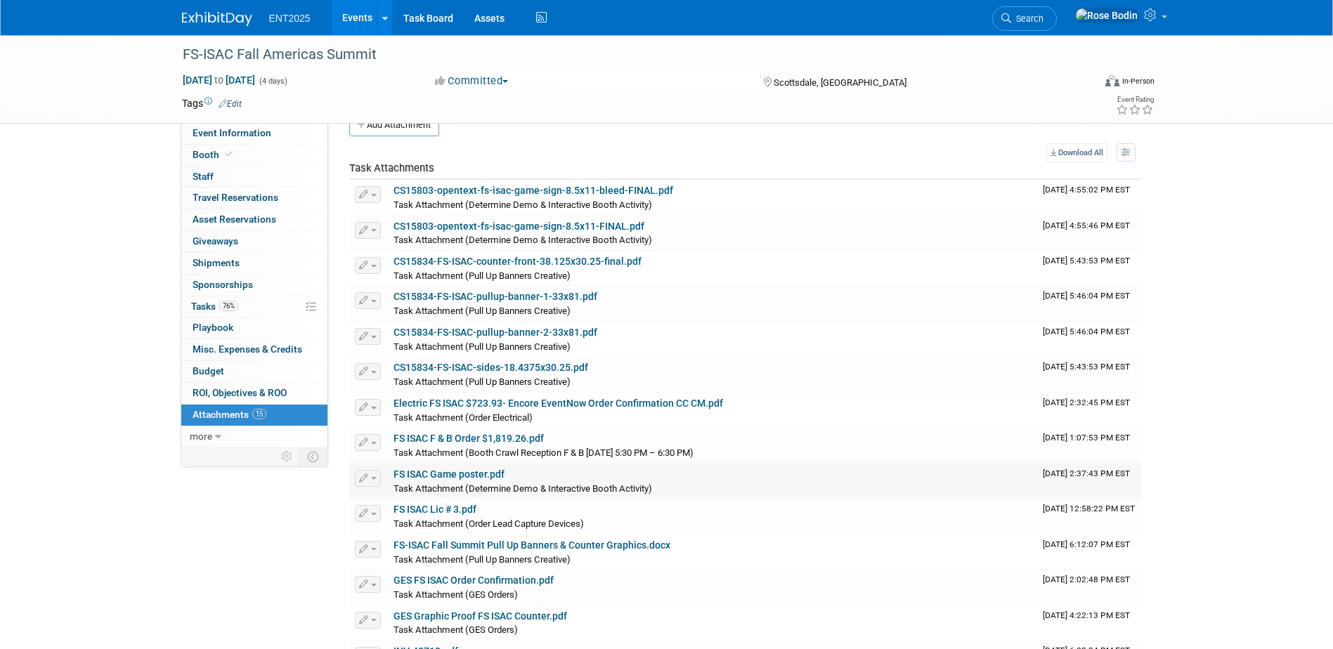
scroll to position [0, 0]
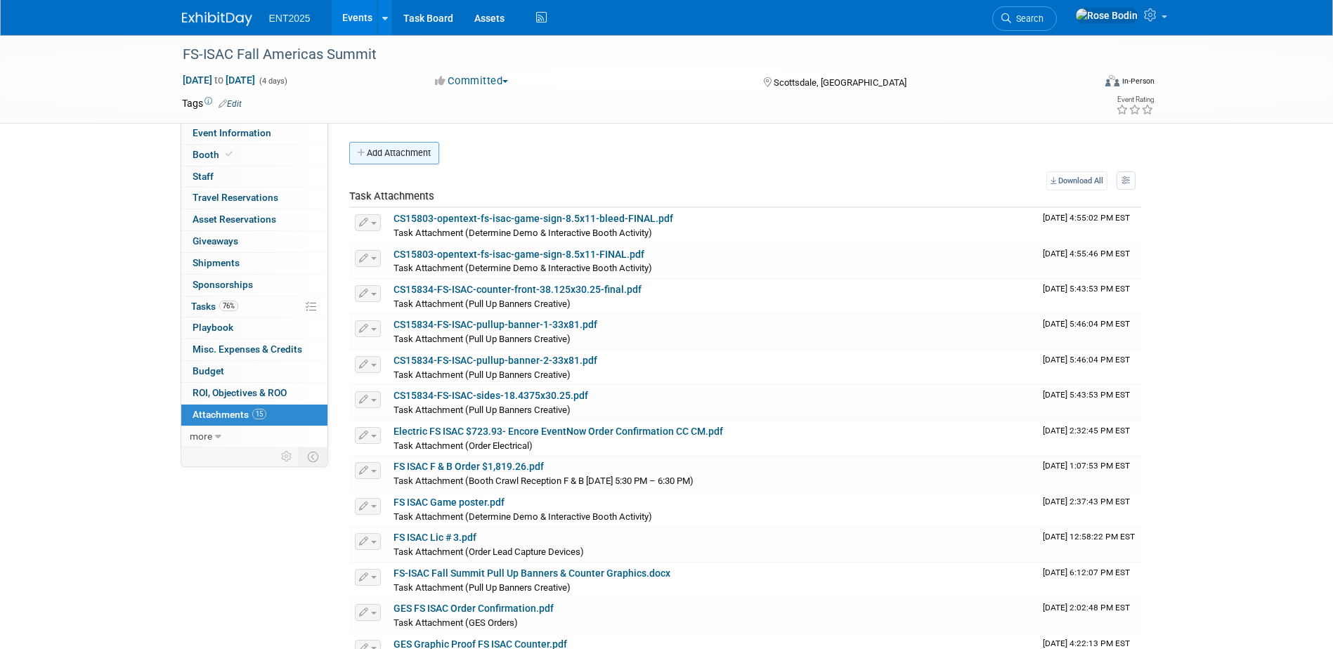
click at [375, 148] on button "Add Attachment" at bounding box center [394, 153] width 90 height 22
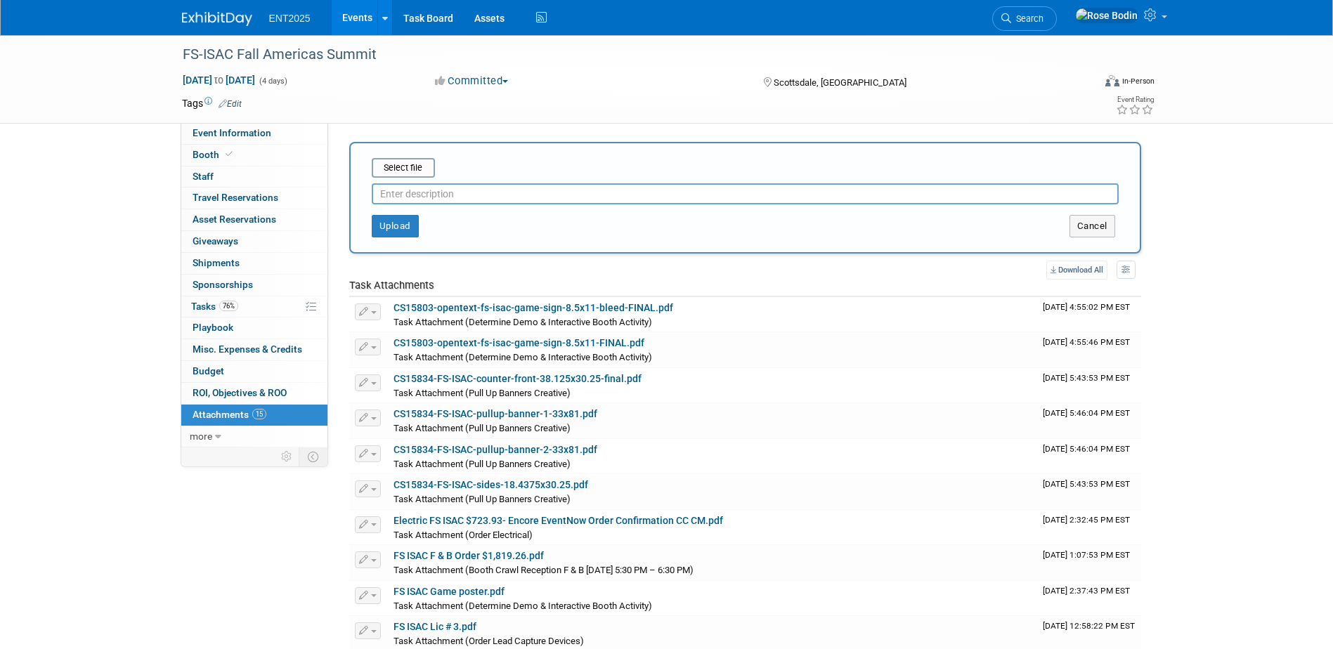
click at [404, 193] on input "text" at bounding box center [745, 193] width 747 height 21
type input "Swag Order Chrome Media"
click at [412, 167] on input "file" at bounding box center [349, 168] width 167 height 17
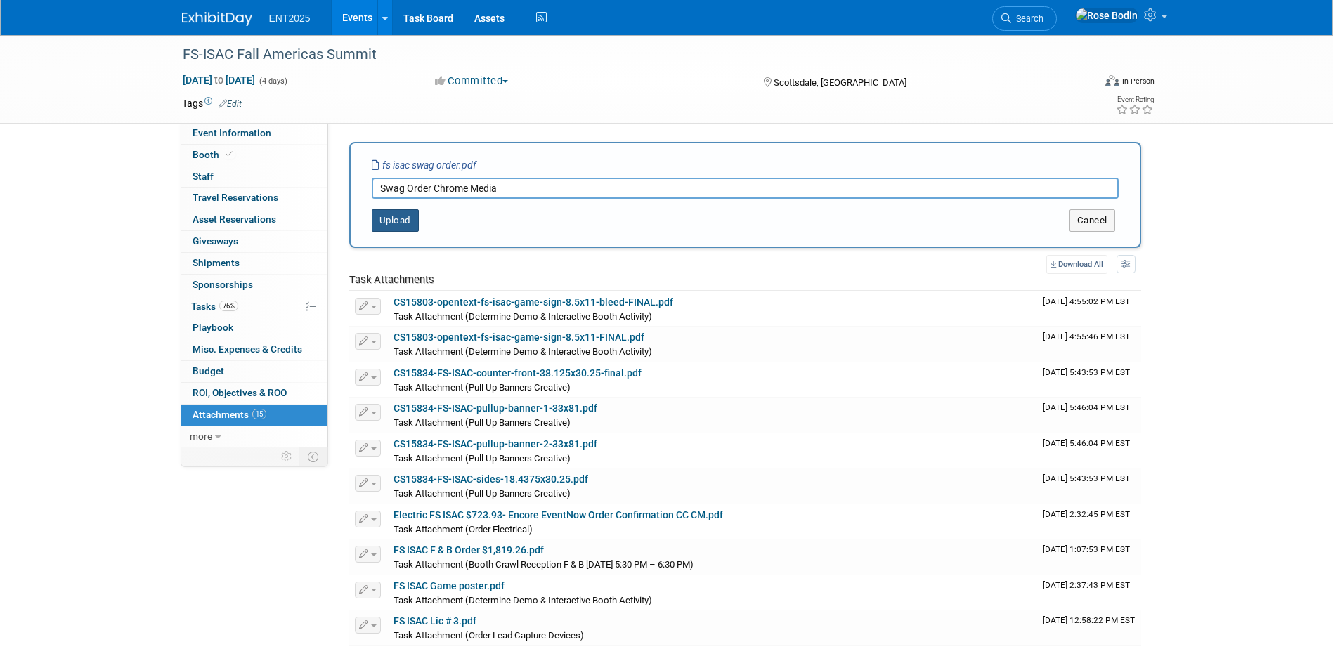
click at [400, 212] on button "Upload" at bounding box center [395, 220] width 47 height 22
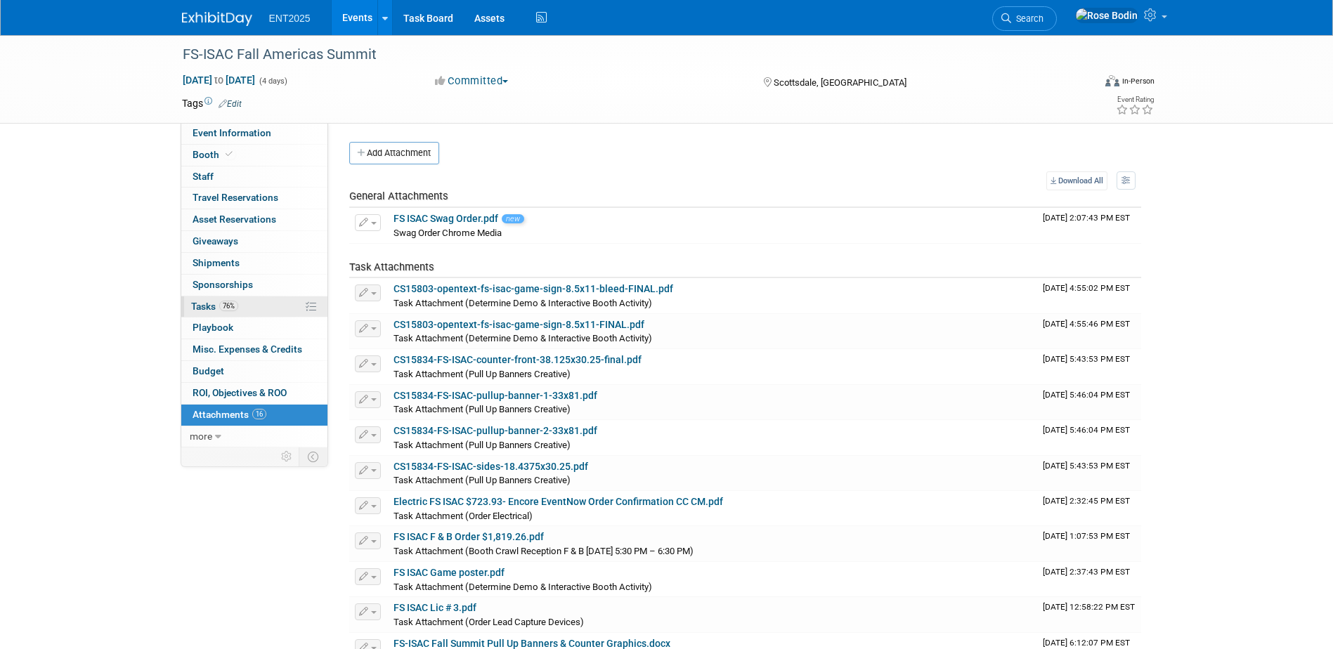
click at [277, 301] on link "76% Tasks 76%" at bounding box center [254, 307] width 146 height 21
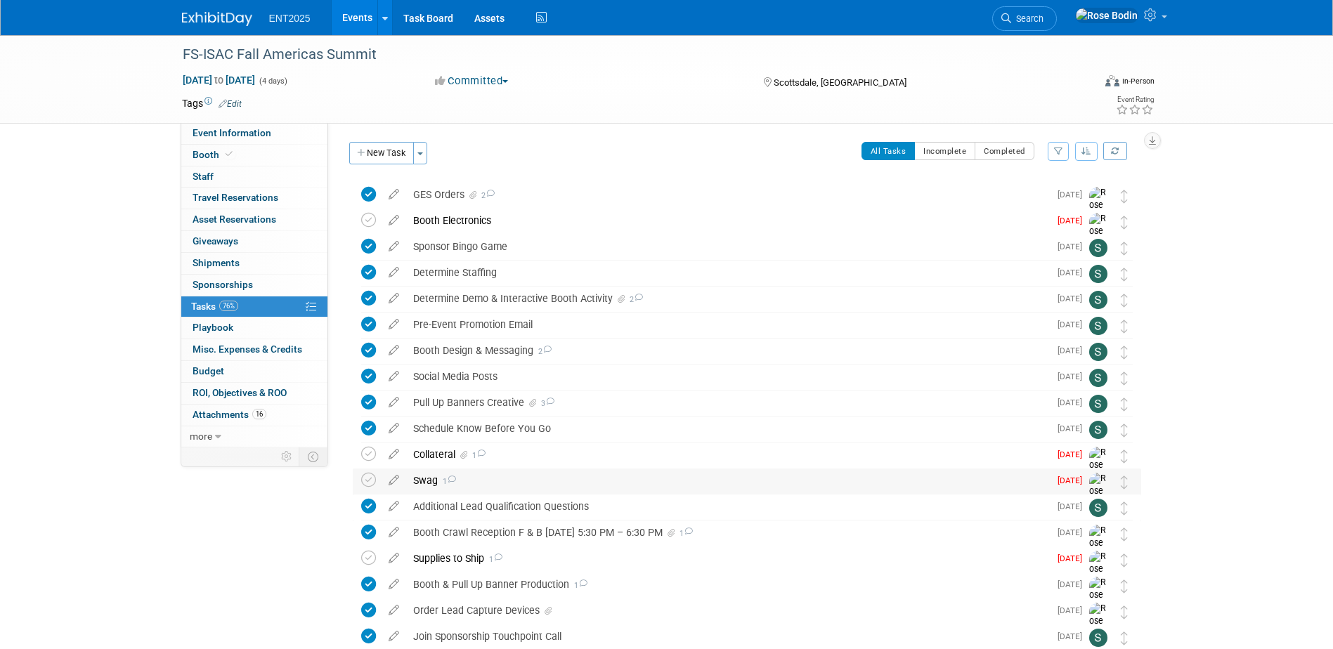
click at [510, 479] on div "Swag 1" at bounding box center [727, 481] width 643 height 24
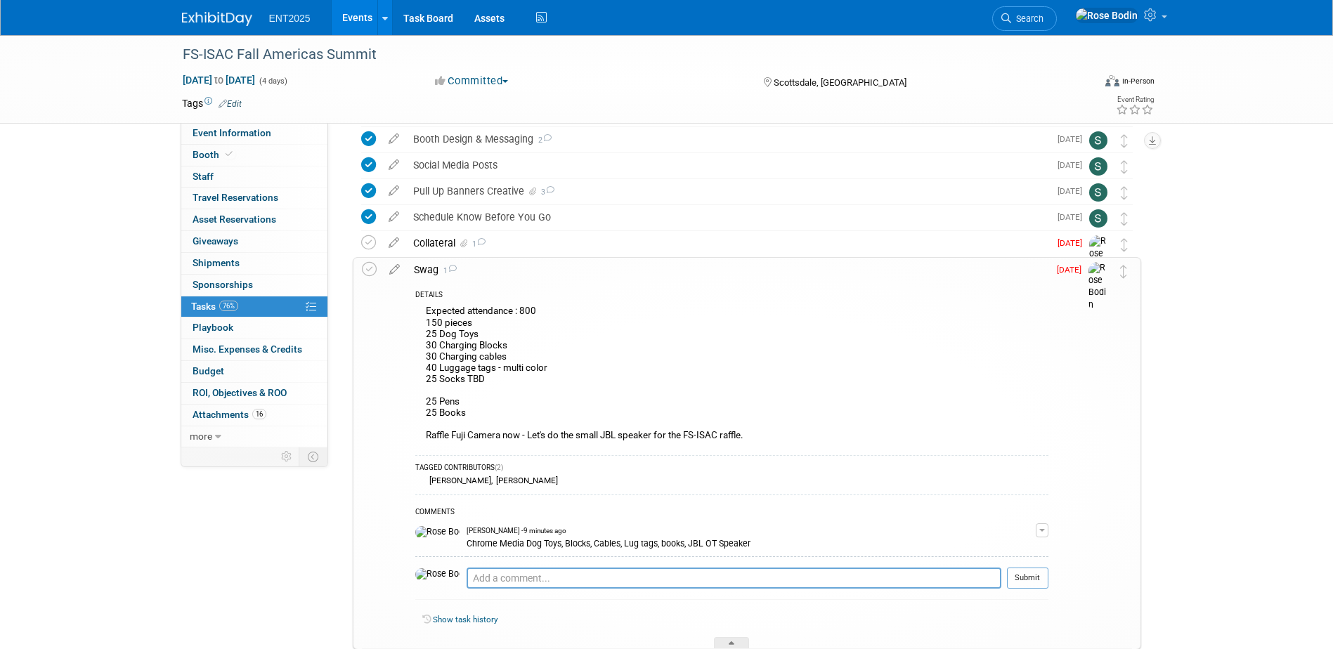
scroll to position [211, 0]
click at [367, 271] on icon at bounding box center [369, 270] width 15 height 15
click at [579, 252] on div "Collateral 1" at bounding box center [727, 244] width 643 height 24
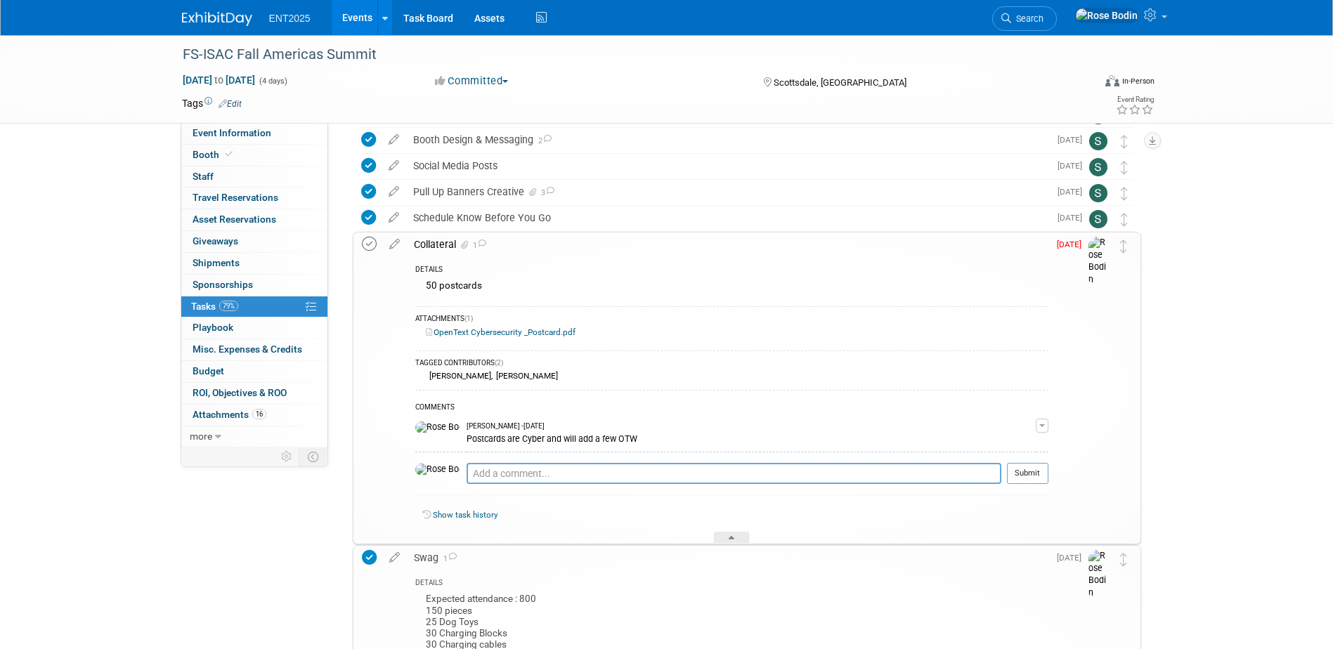
click at [365, 245] on icon at bounding box center [369, 244] width 15 height 15
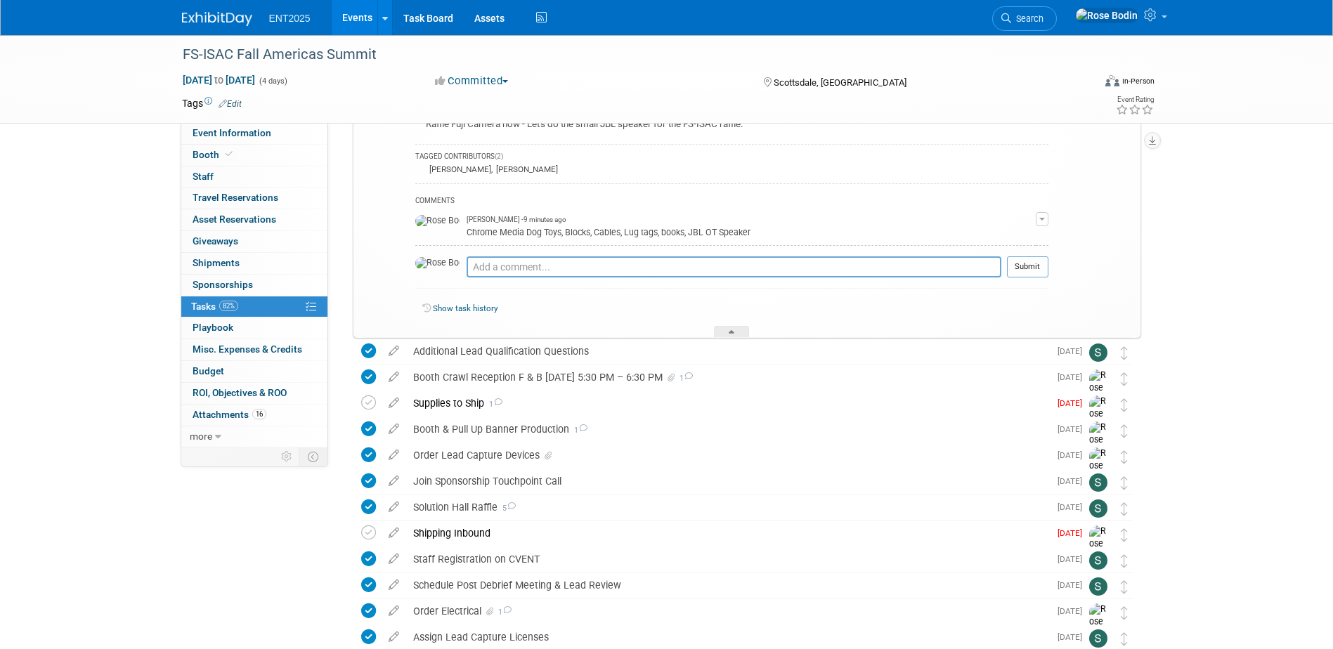
scroll to position [843, 0]
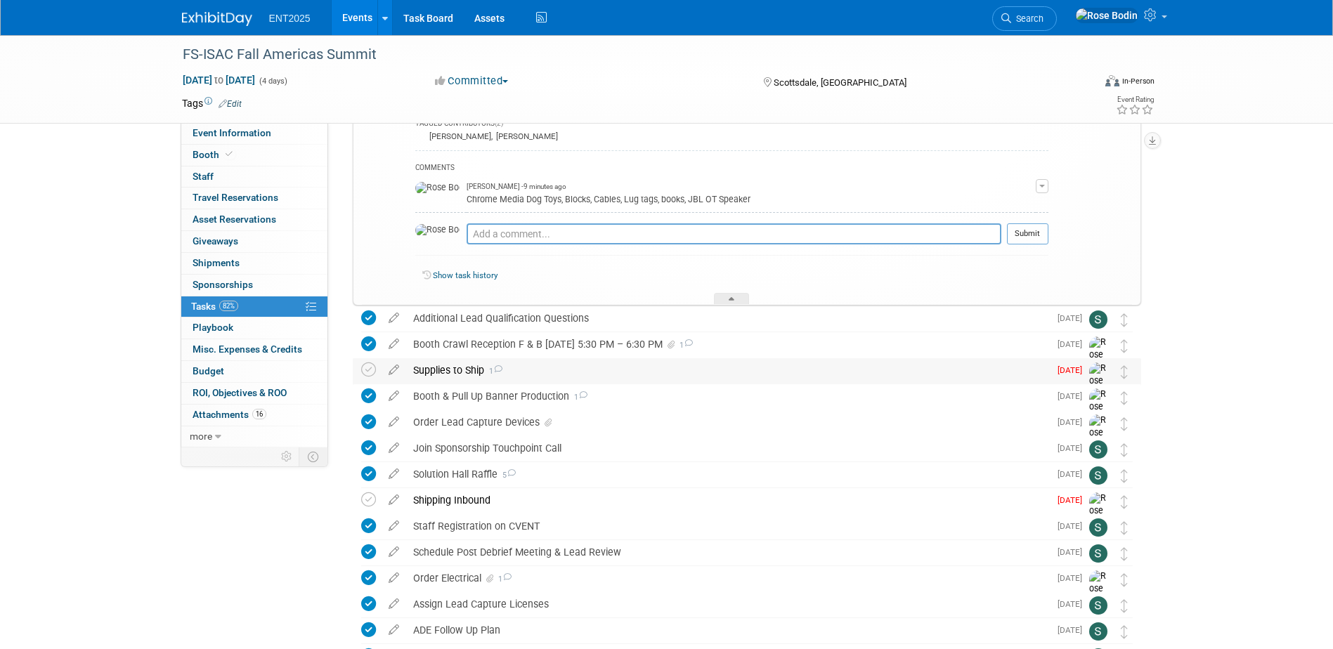
click at [586, 371] on div "Supplies to Ship 1" at bounding box center [727, 370] width 643 height 24
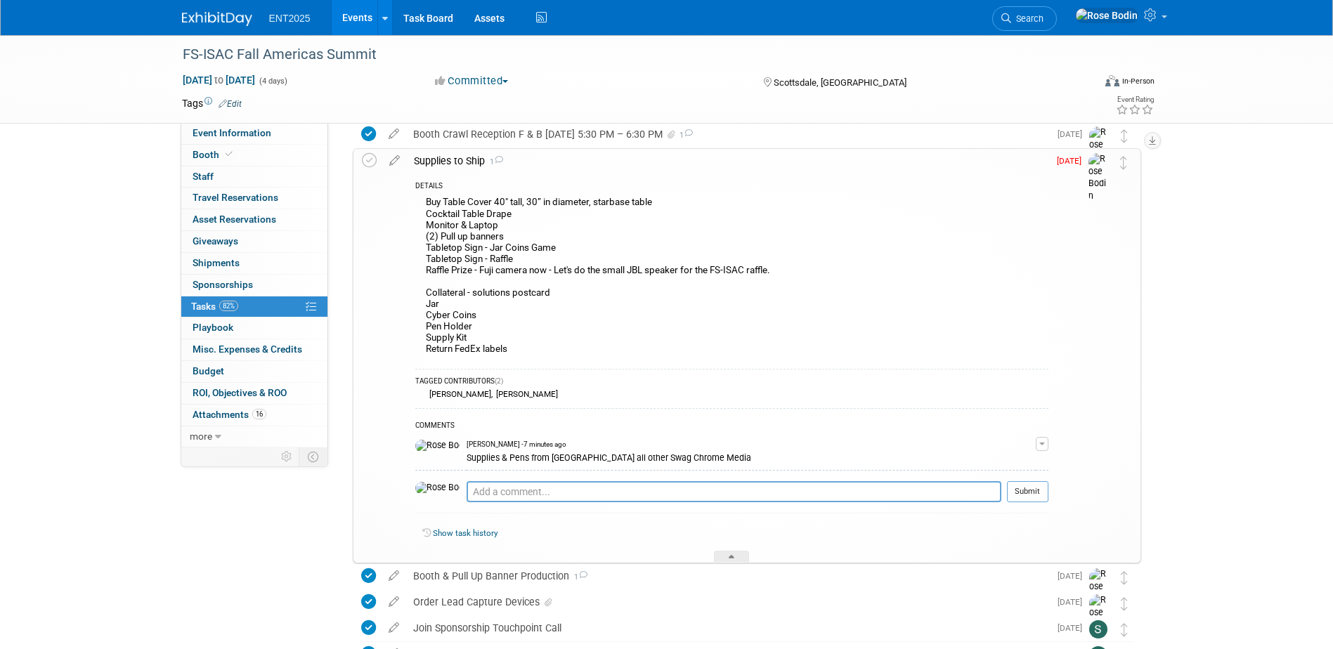
scroll to position [1054, 0]
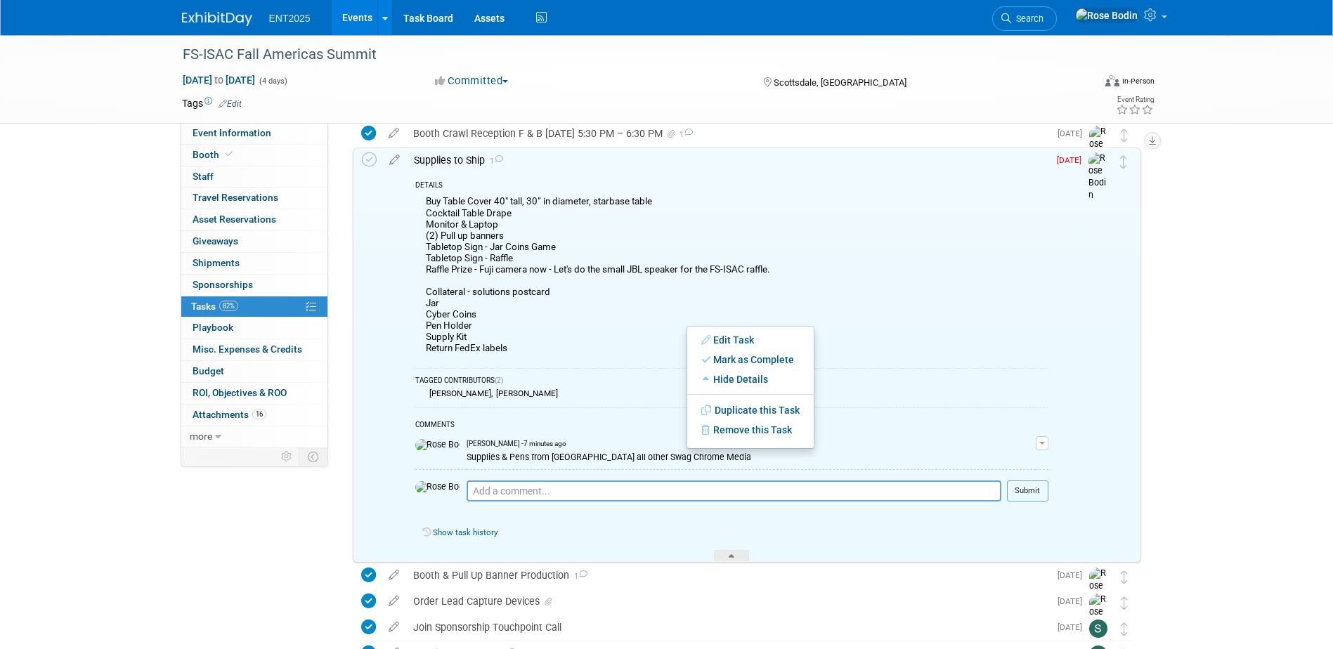
click at [645, 325] on div "Buy Table Cover 40" tall, 30” in diameter, starbase table Cocktail Table Drape …" at bounding box center [731, 277] width 633 height 169
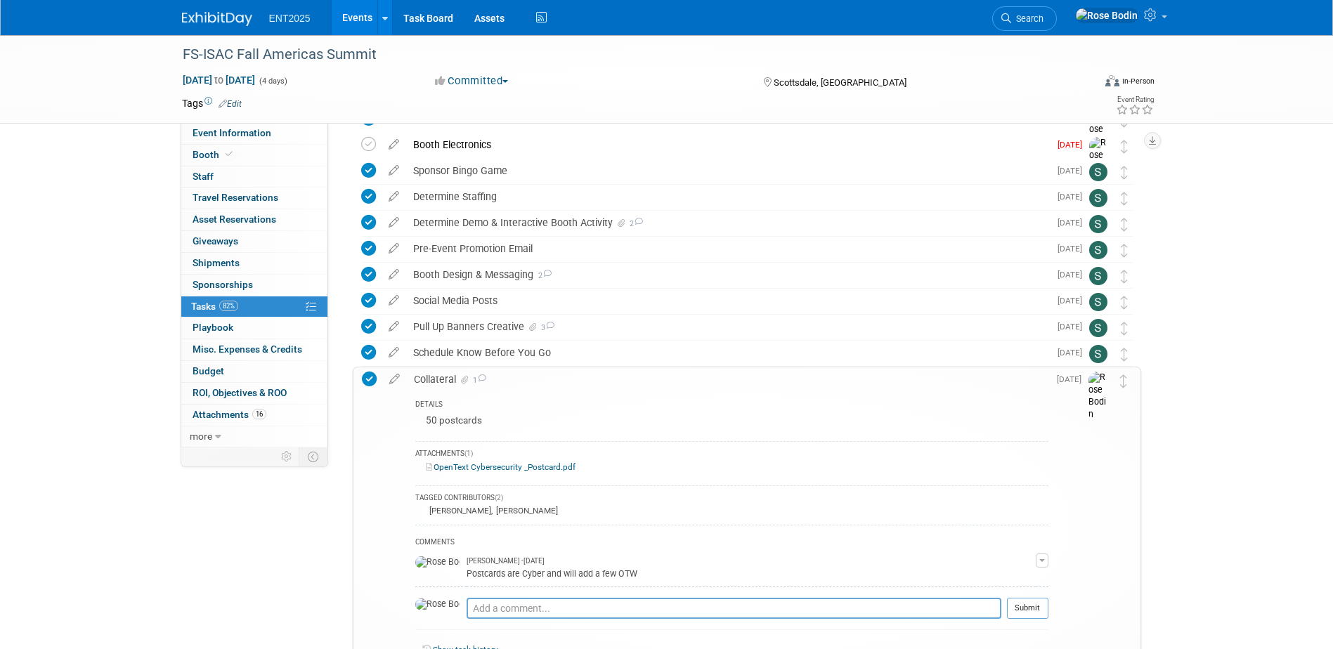
scroll to position [0, 0]
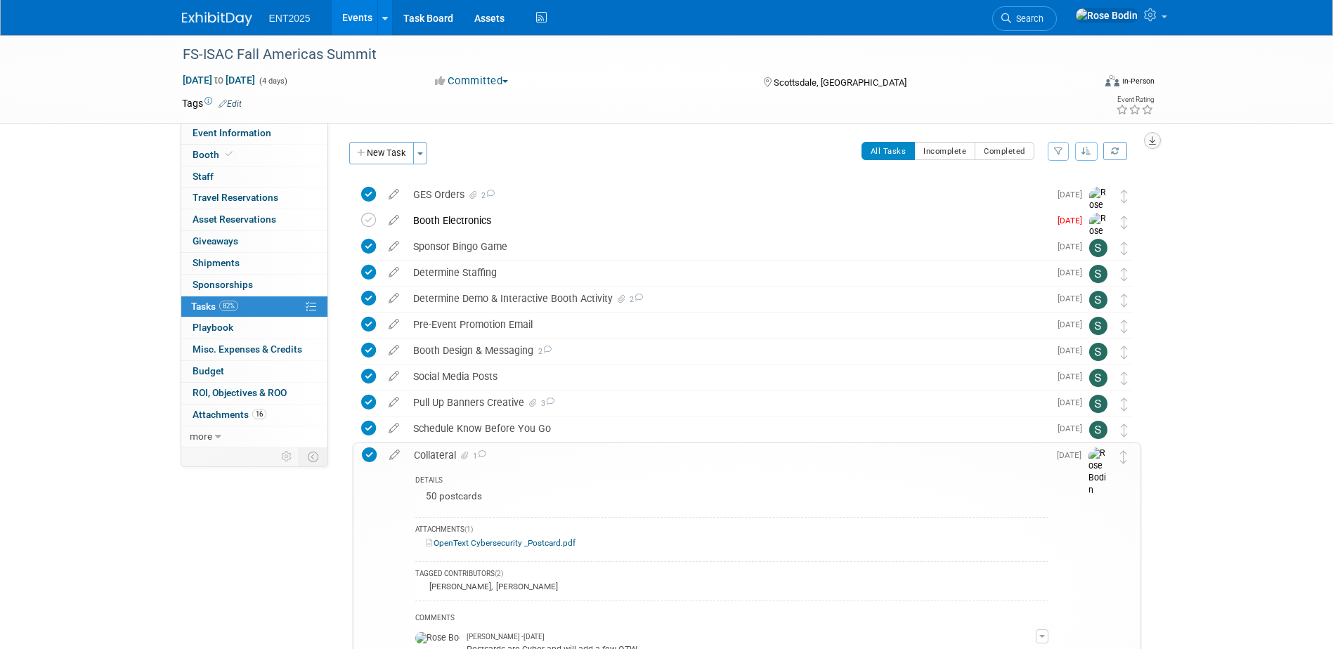
click at [1153, 139] on icon "button" at bounding box center [1152, 140] width 7 height 9
click at [1098, 178] on link "Export tab to PDF" at bounding box center [1068, 181] width 164 height 20
